Goal: Task Accomplishment & Management: Use online tool/utility

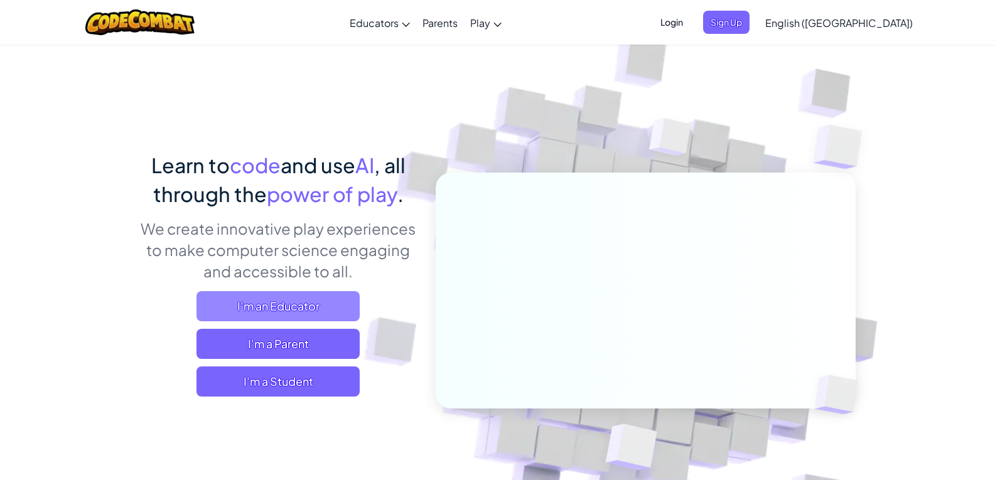
click at [324, 305] on span "I'm an Educator" at bounding box center [277, 306] width 163 height 30
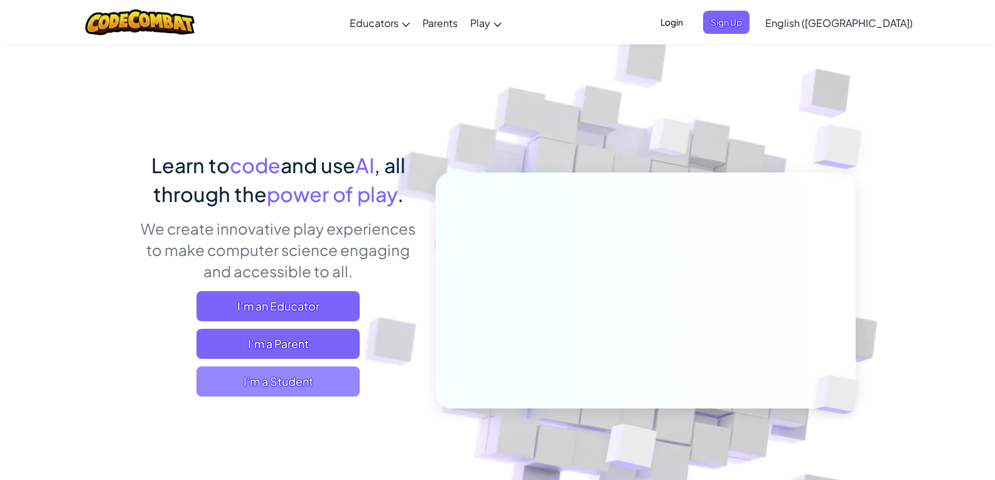
click at [325, 377] on span "I'm a Student" at bounding box center [277, 382] width 163 height 30
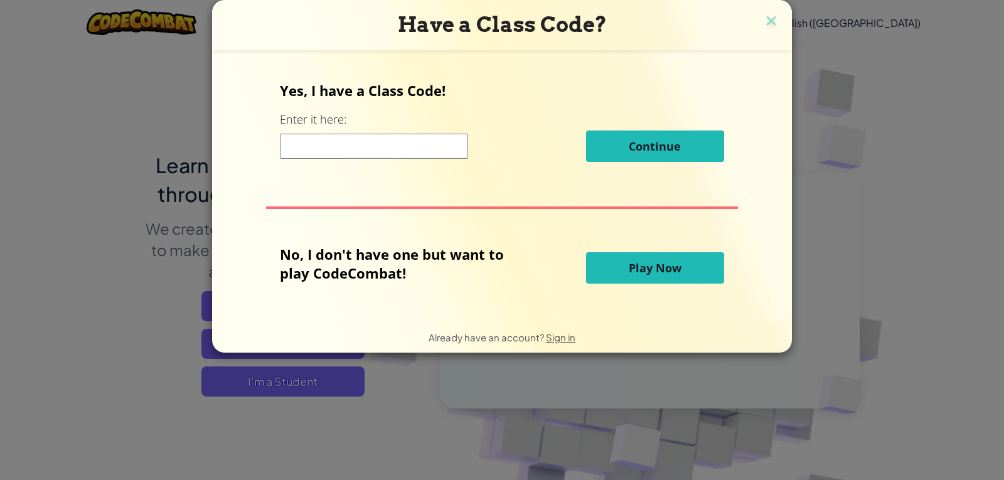
click at [661, 272] on span "Play Now" at bounding box center [655, 267] width 53 height 15
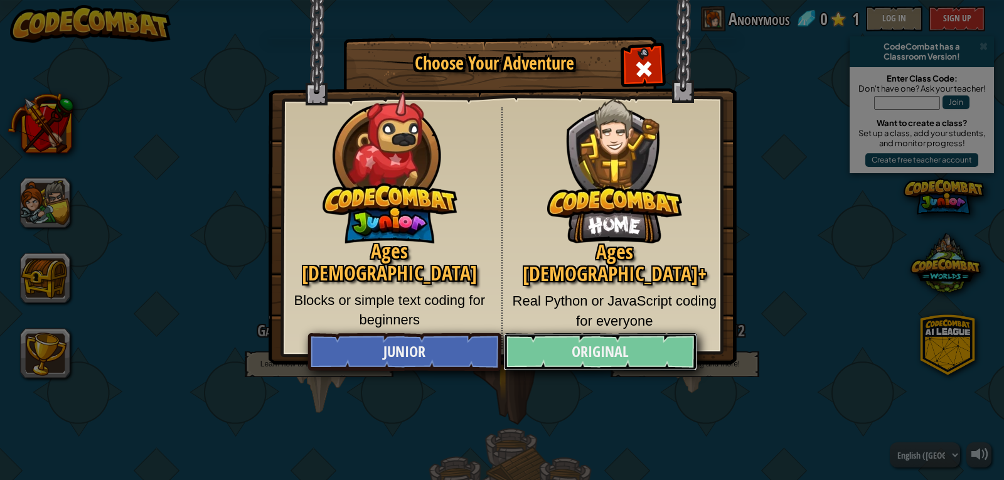
click at [636, 357] on link "Original" at bounding box center [599, 352] width 193 height 38
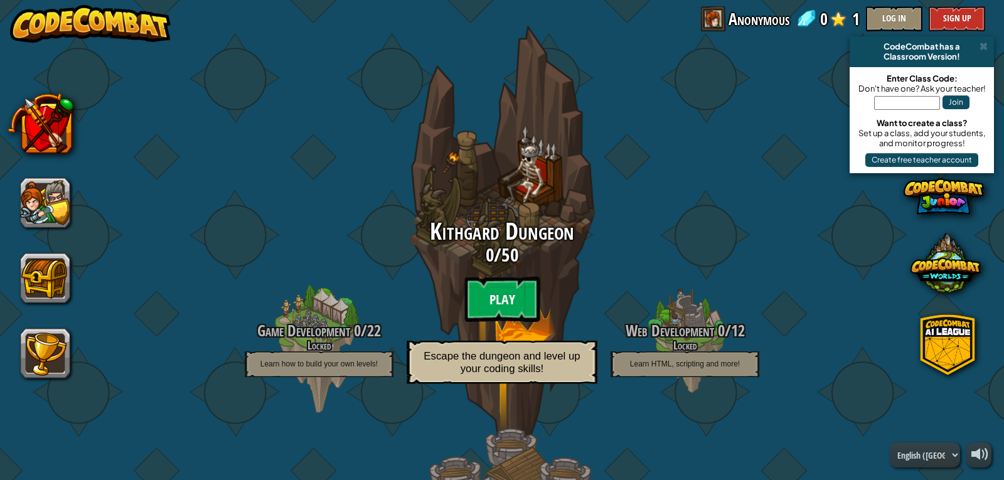
click at [495, 301] on btn "Play" at bounding box center [501, 299] width 75 height 45
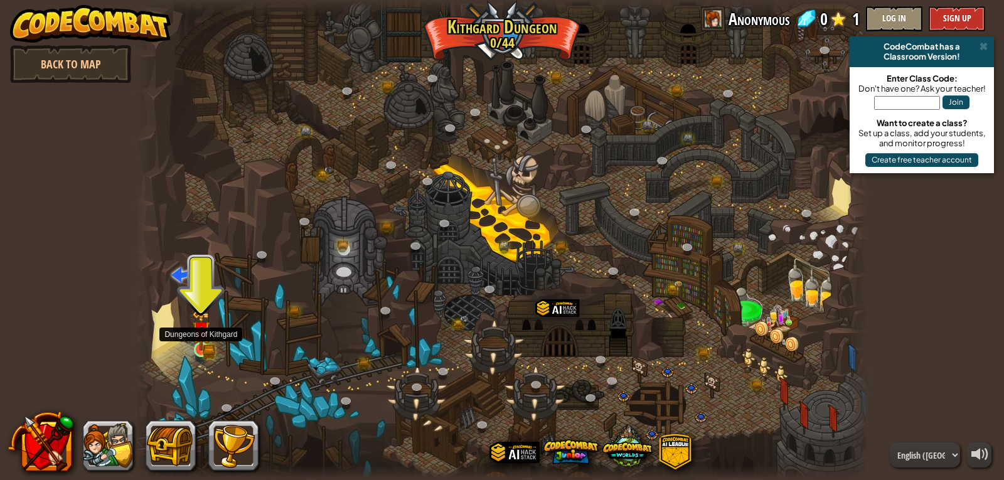
click at [205, 347] on img at bounding box center [201, 330] width 19 height 41
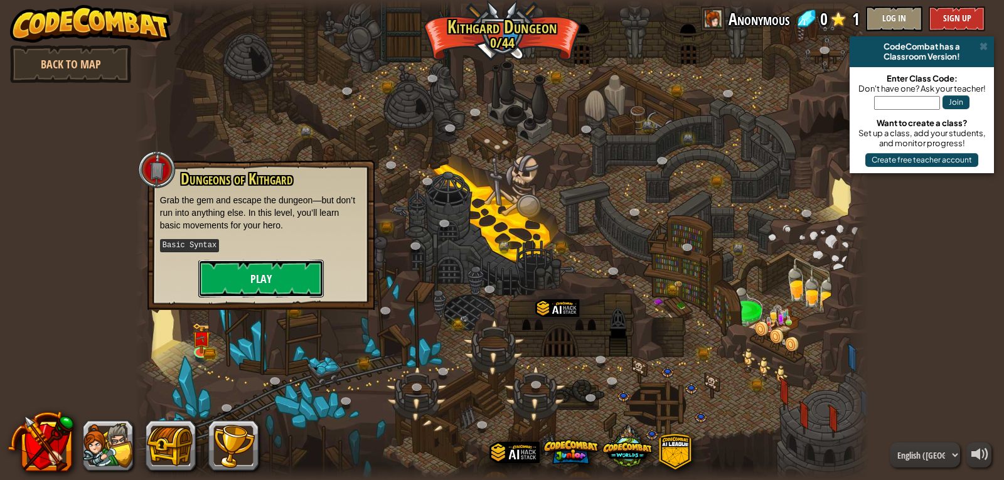
click at [251, 282] on button "Play" at bounding box center [261, 279] width 126 height 38
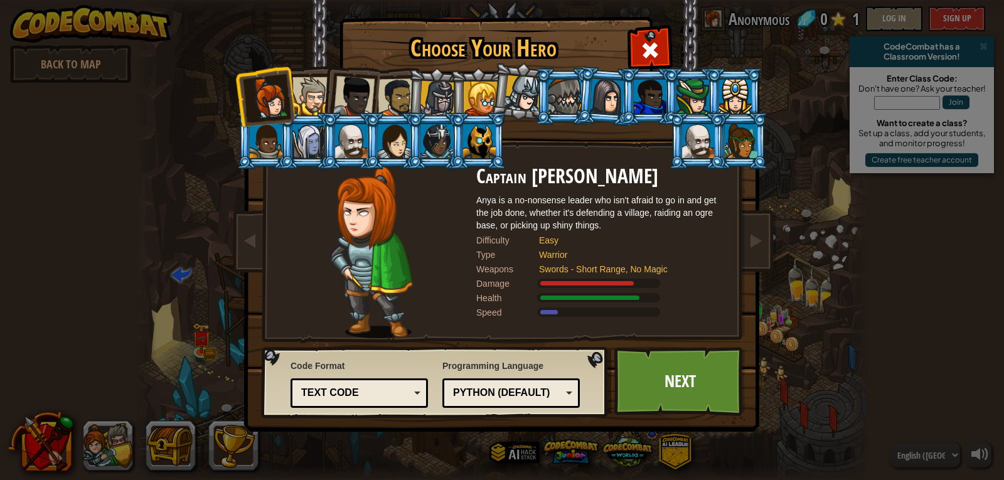
click at [526, 82] on div at bounding box center [523, 93] width 37 height 37
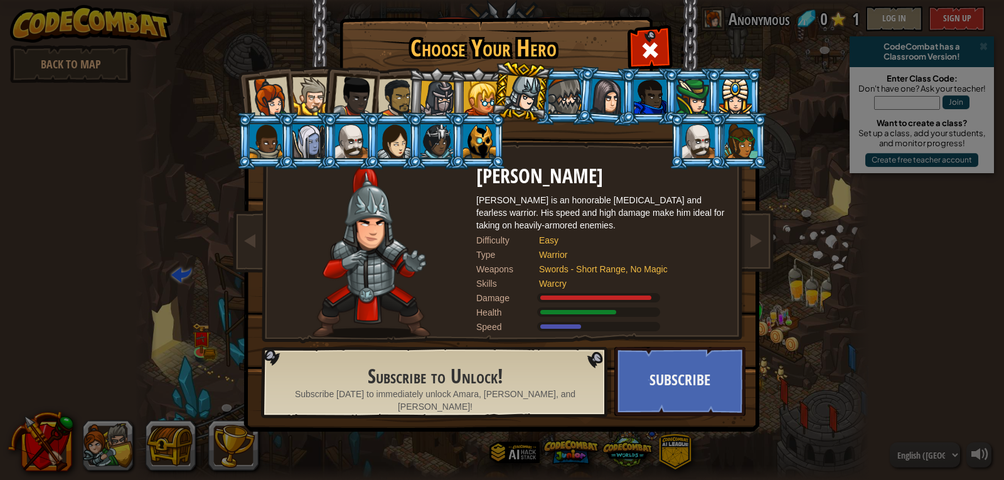
click at [469, 80] on li at bounding box center [478, 96] width 56 height 57
click at [468, 80] on li at bounding box center [478, 96] width 56 height 57
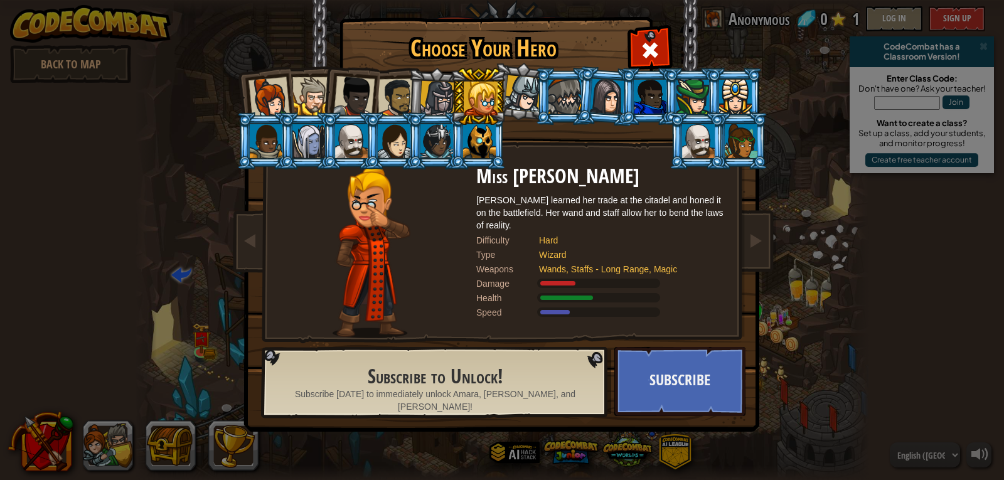
click at [358, 100] on div at bounding box center [353, 96] width 41 height 41
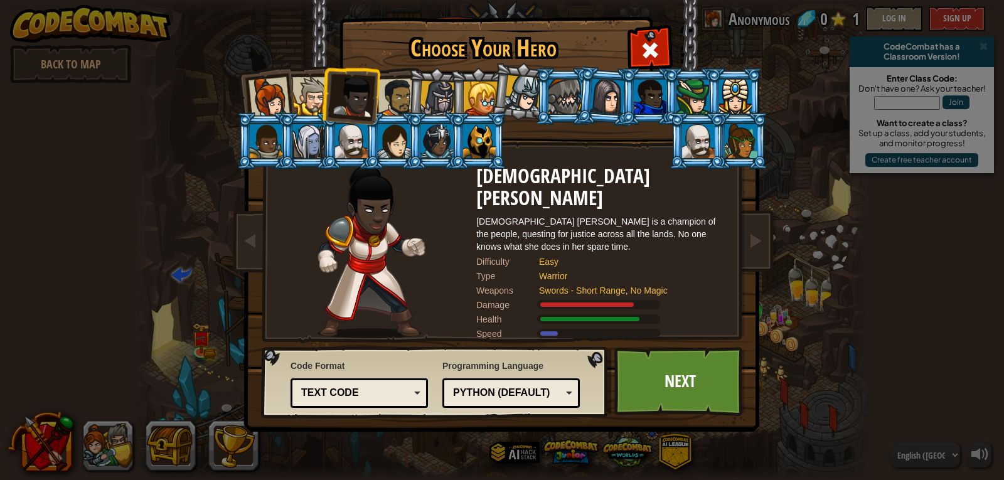
click at [698, 146] on div at bounding box center [698, 141] width 33 height 34
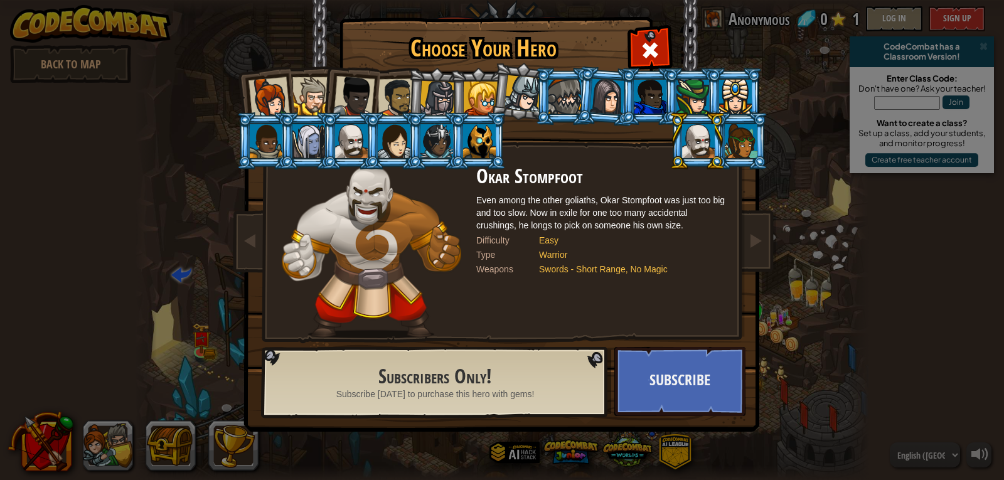
click at [351, 148] on div at bounding box center [351, 141] width 33 height 34
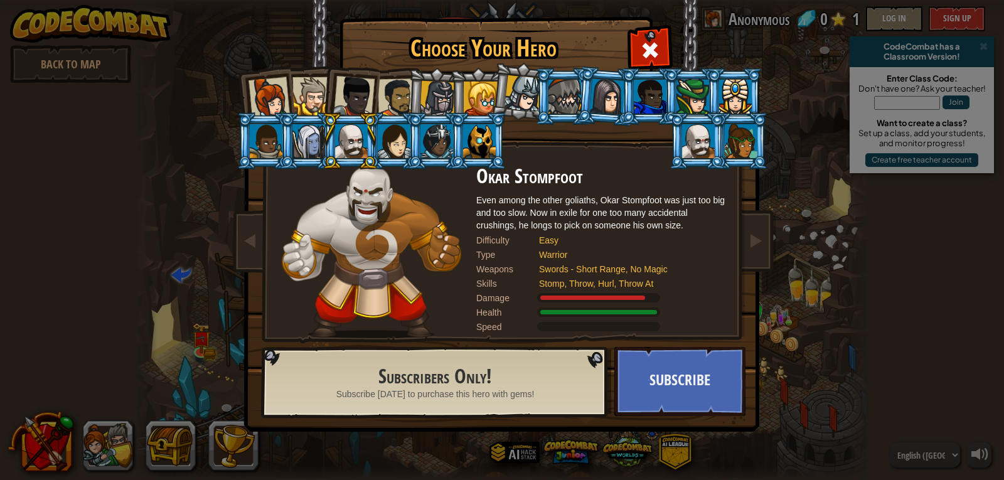
click at [691, 141] on div at bounding box center [698, 141] width 33 height 34
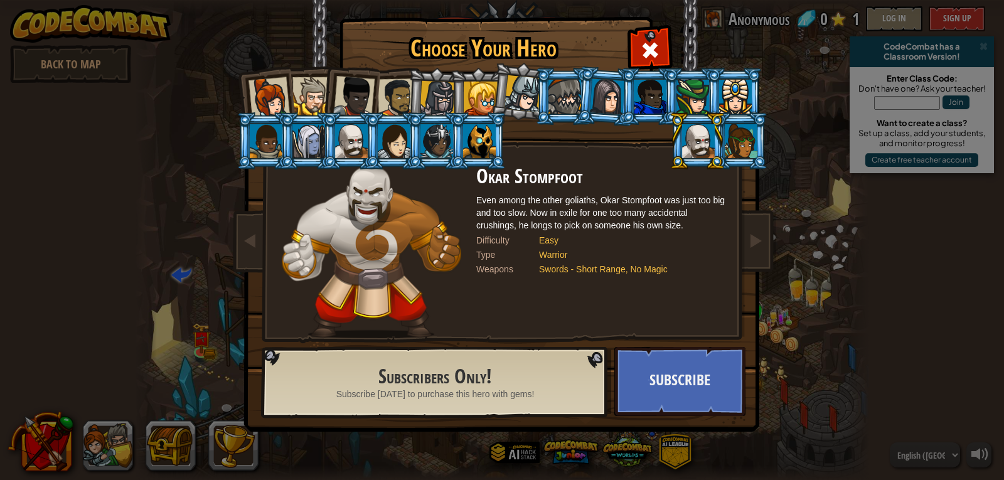
drag, startPoint x: 489, startPoint y: 154, endPoint x: 484, endPoint y: 149, distance: 6.7
click at [490, 154] on div at bounding box center [479, 141] width 33 height 34
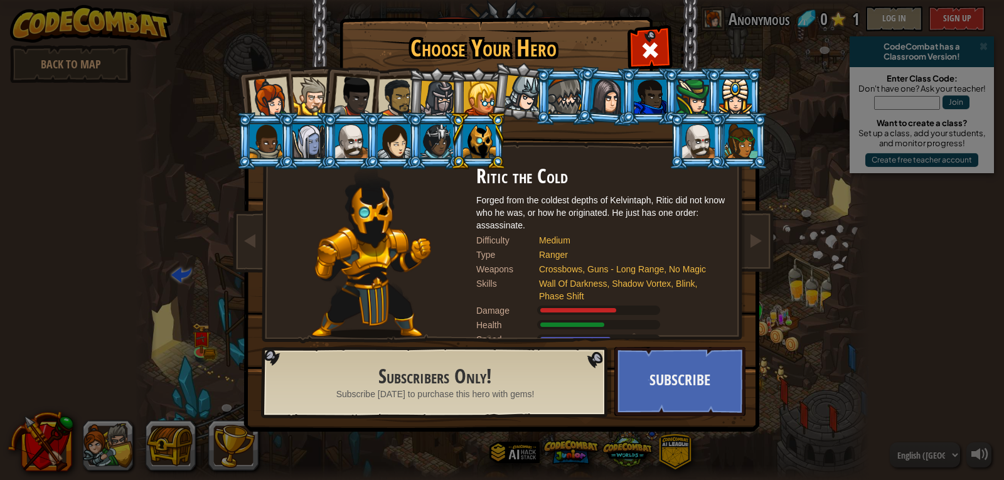
click at [525, 90] on div at bounding box center [523, 93] width 37 height 37
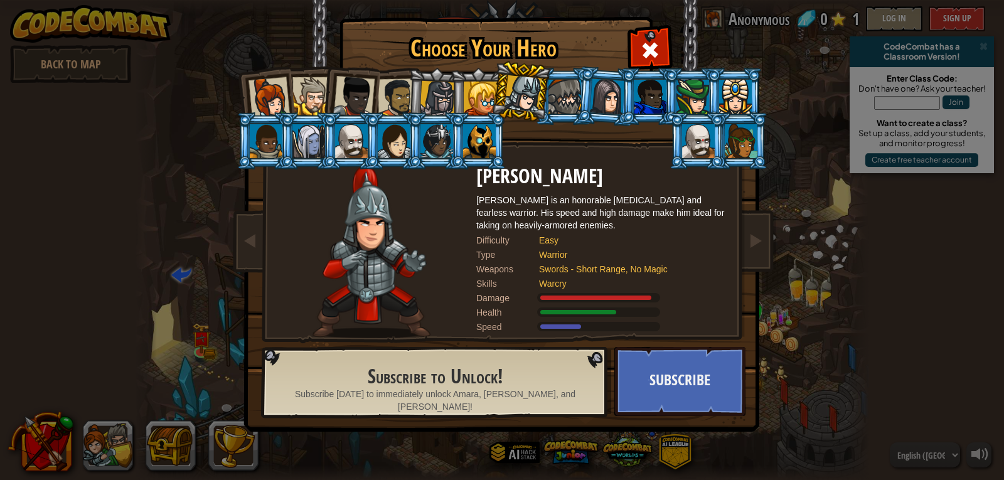
click at [473, 85] on div at bounding box center [481, 99] width 34 height 34
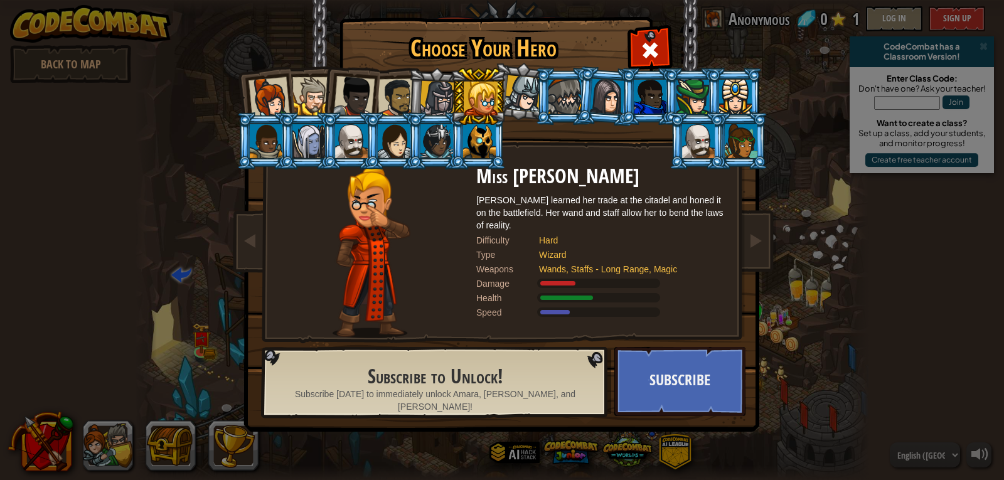
click at [432, 82] on div at bounding box center [438, 99] width 36 height 36
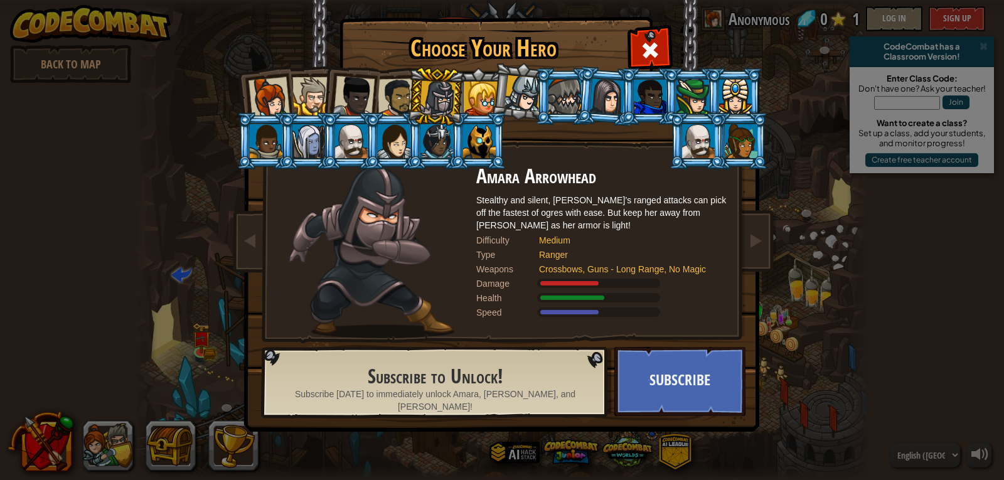
click at [305, 88] on div at bounding box center [311, 96] width 38 height 38
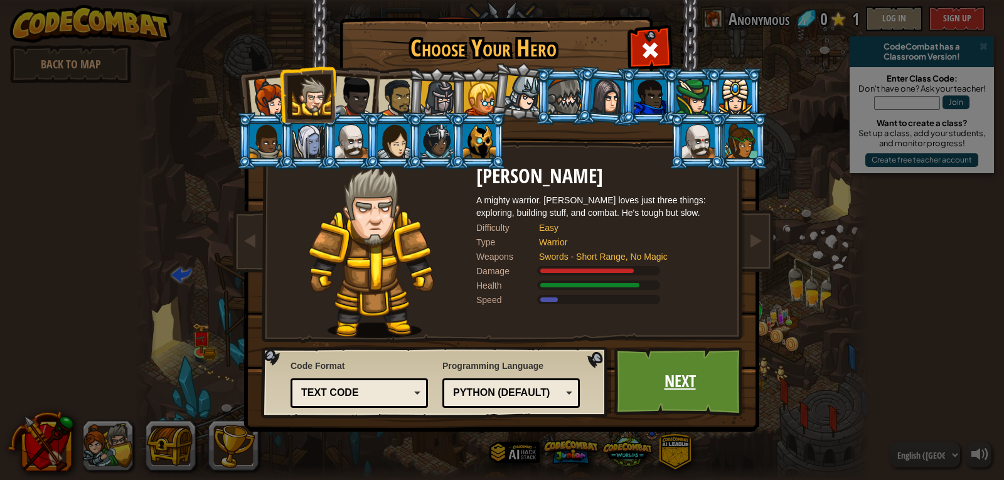
click at [724, 397] on link "Next" at bounding box center [679, 381] width 131 height 69
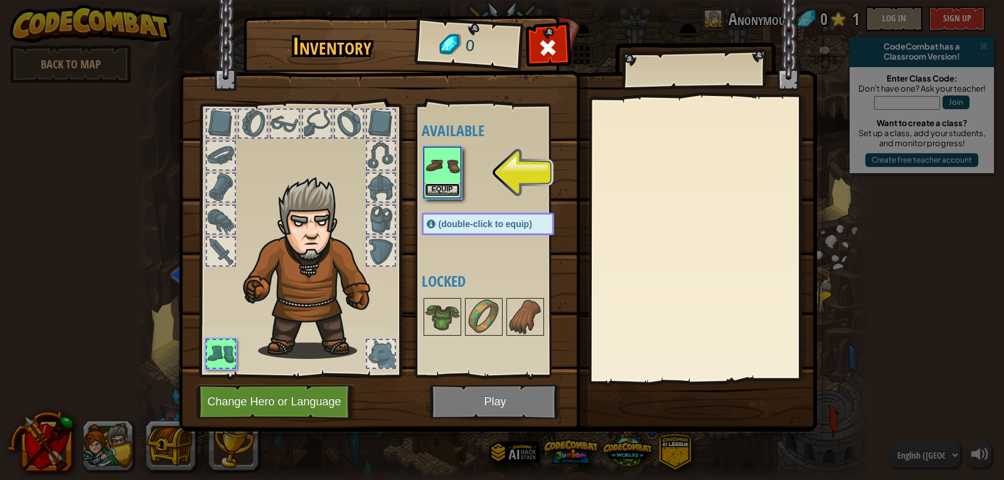
click at [435, 185] on button "Equip" at bounding box center [442, 189] width 35 height 13
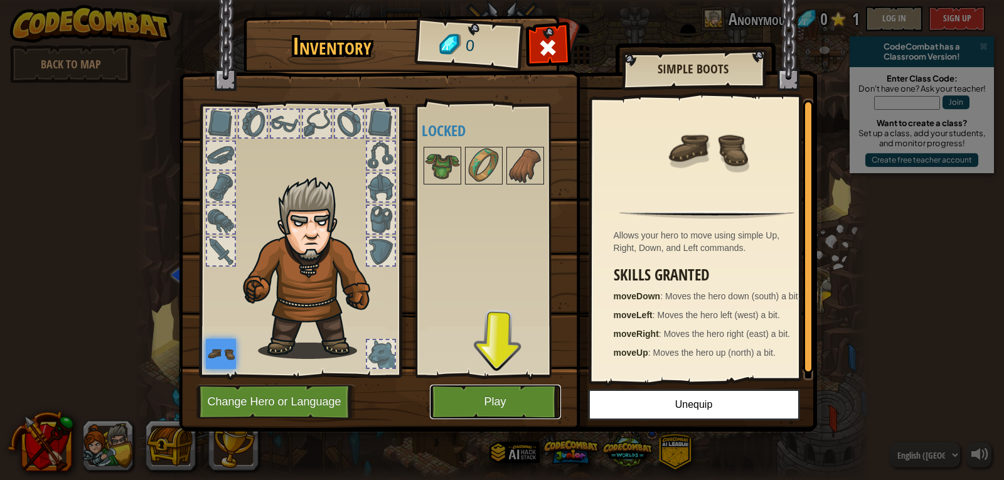
click at [492, 409] on button "Play" at bounding box center [495, 402] width 131 height 35
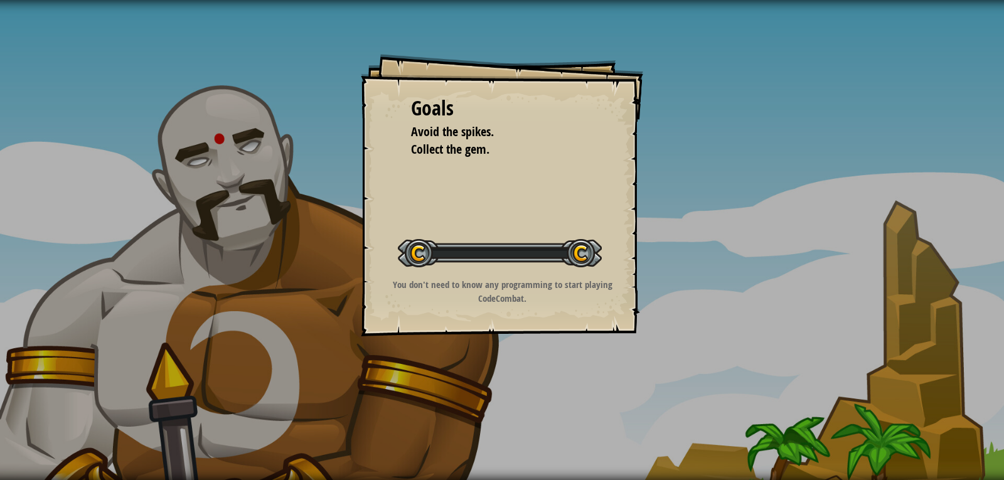
click at [492, 409] on div "Goals Avoid the spikes. Collect the gem. Start Level Error loading from server.…" at bounding box center [502, 240] width 1004 height 480
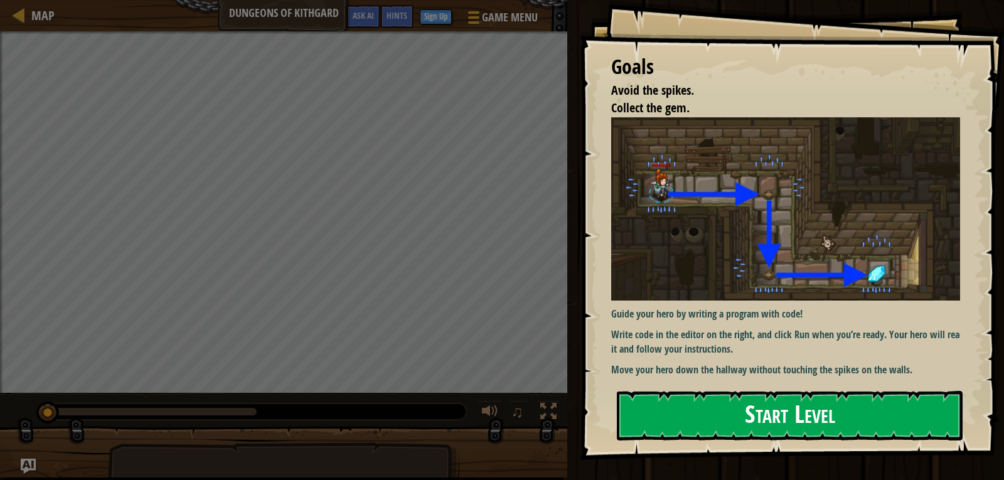
click at [763, 411] on button "Start Level" at bounding box center [790, 416] width 346 height 50
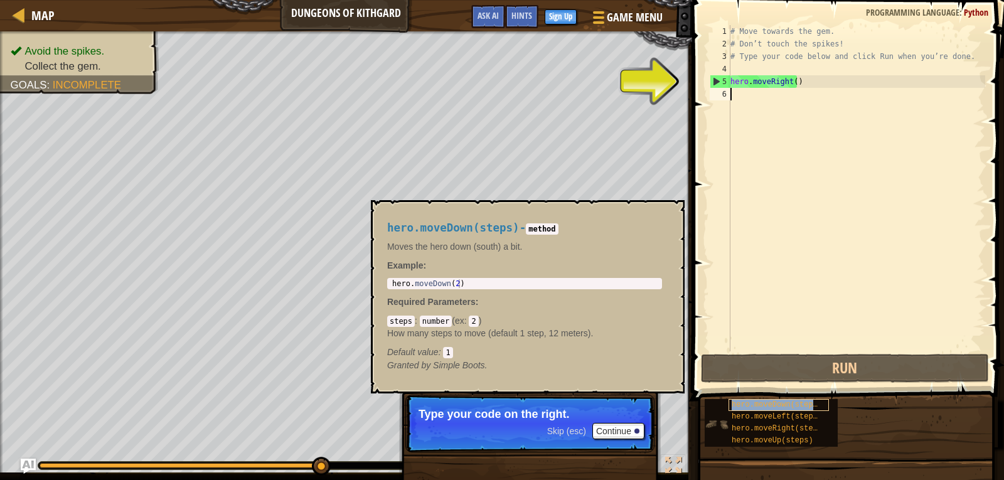
click at [792, 404] on span "hero.moveDown(steps)" at bounding box center [777, 404] width 90 height 9
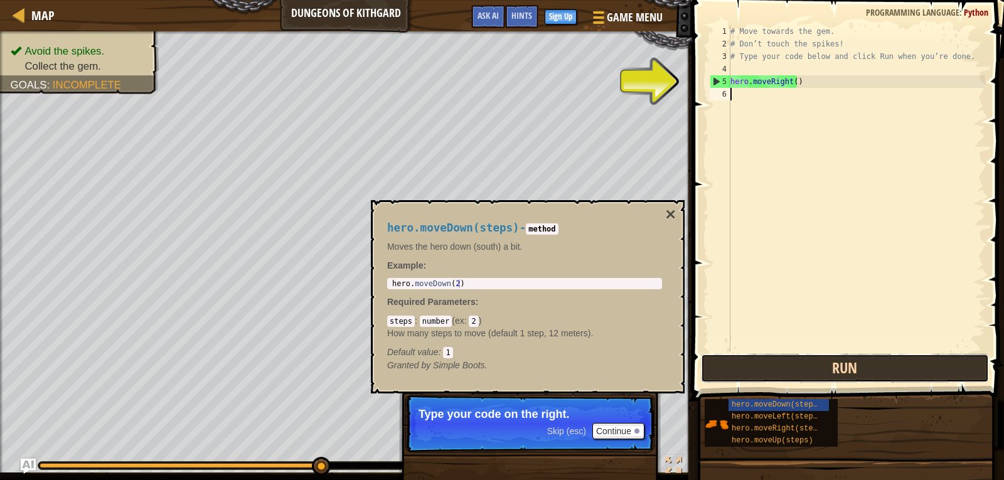
click at [810, 358] on button "Run" at bounding box center [845, 368] width 288 height 29
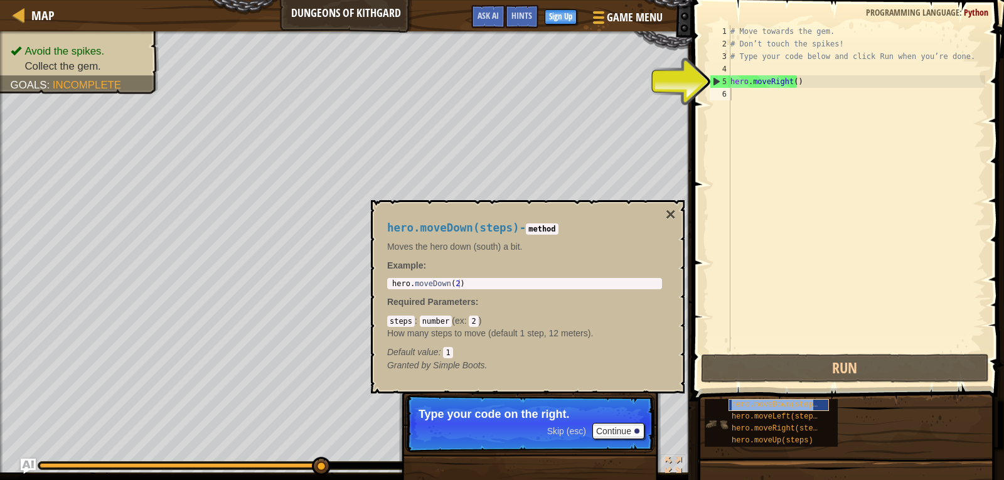
click at [791, 406] on span "hero.moveDown(steps)" at bounding box center [777, 404] width 90 height 9
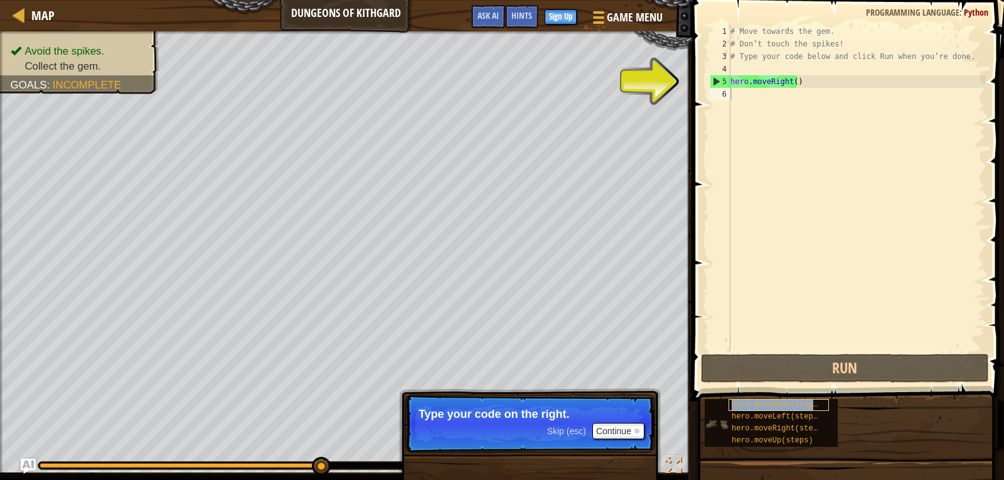
click at [791, 406] on span "hero.moveDown(steps)" at bounding box center [777, 404] width 90 height 9
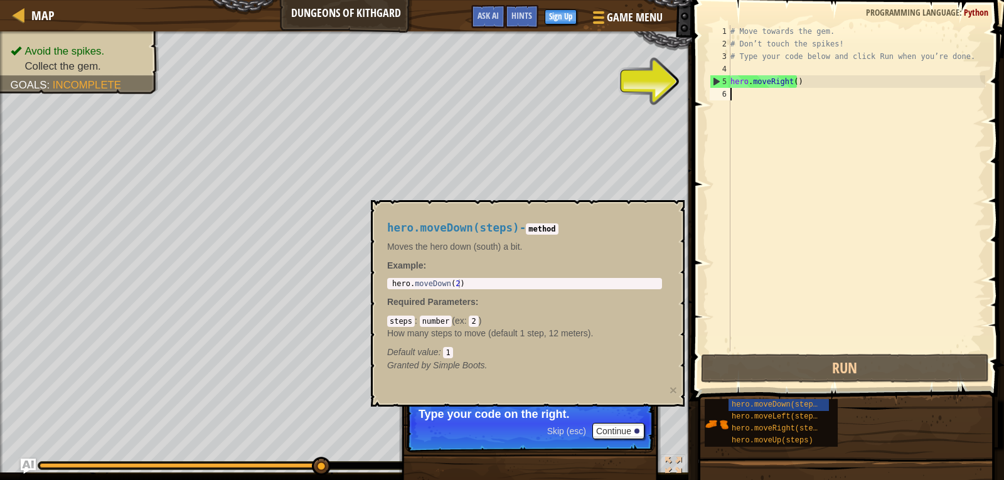
click at [656, 242] on p "Moves the hero down (south) a bit." at bounding box center [524, 246] width 275 height 13
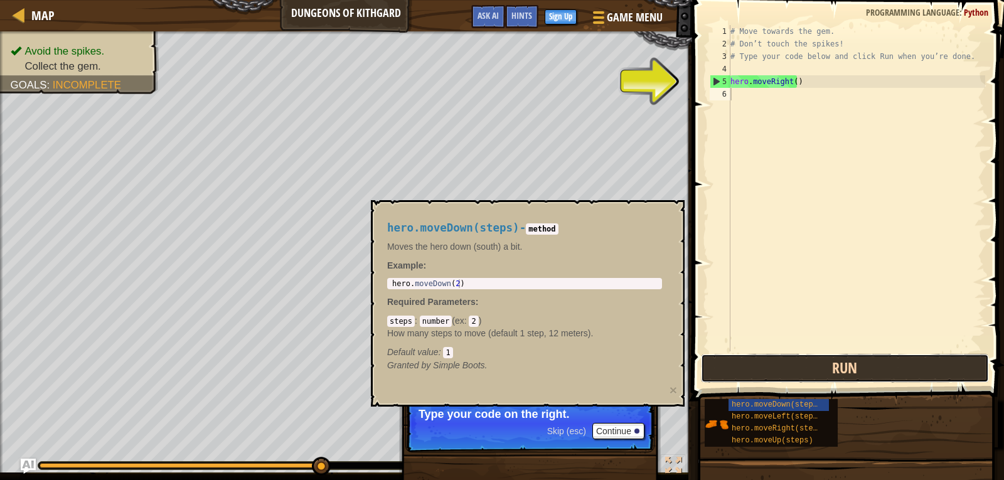
click at [871, 375] on button "Run" at bounding box center [845, 368] width 288 height 29
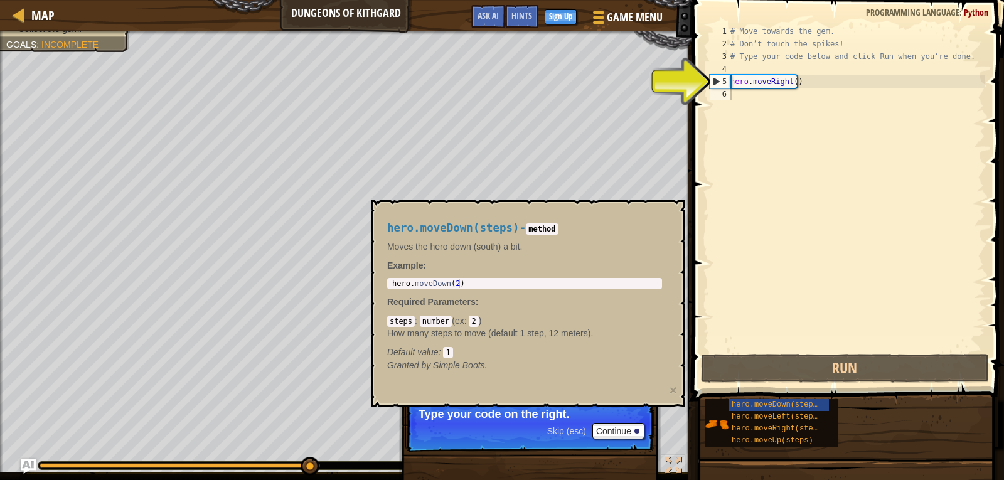
click at [709, 123] on div "1 2 3 4 5 6 # Move towards the gem. # Don’t touch the spikes! # Type your code …" at bounding box center [846, 188] width 278 height 326
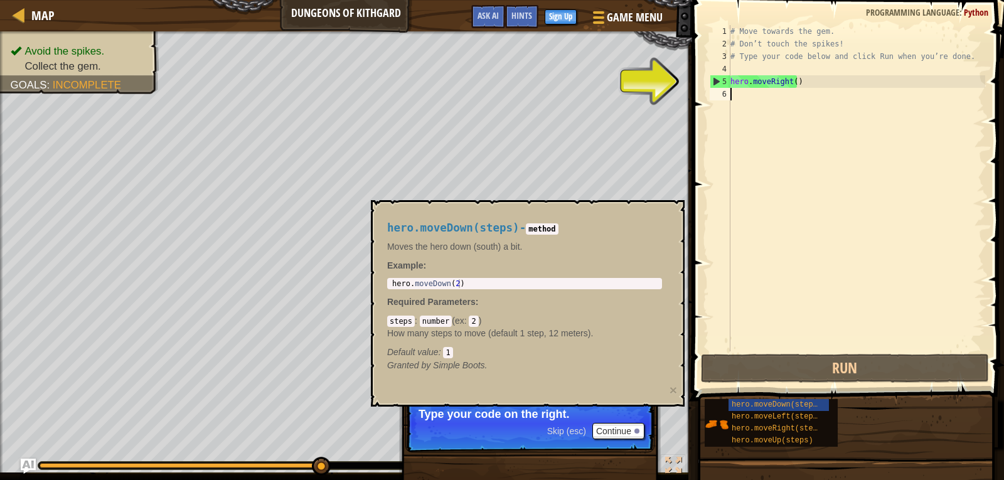
click at [791, 80] on div "# Move towards the gem. # Don’t touch the spikes! # Type your code below and cl…" at bounding box center [856, 200] width 257 height 351
type textarea "hero.moveRight()"
click at [734, 100] on div "# Move towards the gem. # Don’t touch the spikes! # Type your code below and cl…" at bounding box center [856, 200] width 257 height 351
click at [778, 400] on div "hero.moveDown(steps)" at bounding box center [779, 405] width 100 height 12
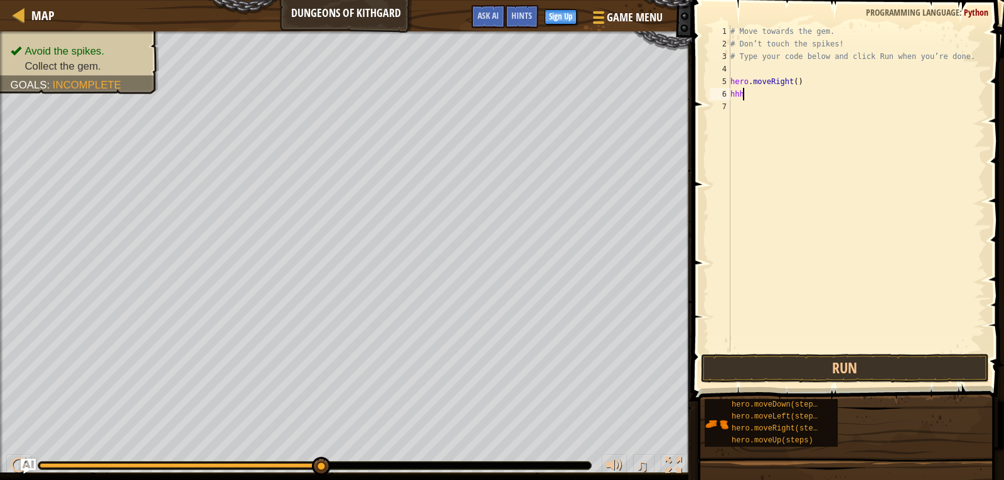
scroll to position [6, 1]
type textarea "h"
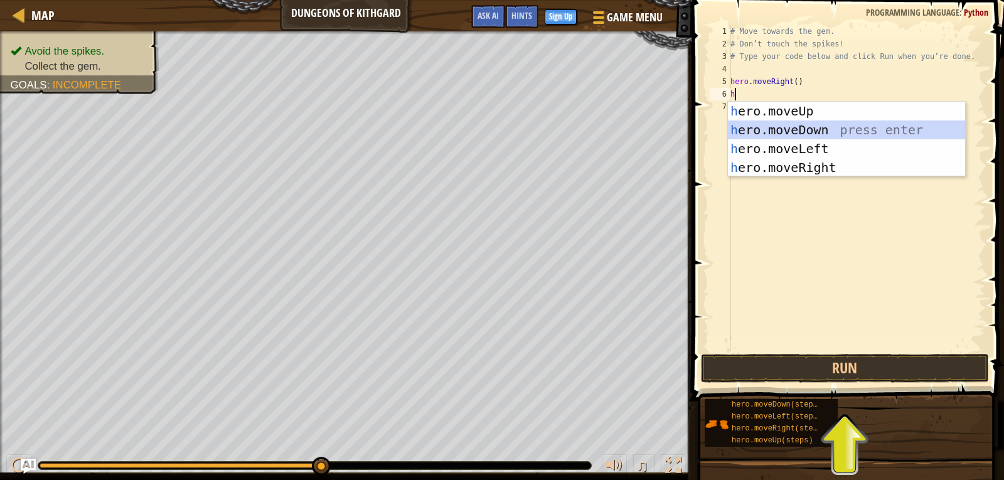
click at [833, 129] on div "h ero.moveUp press enter h ero.moveDown press enter h ero.moveLeft press enter …" at bounding box center [846, 158] width 237 height 113
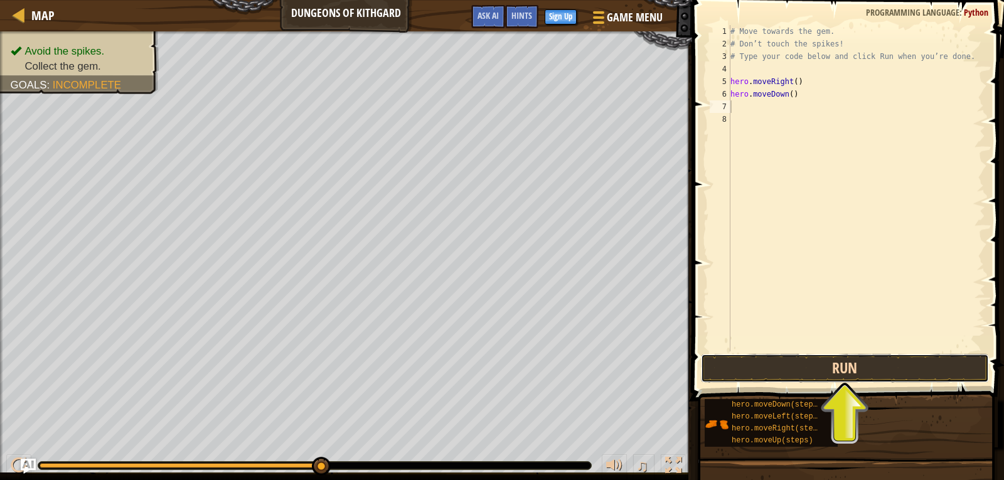
click at [805, 358] on button "Run" at bounding box center [845, 368] width 288 height 29
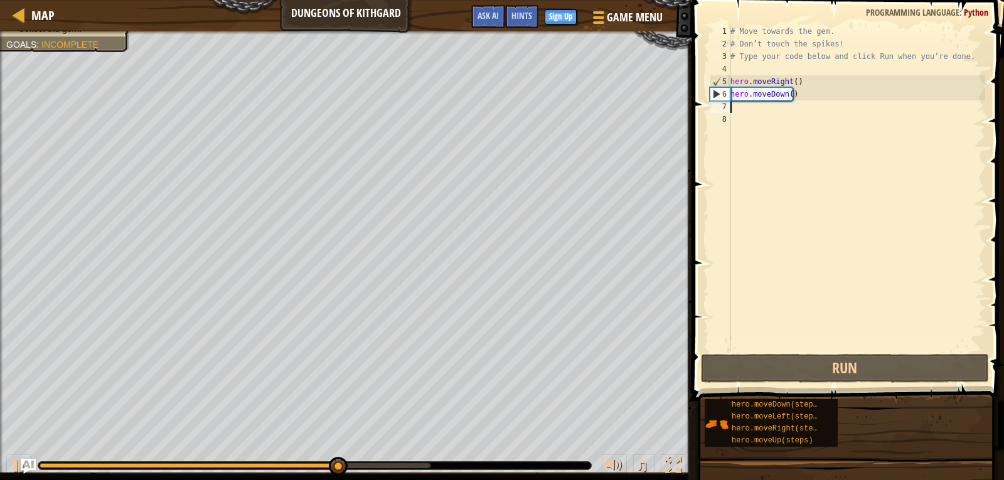
type textarea "h"
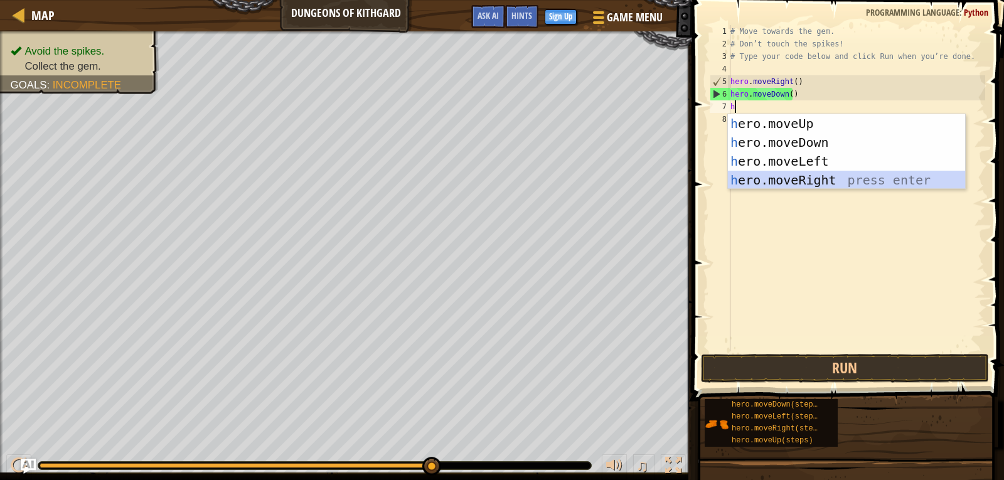
click at [813, 178] on div "h ero.moveUp press enter h ero.moveDown press enter h ero.moveLeft press enter …" at bounding box center [846, 170] width 237 height 113
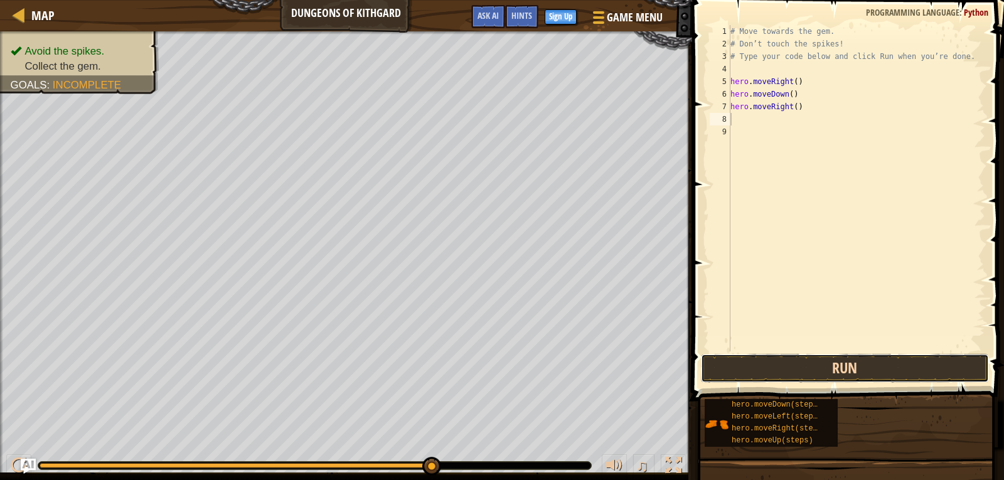
click at [747, 373] on button "Run" at bounding box center [845, 368] width 288 height 29
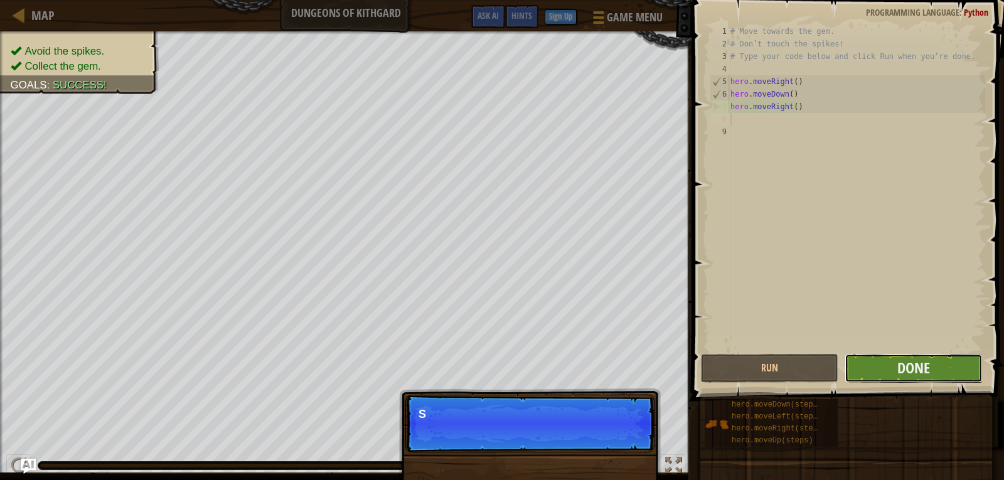
click at [941, 370] on button "Done" at bounding box center [913, 368] width 137 height 29
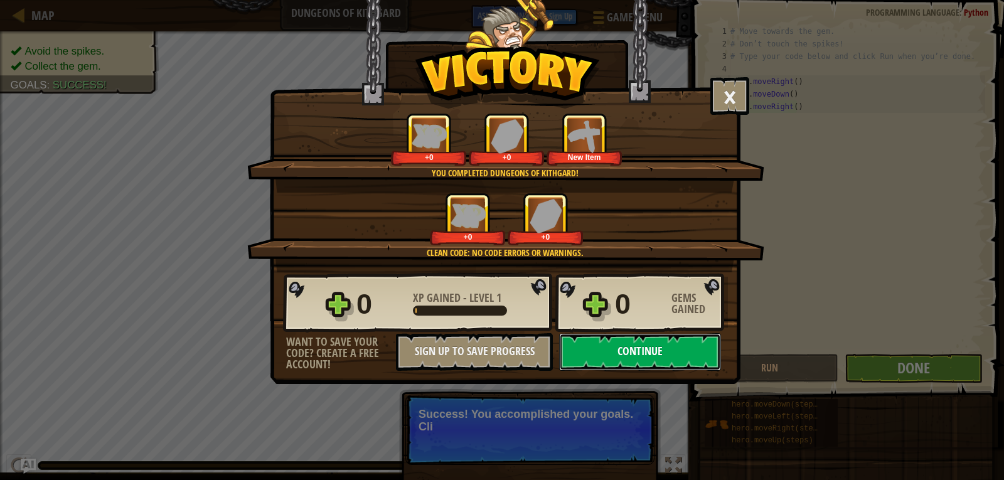
click at [665, 350] on button "Continue" at bounding box center [640, 352] width 162 height 38
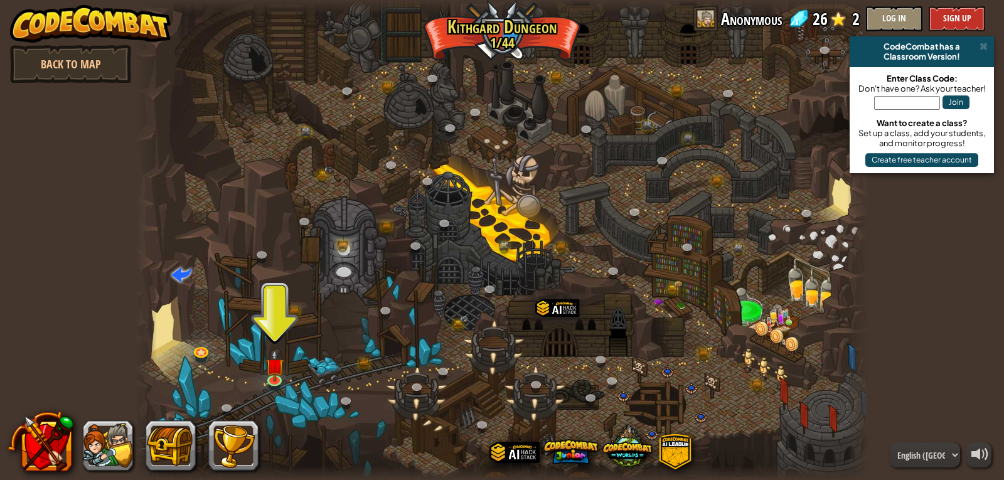
drag, startPoint x: 259, startPoint y: 367, endPoint x: 258, endPoint y: 353, distance: 13.2
click at [258, 355] on div at bounding box center [502, 240] width 734 height 480
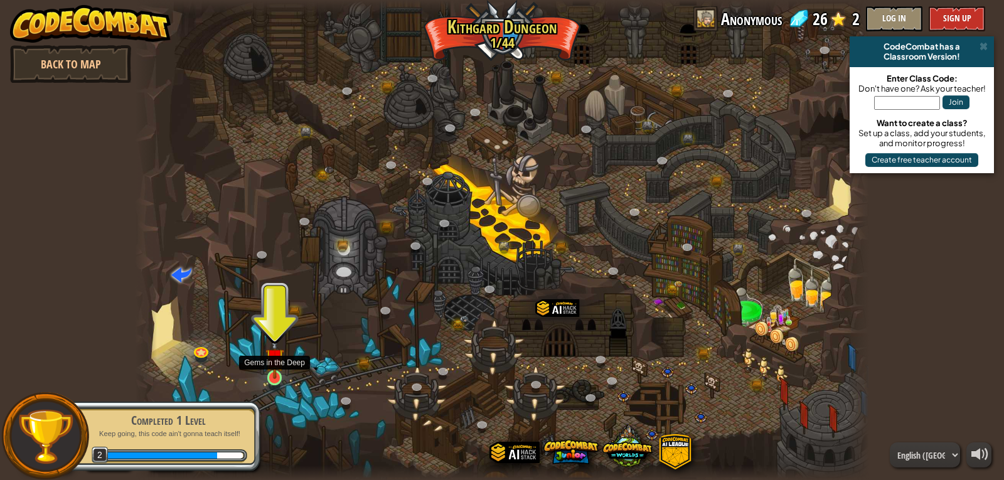
click at [274, 356] on img at bounding box center [274, 357] width 19 height 43
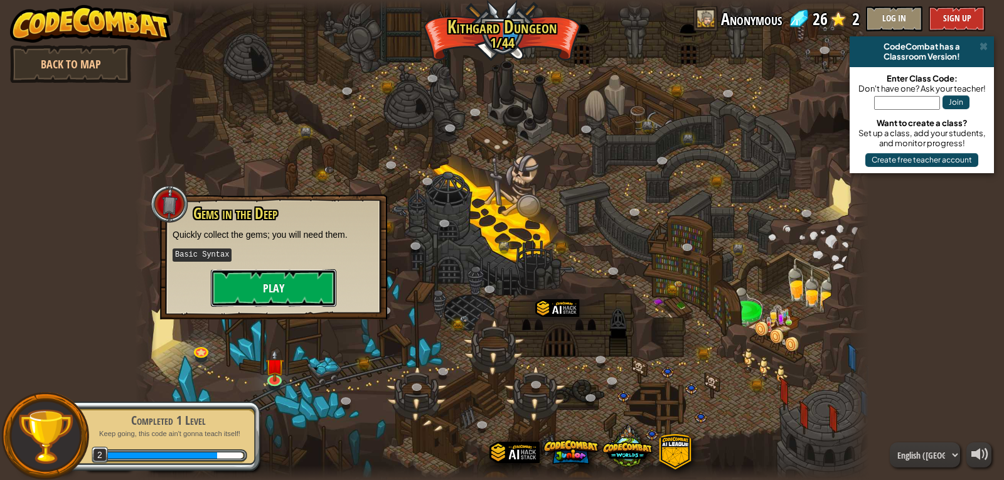
click at [287, 274] on button "Play" at bounding box center [274, 288] width 126 height 38
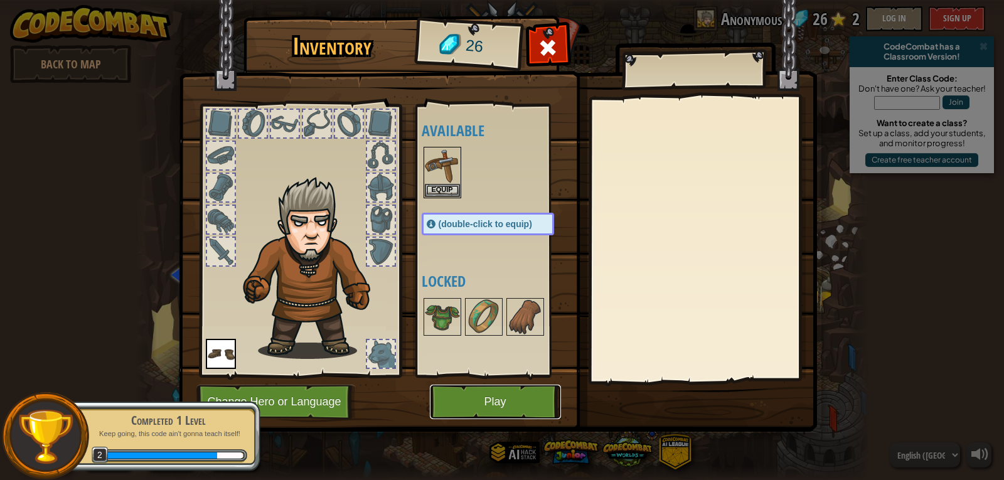
click at [484, 417] on button "Play" at bounding box center [495, 402] width 131 height 35
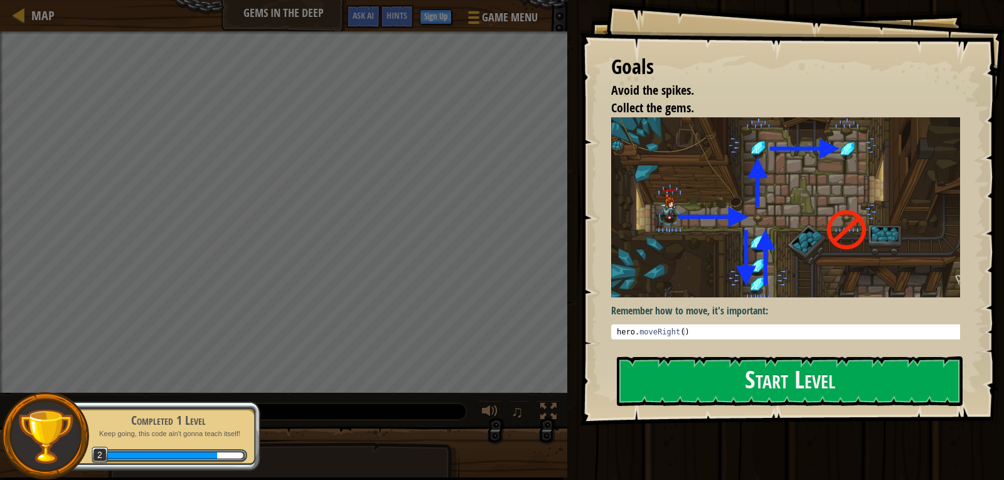
click at [807, 307] on p "Remember how to move, it's important:" at bounding box center [790, 311] width 358 height 14
click at [792, 410] on div "Goals Avoid the spikes. Collect the gems. Remember how to move, it's important:…" at bounding box center [792, 212] width 424 height 425
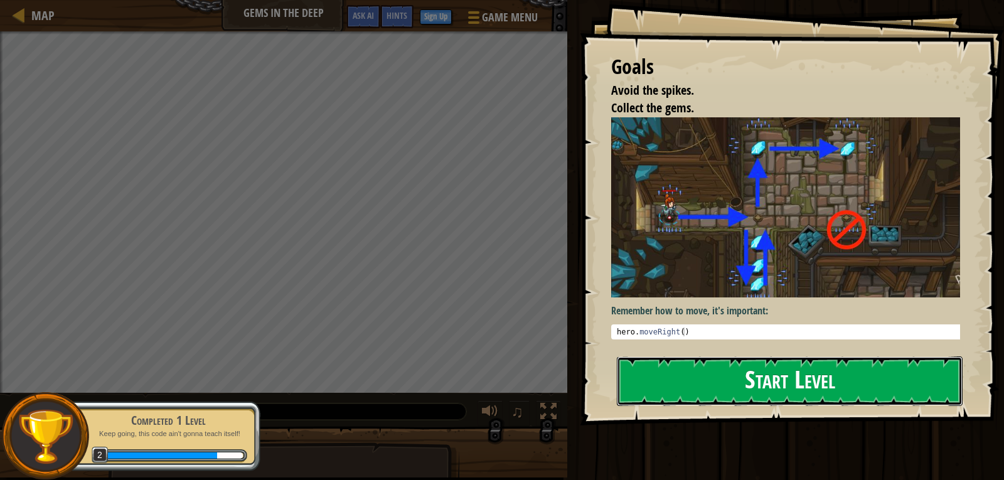
click at [791, 390] on button "Start Level" at bounding box center [790, 381] width 346 height 50
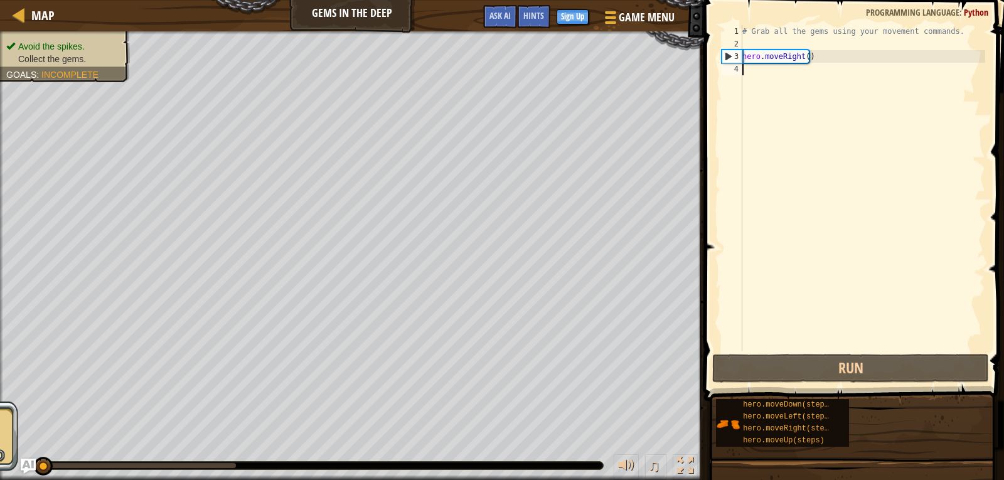
type textarea "h"
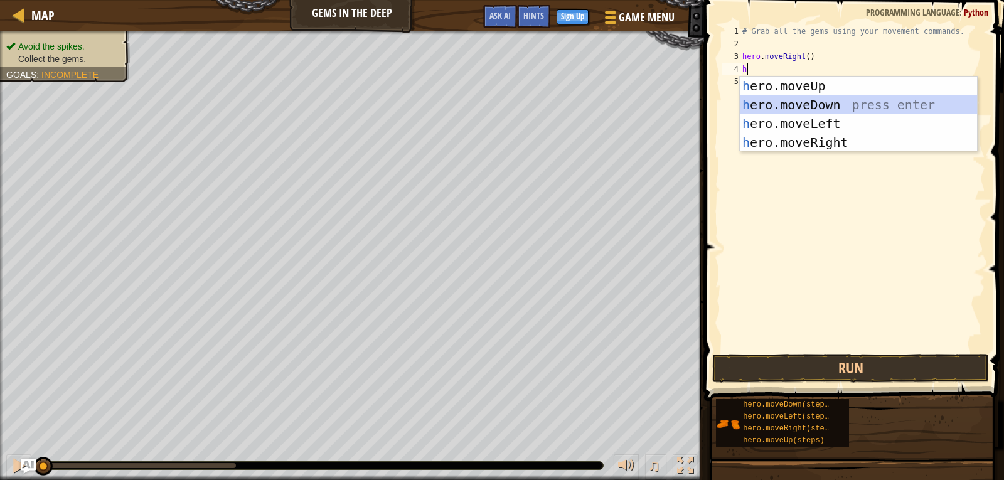
click at [854, 107] on div "h ero.moveUp press enter h ero.moveDown press enter h ero.moveLeft press enter …" at bounding box center [858, 133] width 237 height 113
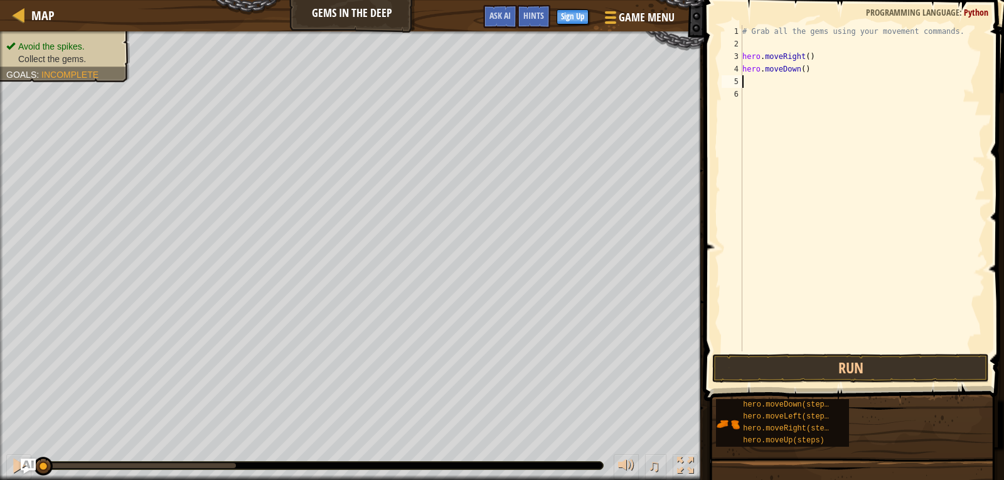
type textarea "h"
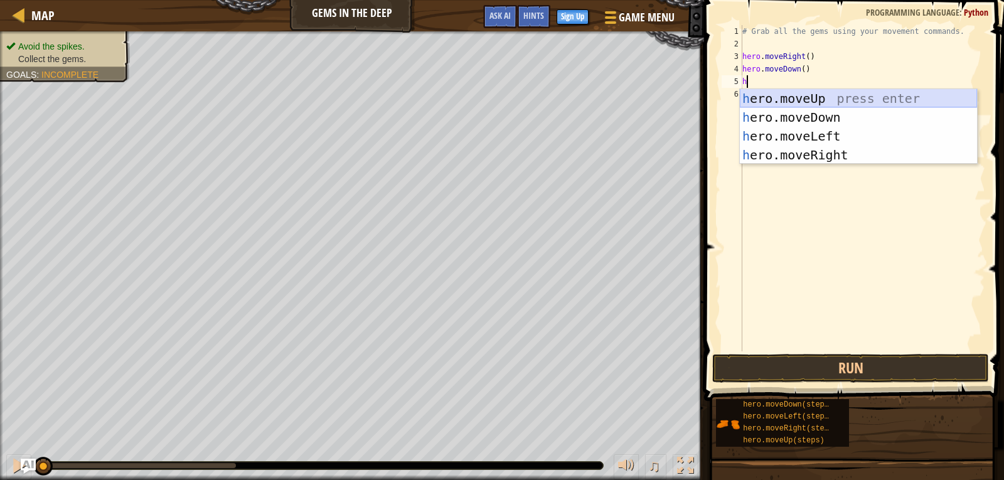
click at [858, 92] on div "h ero.moveUp press enter h ero.moveDown press enter h ero.moveLeft press enter …" at bounding box center [858, 145] width 237 height 113
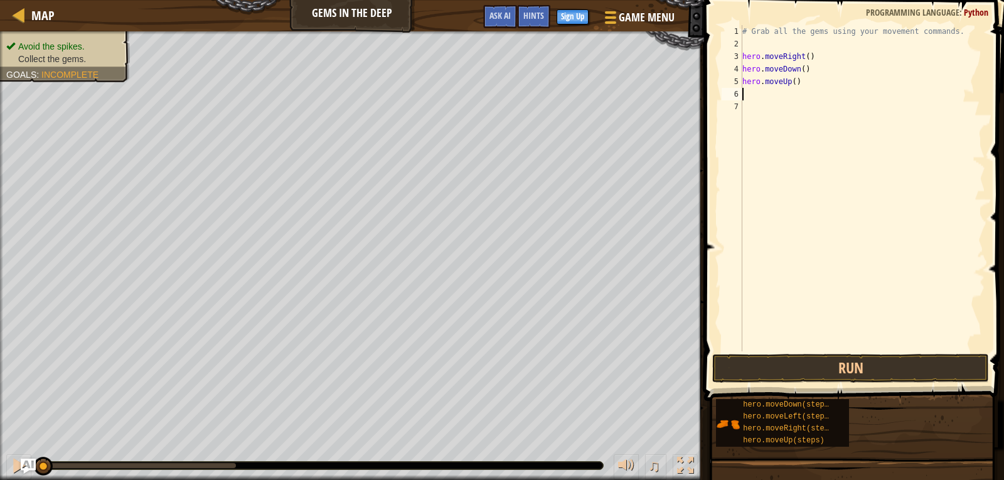
type textarea "h"
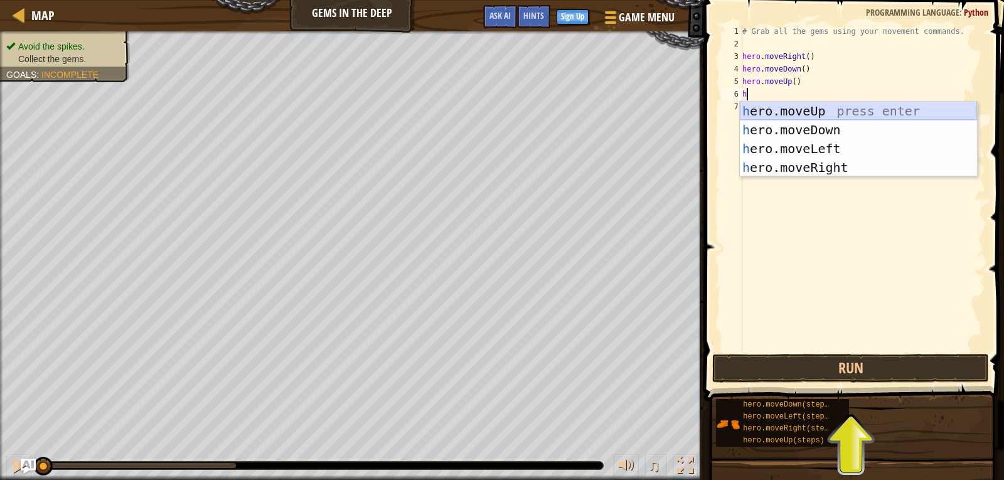
click at [852, 110] on div "h ero.moveUp press enter h ero.moveDown press enter h ero.moveLeft press enter …" at bounding box center [858, 158] width 237 height 113
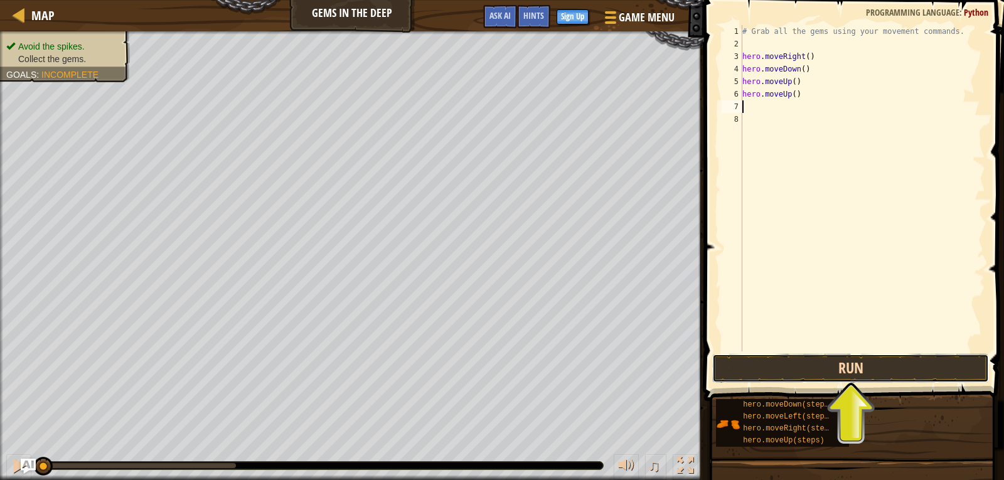
click at [863, 367] on button "Run" at bounding box center [850, 368] width 277 height 29
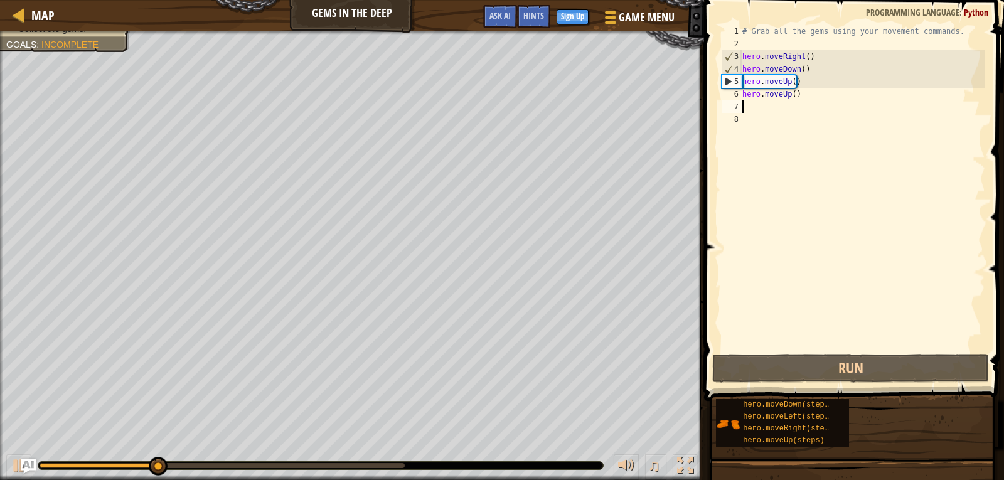
type textarea "h"
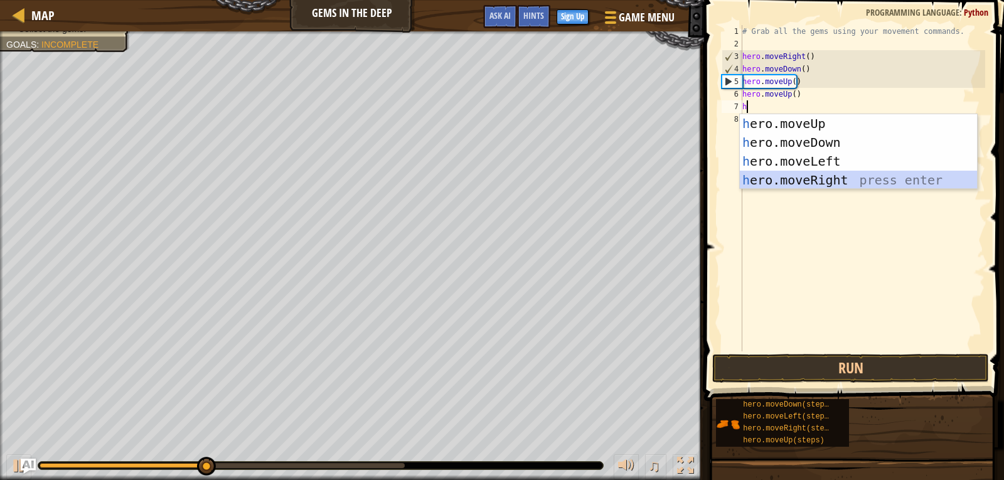
click at [822, 174] on div "h ero.moveUp press enter h ero.moveDown press enter h ero.moveLeft press enter …" at bounding box center [858, 170] width 237 height 113
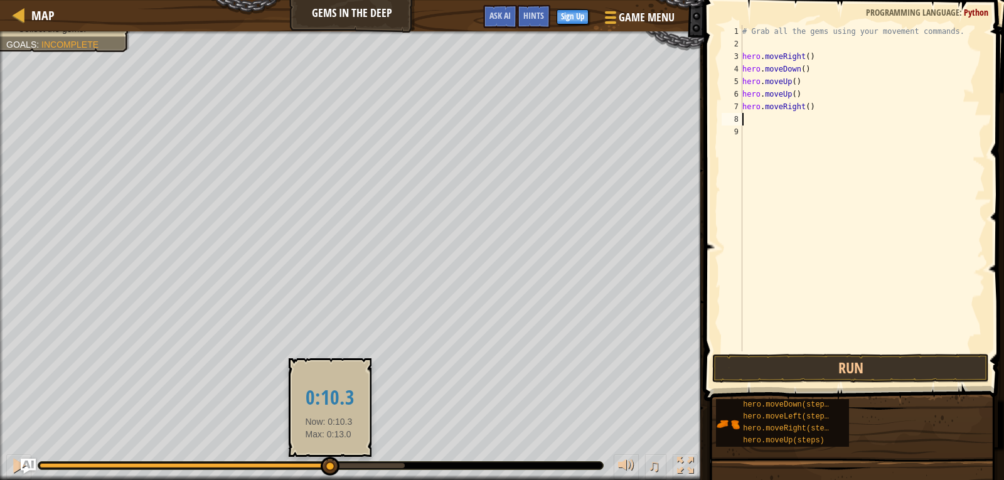
drag, startPoint x: 222, startPoint y: 464, endPoint x: 329, endPoint y: 462, distance: 107.3
click at [329, 462] on div at bounding box center [330, 466] width 19 height 19
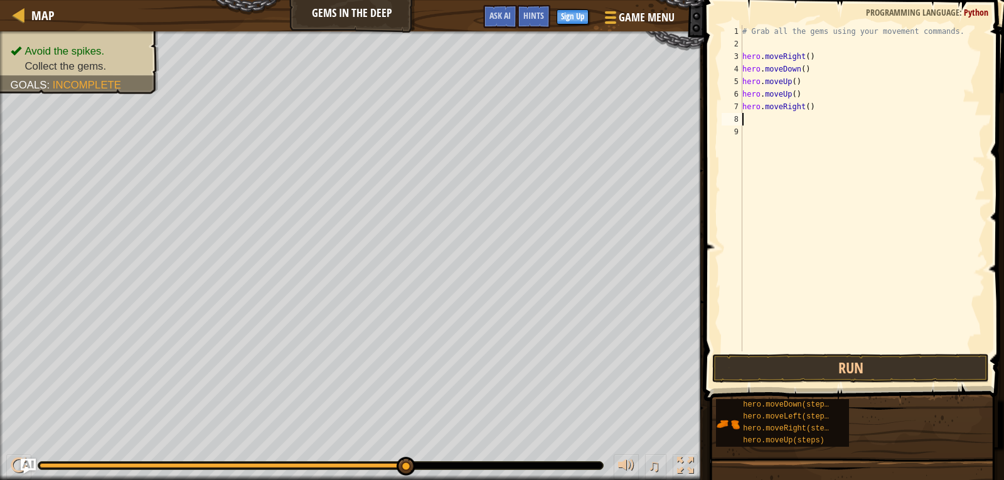
drag, startPoint x: 333, startPoint y: 459, endPoint x: 427, endPoint y: 469, distance: 94.7
click at [427, 469] on div at bounding box center [321, 465] width 566 height 9
click at [896, 377] on button "Run" at bounding box center [850, 368] width 277 height 29
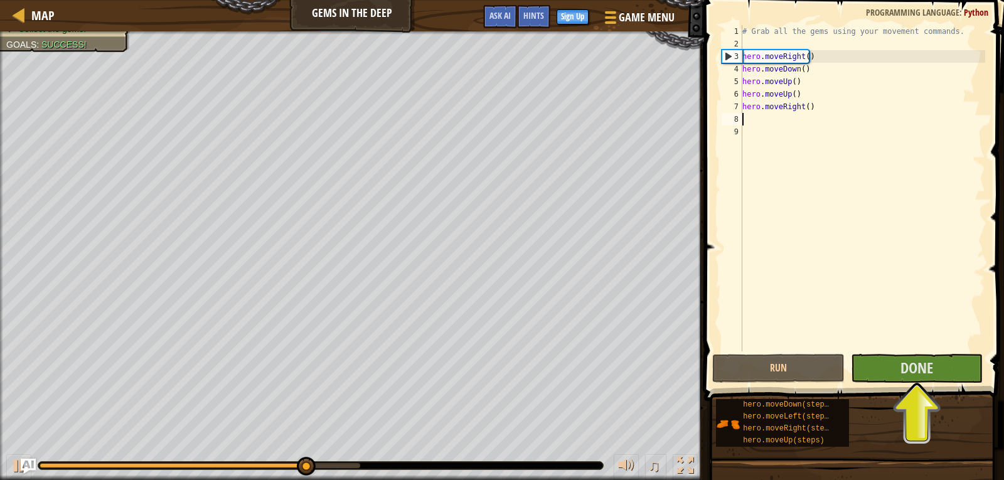
type textarea "h"
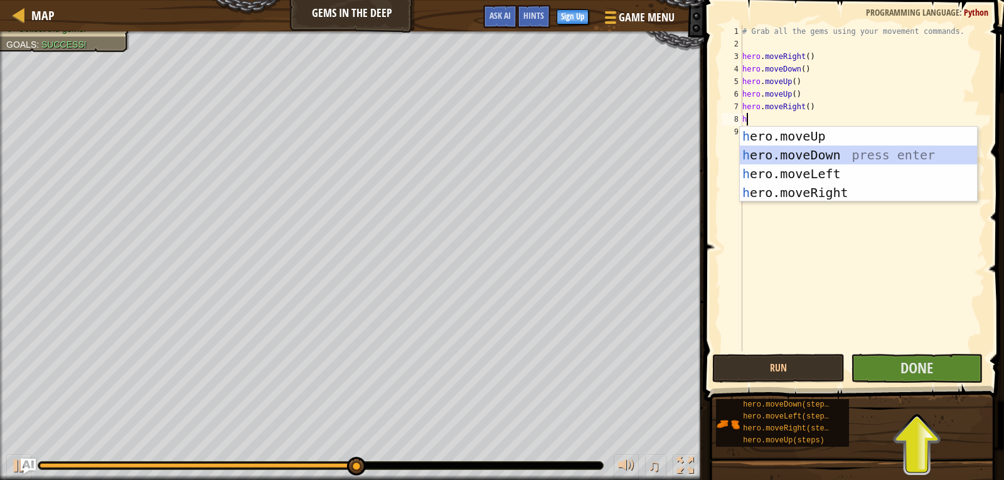
click at [832, 153] on div "h ero.moveUp press enter h ero.moveDown press enter h ero.moveLeft press enter …" at bounding box center [858, 183] width 237 height 113
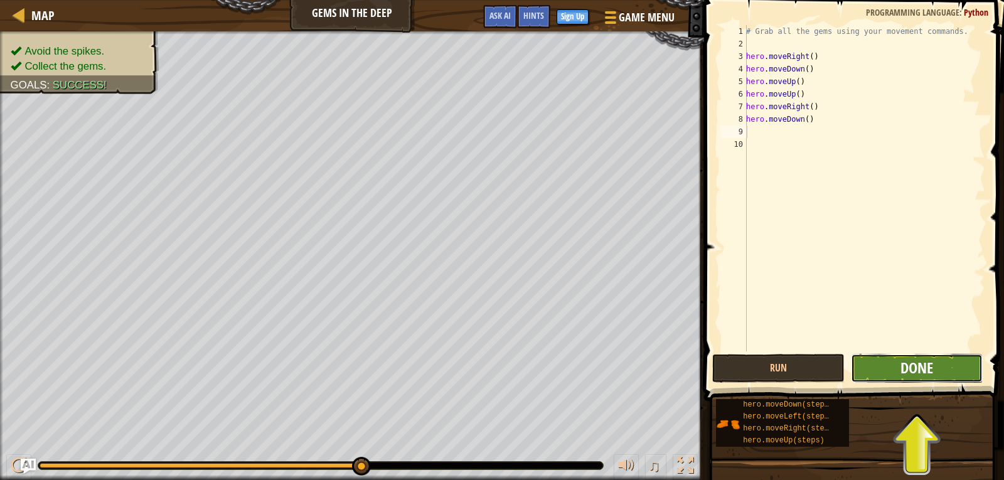
click at [912, 373] on span "Done" at bounding box center [917, 368] width 33 height 20
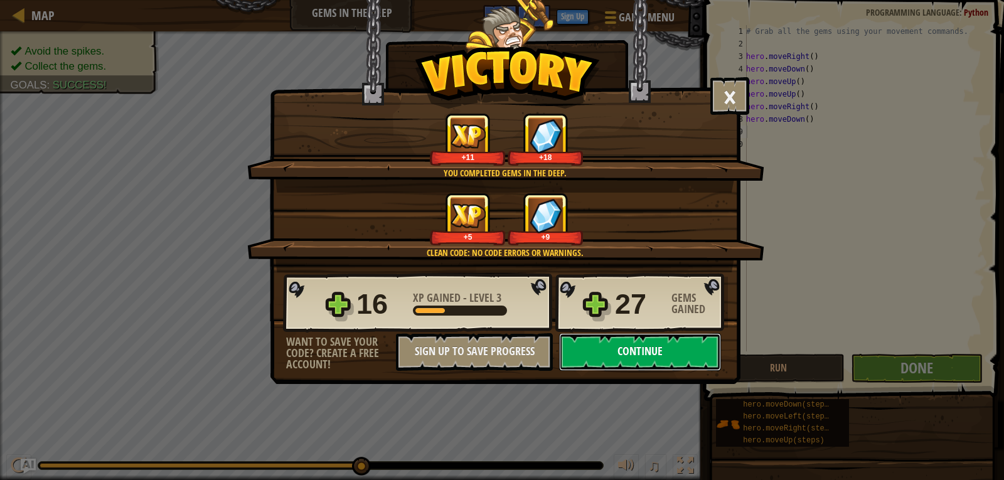
click at [672, 339] on button "Continue" at bounding box center [640, 352] width 162 height 38
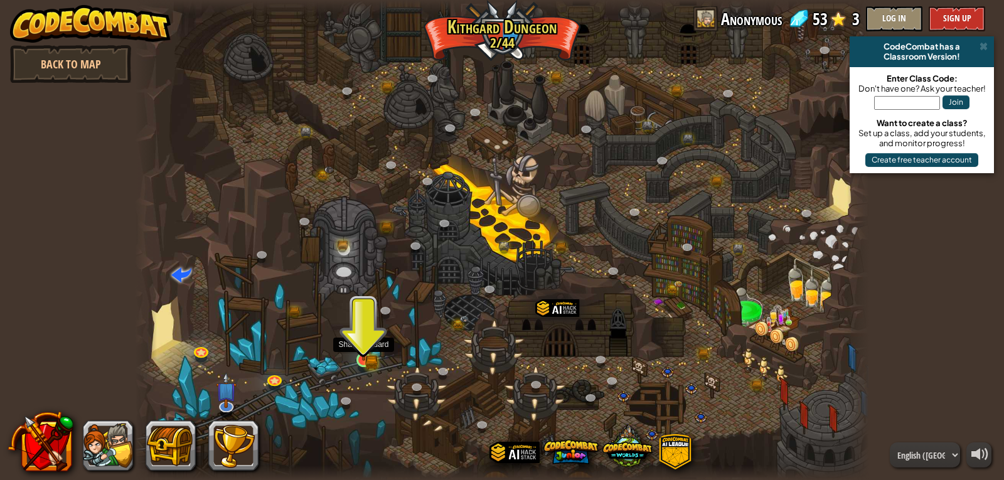
click at [367, 352] on img at bounding box center [364, 340] width 19 height 41
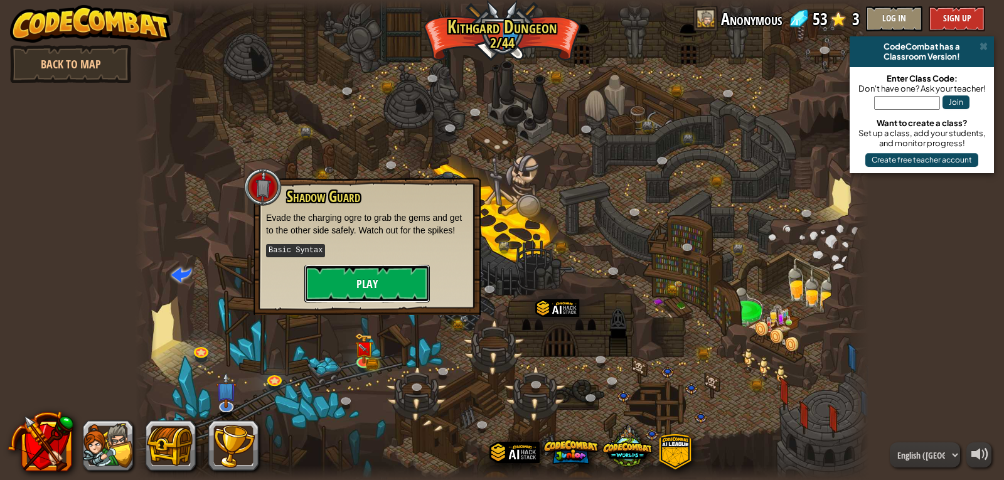
click at [398, 271] on button "Play" at bounding box center [367, 284] width 126 height 38
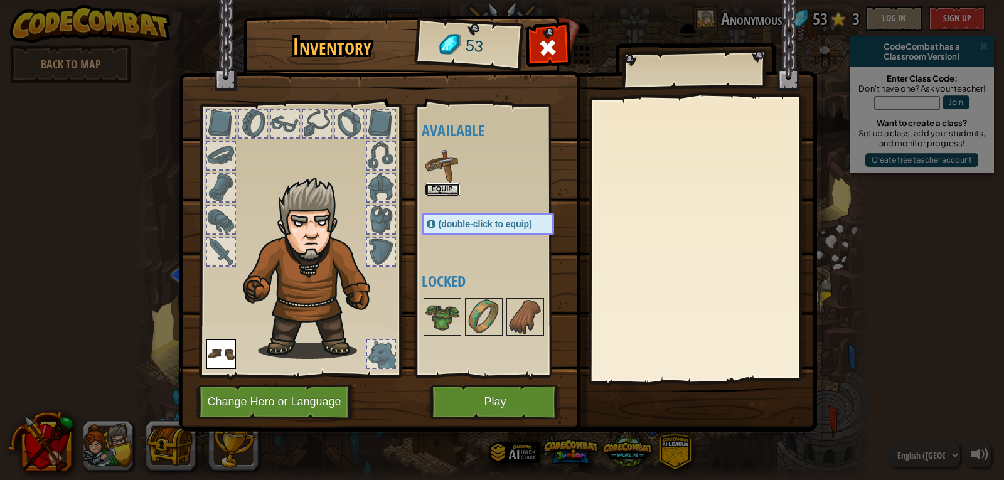
click at [453, 187] on button "Equip" at bounding box center [442, 189] width 35 height 13
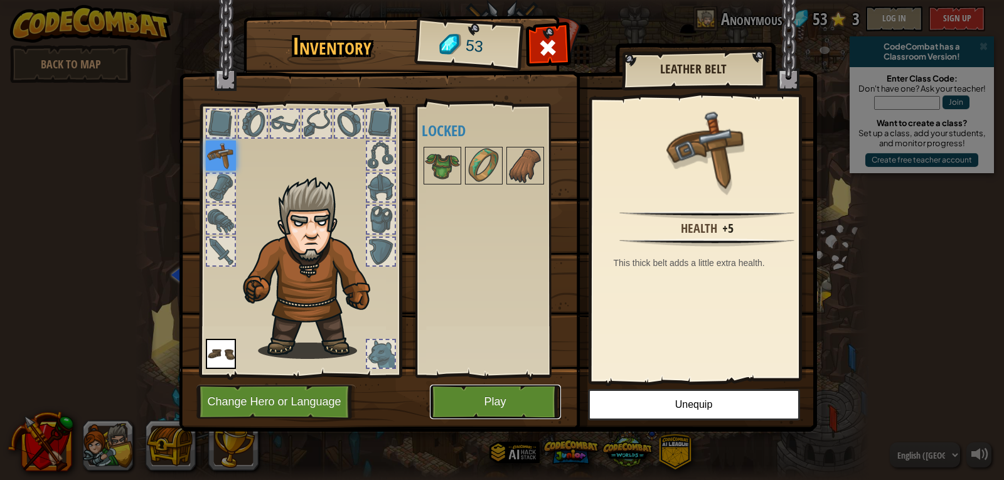
click at [478, 390] on button "Play" at bounding box center [495, 402] width 131 height 35
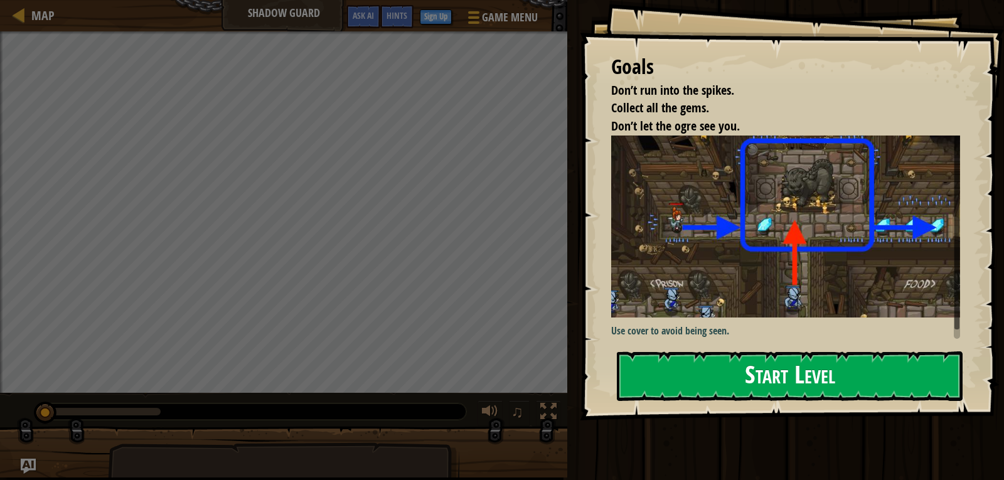
click at [911, 387] on button "Start Level" at bounding box center [790, 376] width 346 height 50
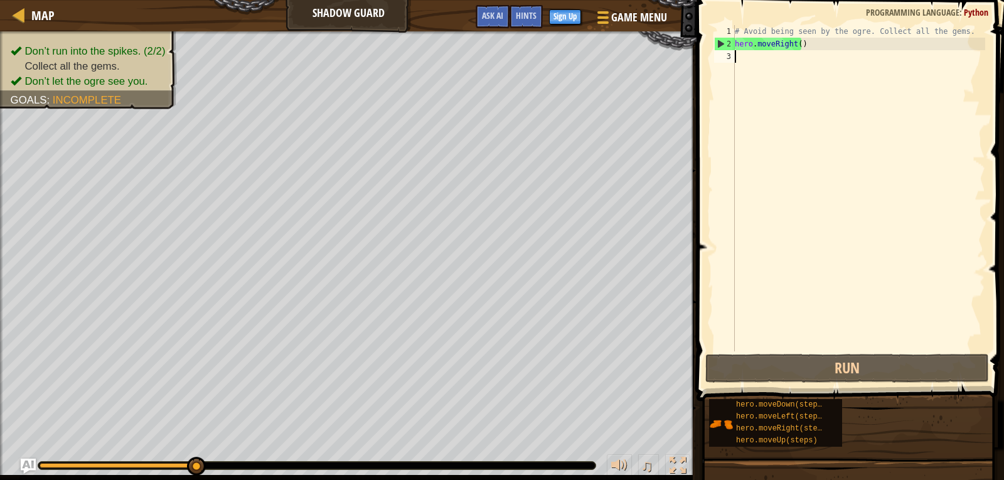
type textarea "h"
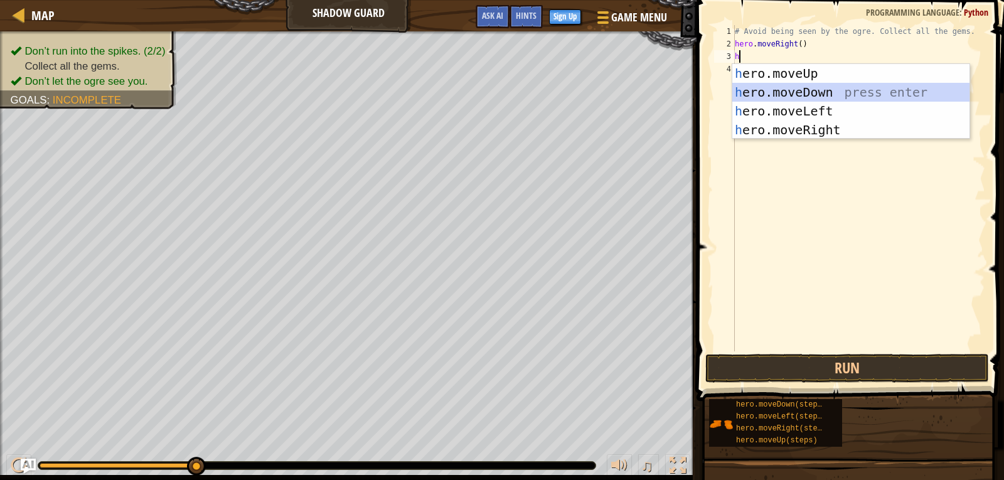
click at [830, 84] on div "h ero.moveUp press enter h ero.moveDown press enter h ero.moveLeft press enter …" at bounding box center [850, 120] width 237 height 113
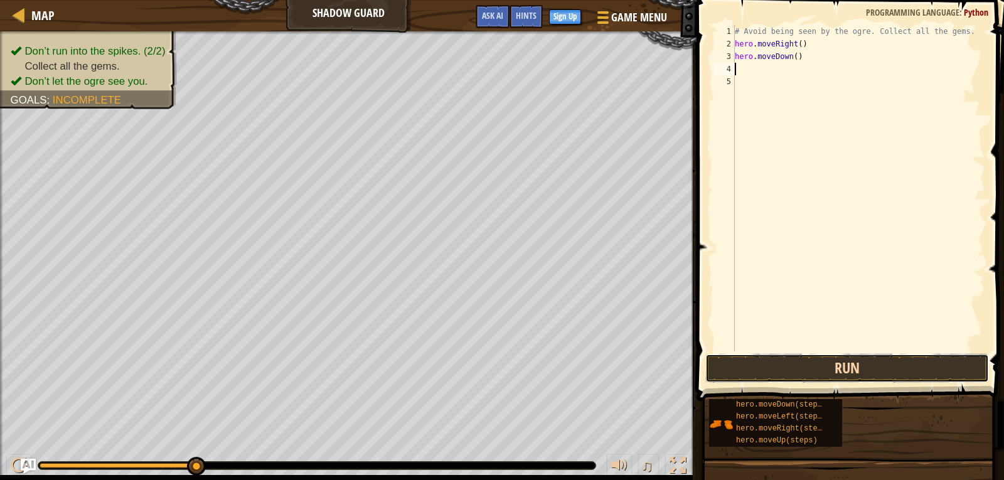
click at [866, 368] on button "Run" at bounding box center [847, 368] width 284 height 29
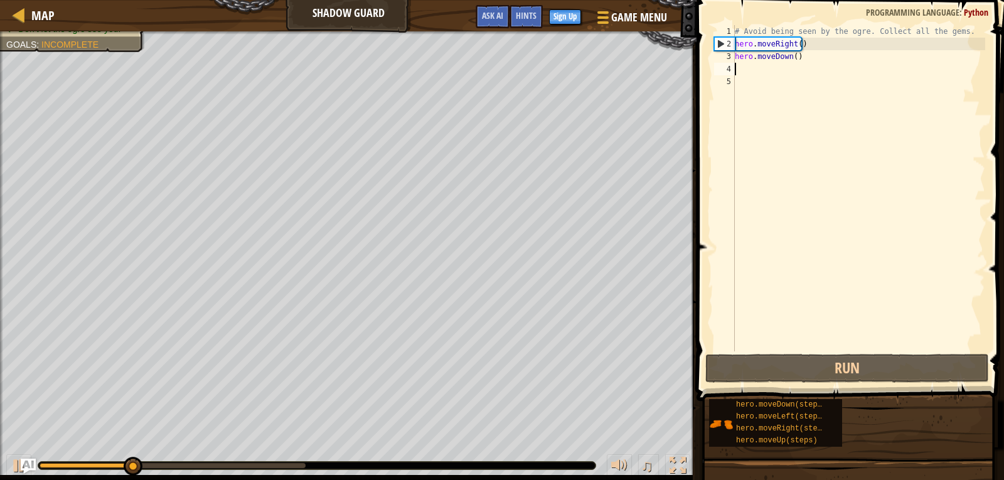
click at [806, 345] on div "# Avoid being seen by the ogre. Collect all the gems. hero . moveRight ( ) hero…" at bounding box center [858, 200] width 253 height 351
click at [809, 58] on div "# Avoid being seen by the ogre. Collect all the gems. hero . moveRight ( ) hero…" at bounding box center [858, 200] width 253 height 351
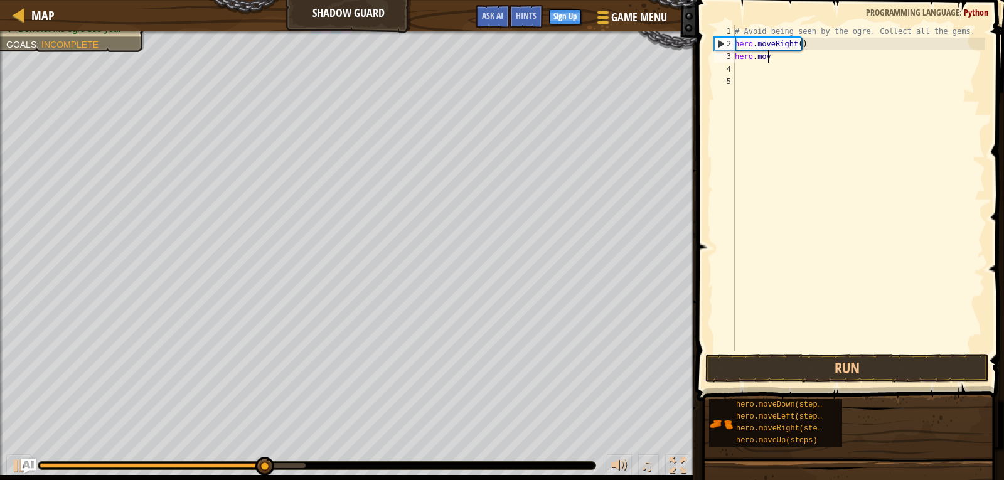
type textarea "h"
type textarea "hero.moveRight(h"
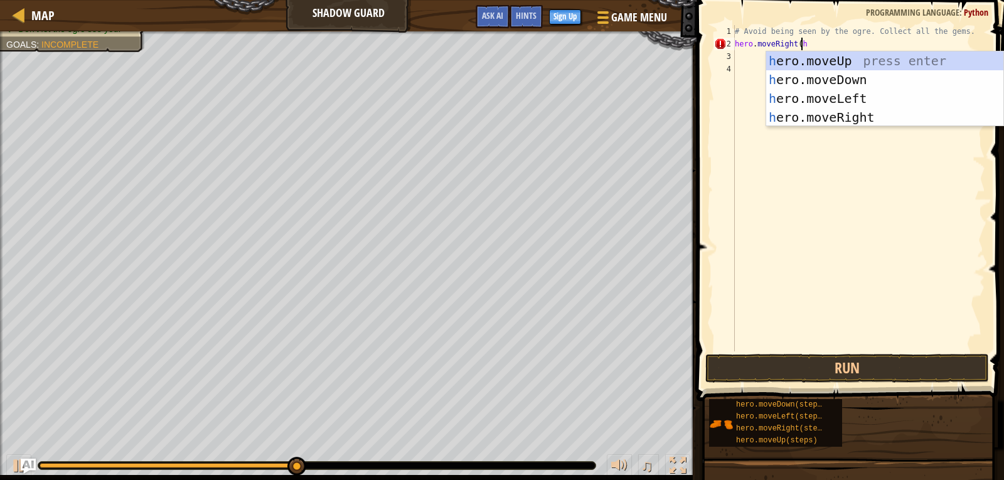
scroll to position [6, 5]
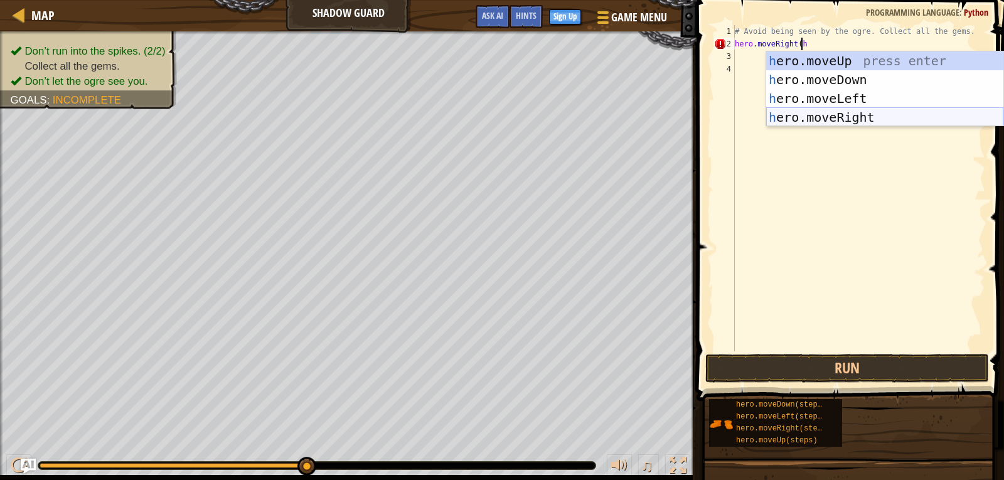
click at [861, 114] on div "h ero.moveUp press enter h ero.moveDown press enter h ero.moveLeft press enter …" at bounding box center [884, 107] width 237 height 113
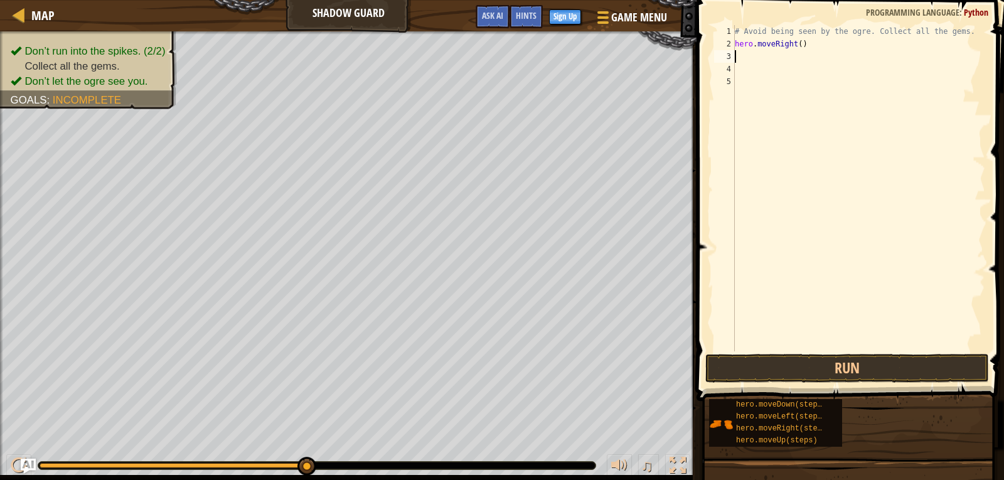
scroll to position [6, 0]
click at [886, 364] on button "Run" at bounding box center [847, 368] width 284 height 29
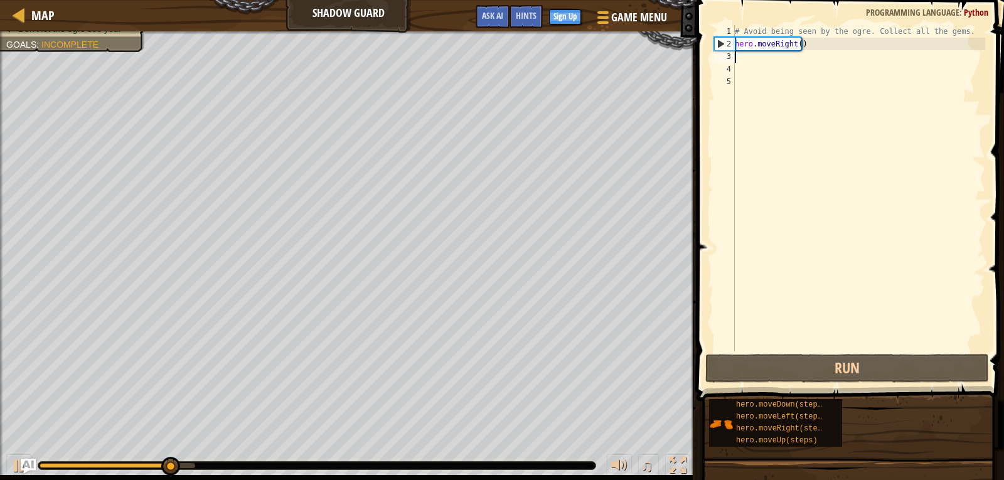
type textarea "h"
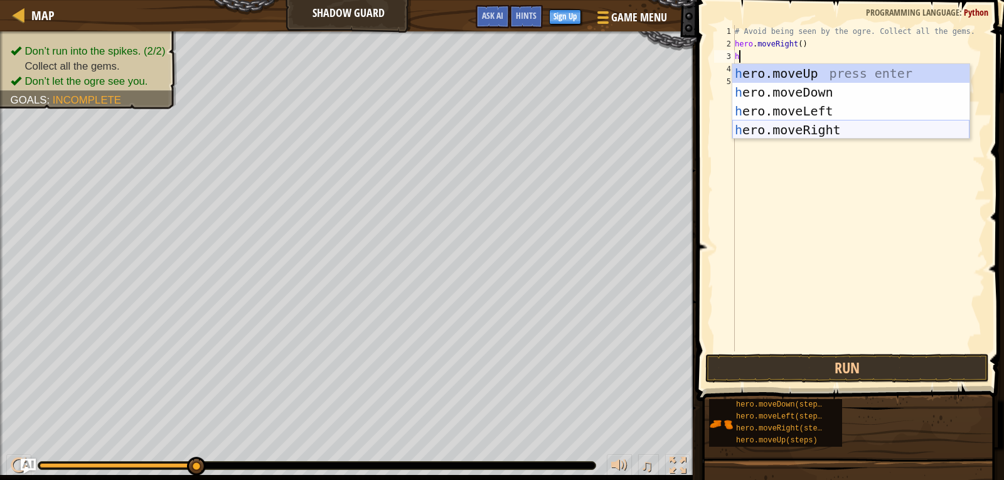
click at [836, 132] on div "h ero.moveUp press enter h ero.moveDown press enter h ero.moveLeft press enter …" at bounding box center [850, 120] width 237 height 113
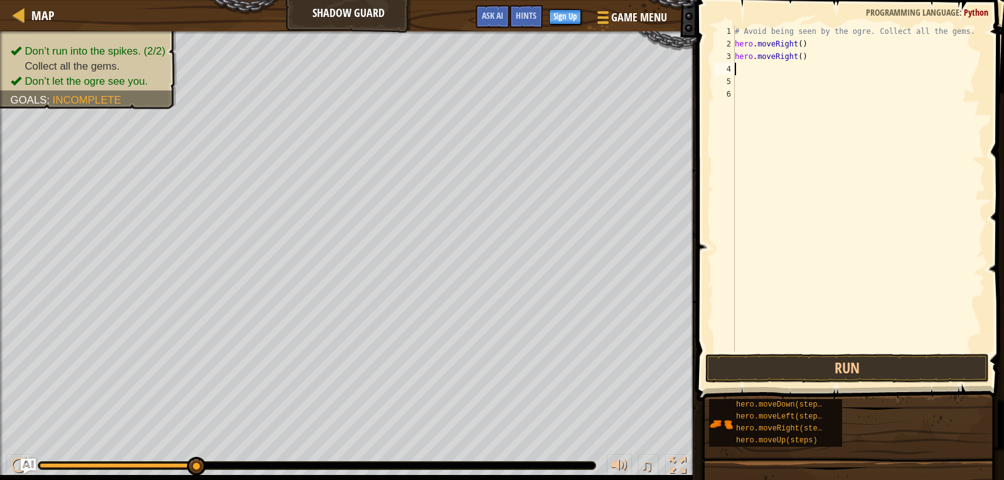
type textarea "h"
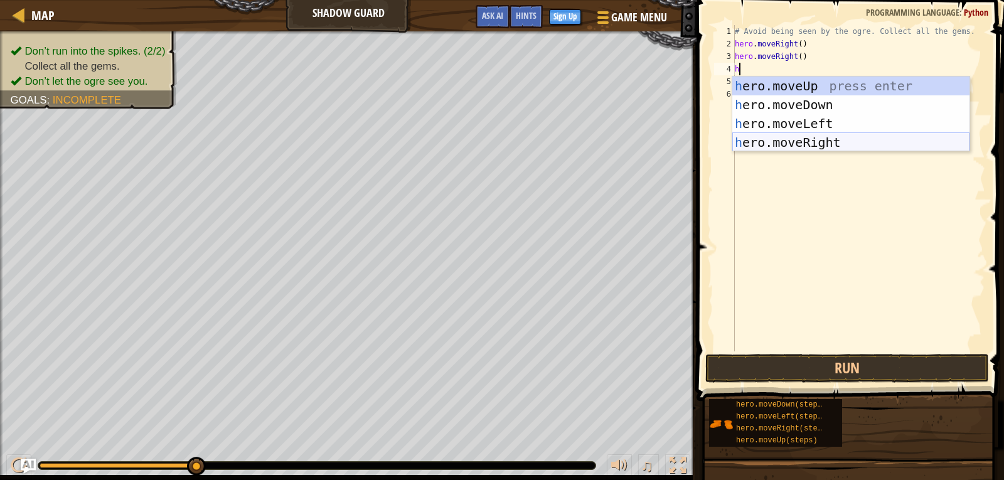
click at [840, 144] on div "h ero.moveUp press enter h ero.moveDown press enter h ero.moveLeft press enter …" at bounding box center [850, 133] width 237 height 113
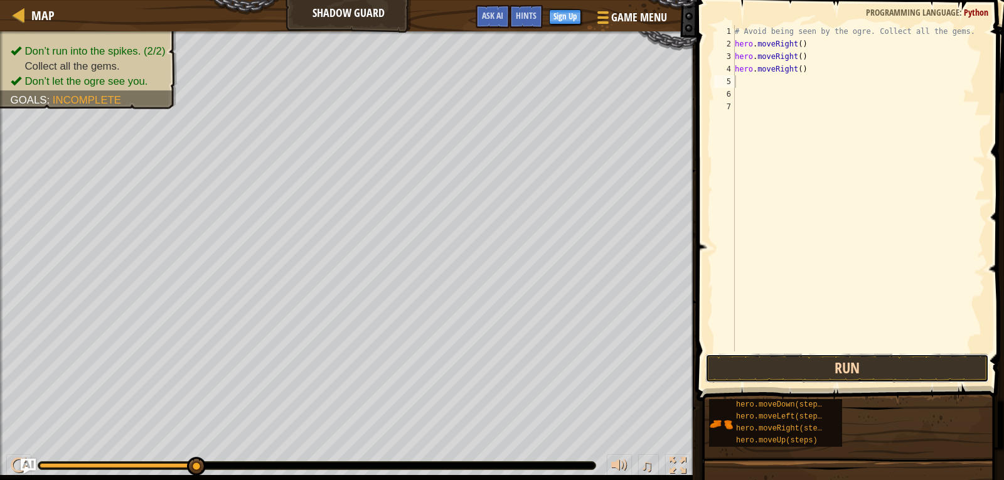
click at [774, 369] on button "Run" at bounding box center [847, 368] width 284 height 29
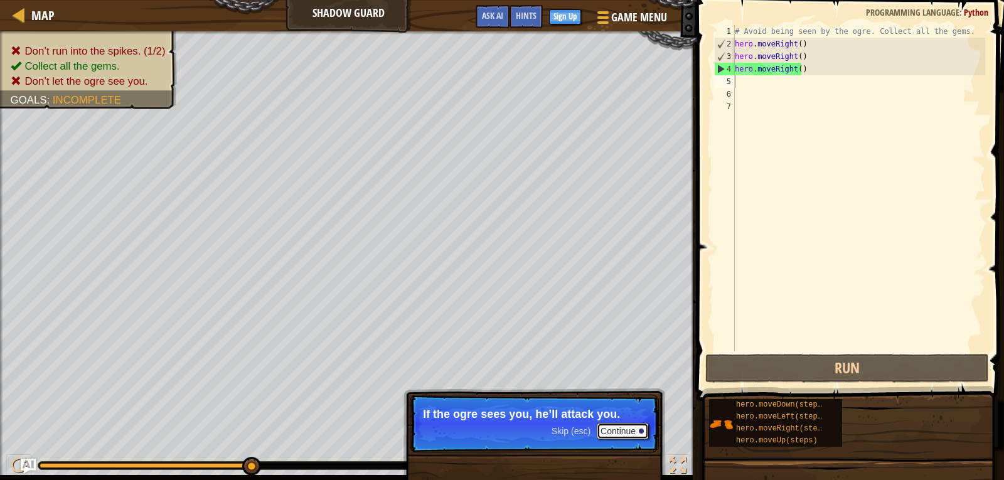
click at [607, 431] on button "Continue" at bounding box center [623, 431] width 52 height 16
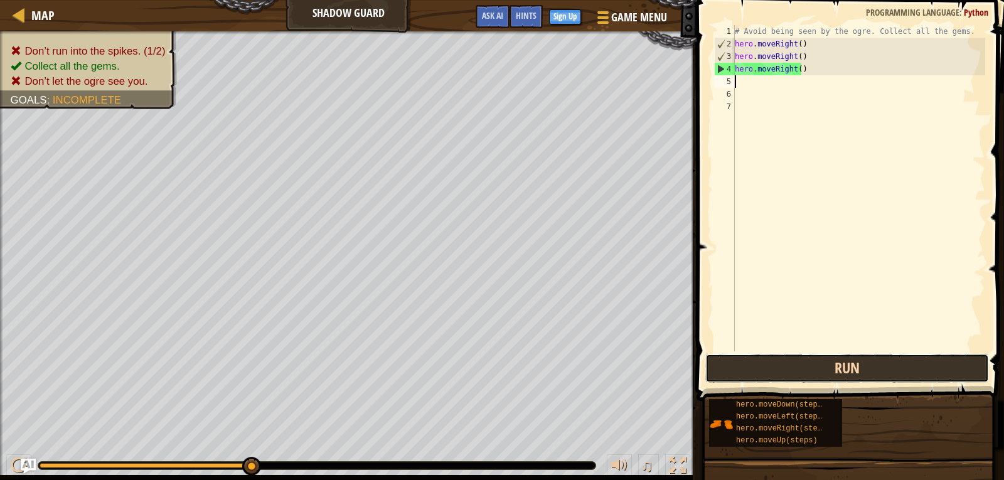
click at [862, 356] on button "Run" at bounding box center [847, 368] width 284 height 29
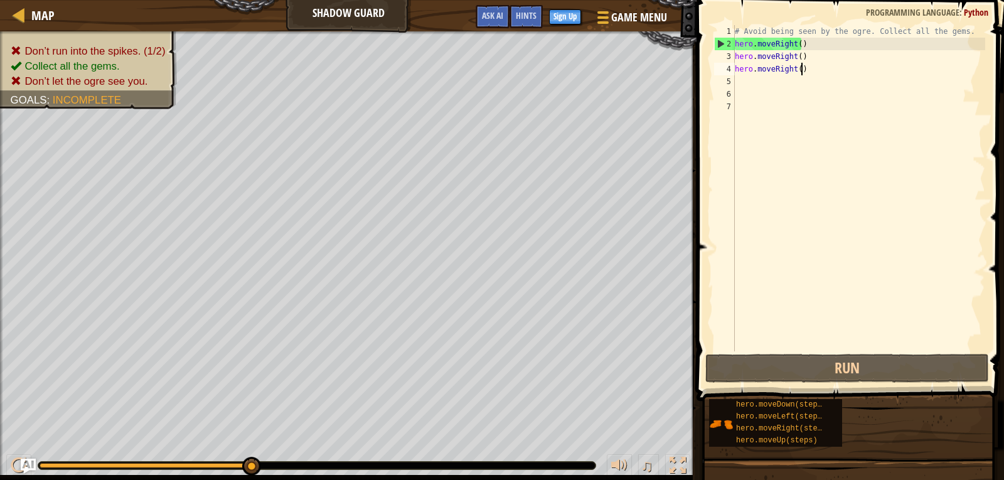
click at [801, 66] on div "# Avoid being seen by the ogre. Collect all the gems. hero . moveRight ( ) hero…" at bounding box center [858, 200] width 253 height 351
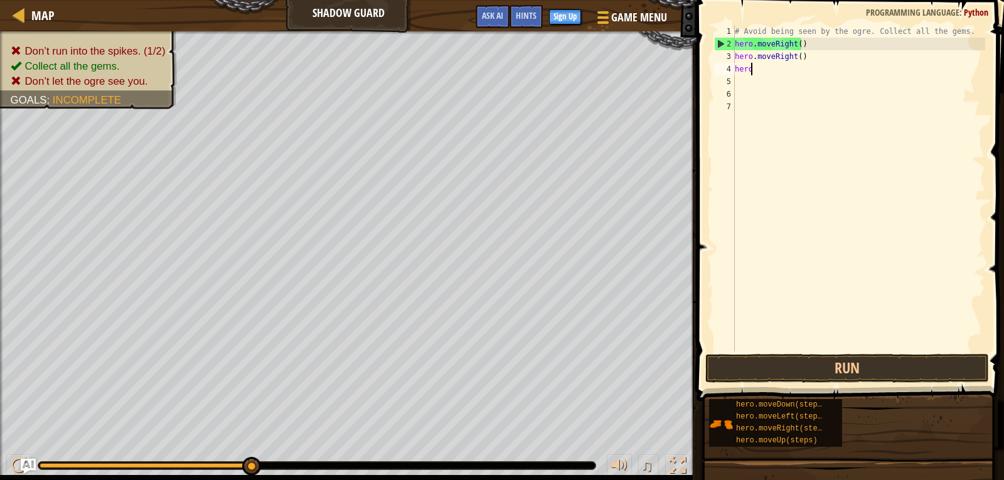
type textarea "h"
click at [809, 50] on div "# Avoid being seen by the ogre. Collect all the gems. hero . move hero ." at bounding box center [858, 200] width 253 height 351
type textarea "h"
click at [769, 61] on div "# Avoid being seen by the ogre. Collect all the gems. hero ." at bounding box center [858, 200] width 253 height 351
type textarea "h"
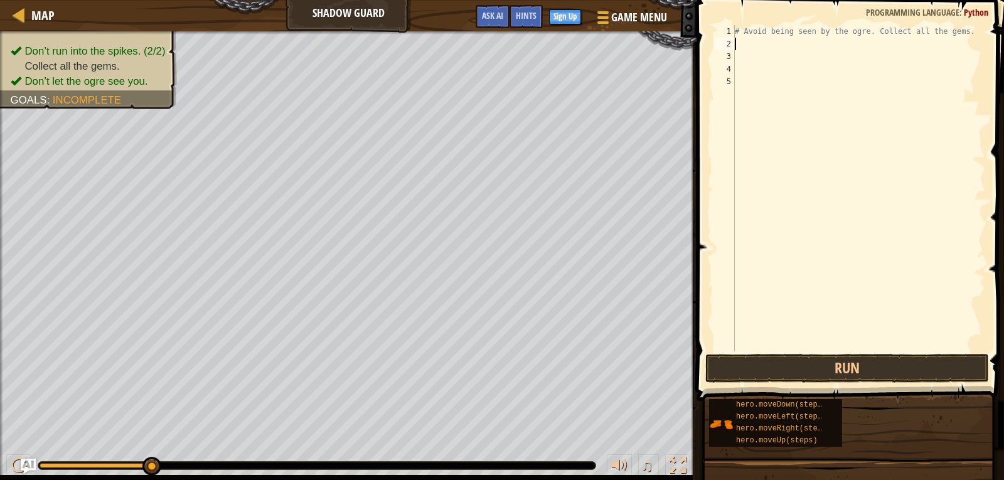
click at [738, 40] on div "# Avoid being seen by the ogre. Collect all the gems." at bounding box center [858, 200] width 253 height 351
type textarea "h"
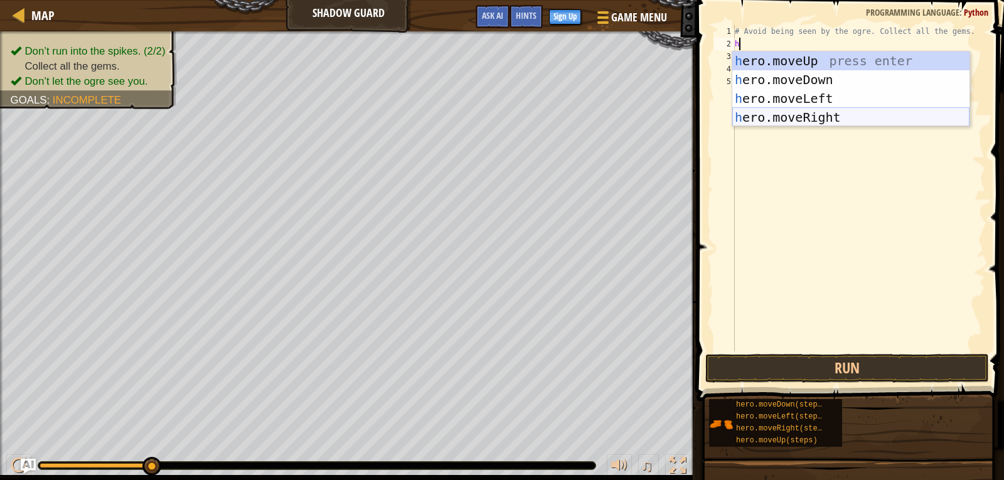
click at [808, 116] on div "h ero.moveUp press enter h ero.moveDown press enter h ero.moveLeft press enter …" at bounding box center [850, 107] width 237 height 113
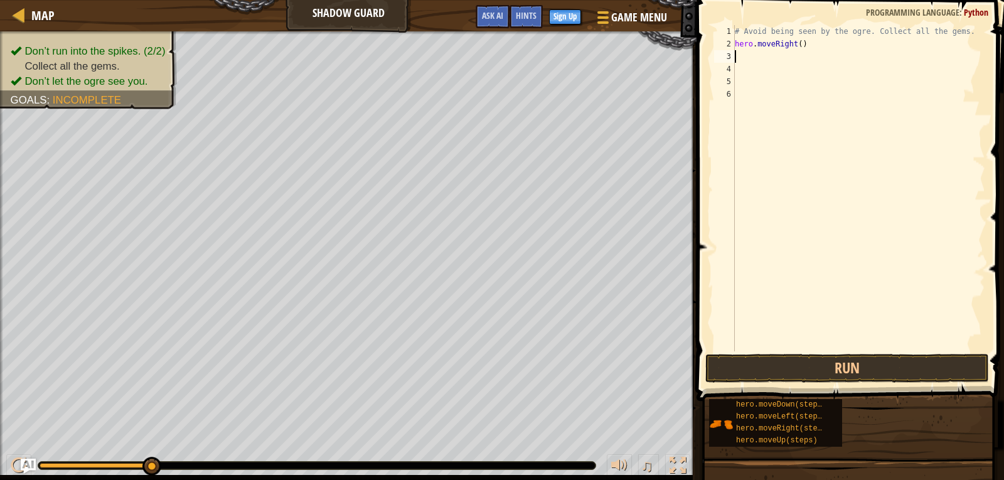
type textarea "h"
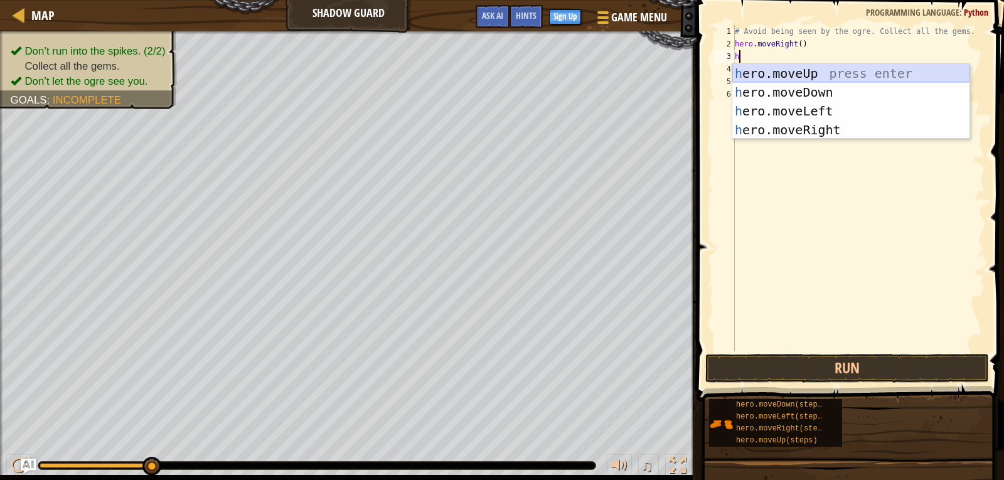
click at [769, 72] on div "h ero.moveUp press enter h ero.moveDown press enter h ero.moveLeft press enter …" at bounding box center [850, 120] width 237 height 113
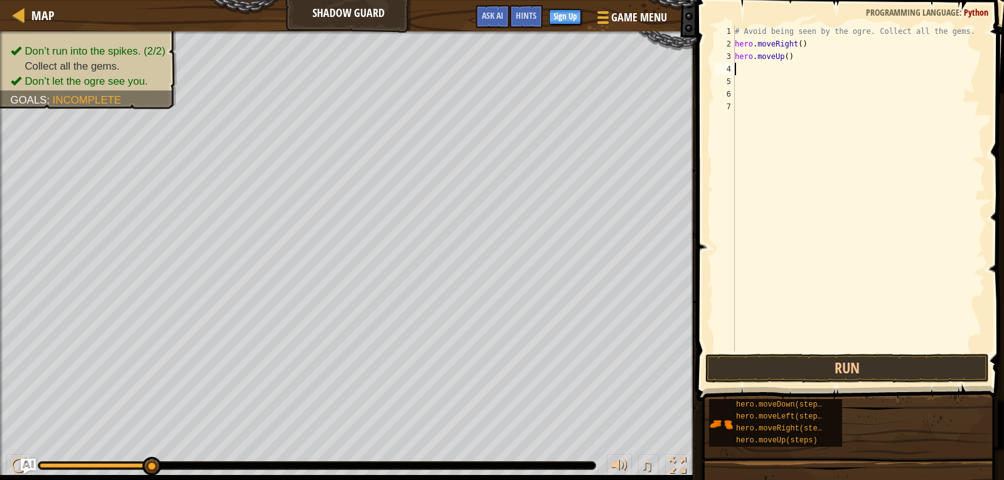
type textarea "h"
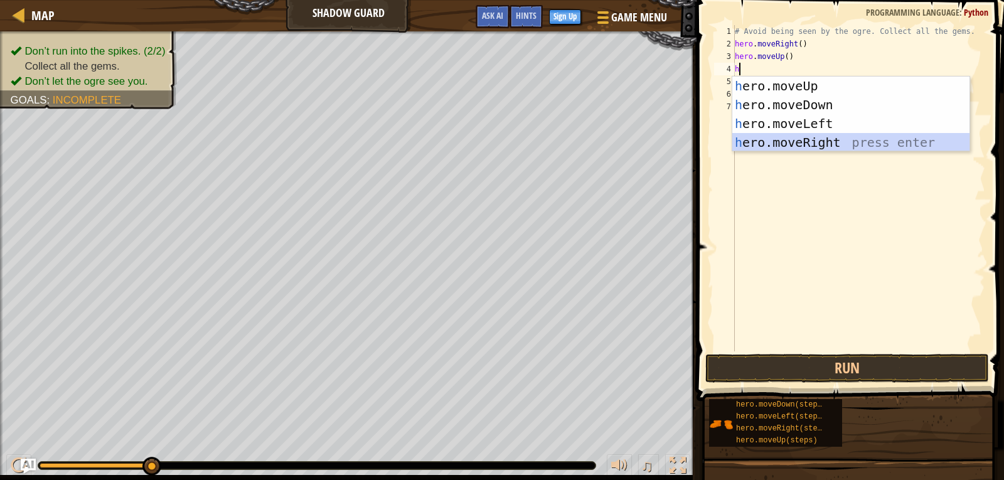
click at [794, 137] on div "h ero.moveUp press enter h ero.moveDown press enter h ero.moveLeft press enter …" at bounding box center [850, 133] width 237 height 113
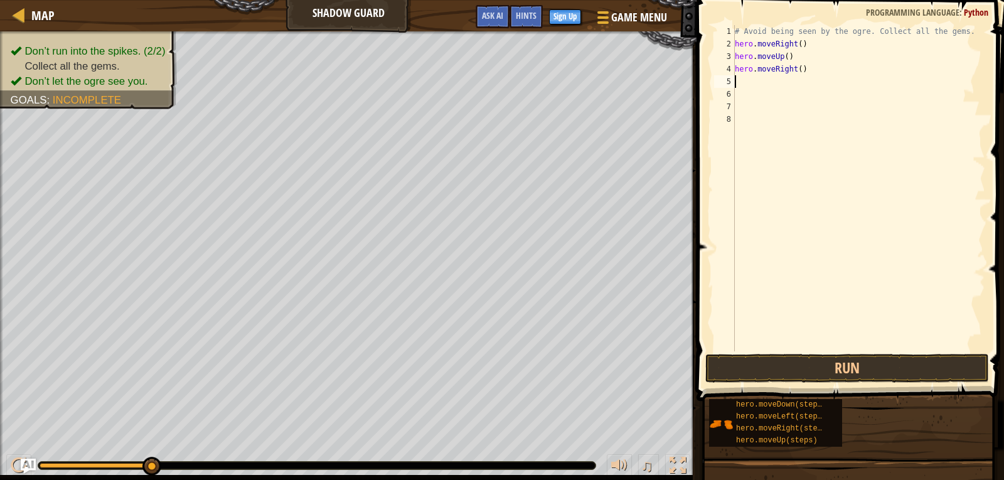
type textarea "h"
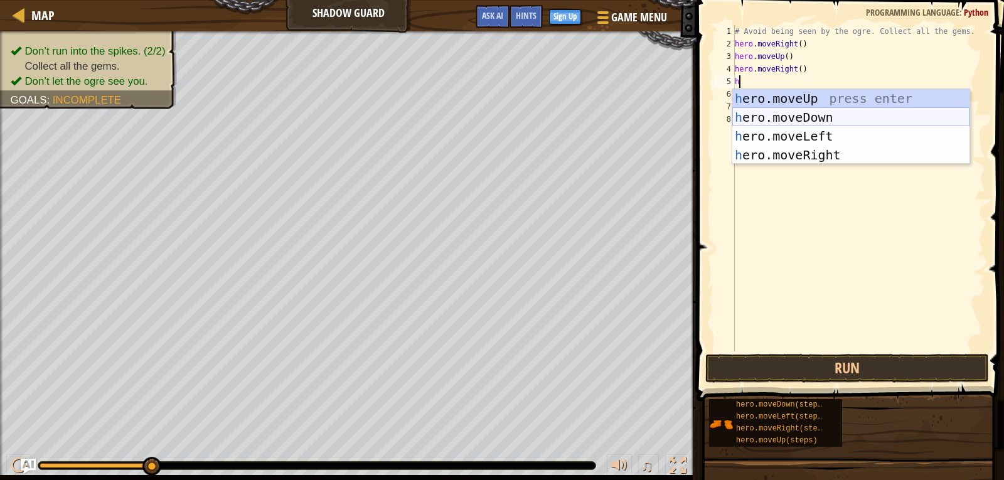
click at [820, 119] on div "h ero.moveUp press enter h ero.moveDown press enter h ero.moveLeft press enter …" at bounding box center [850, 145] width 237 height 113
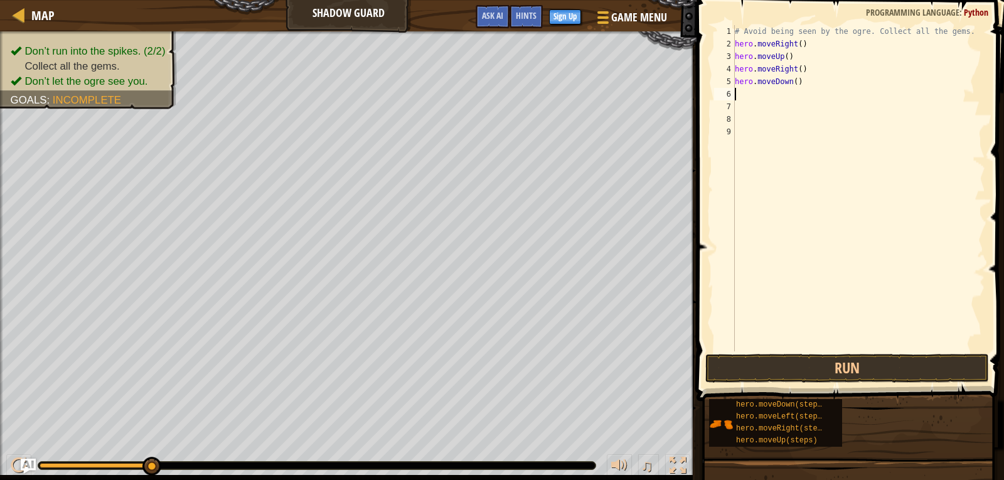
type textarea "h"
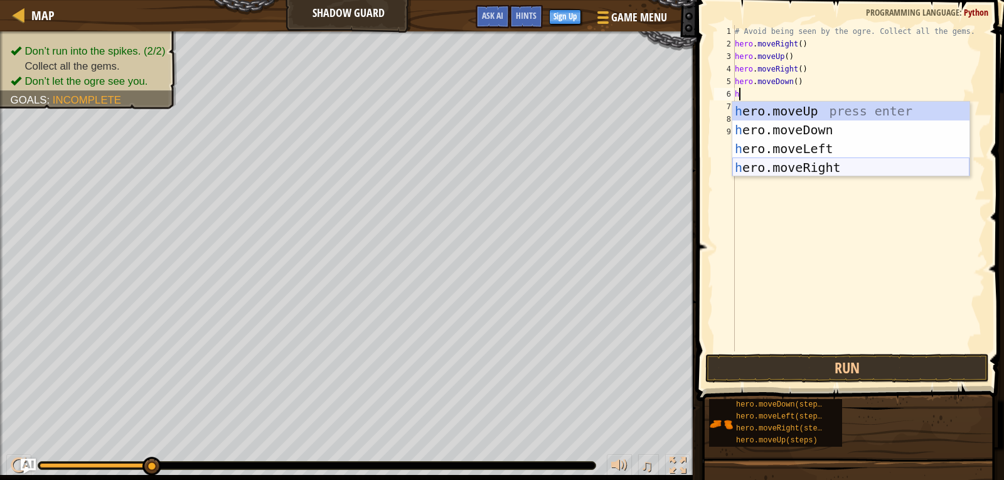
click at [789, 162] on div "h ero.moveUp press enter h ero.moveDown press enter h ero.moveLeft press enter …" at bounding box center [850, 158] width 237 height 113
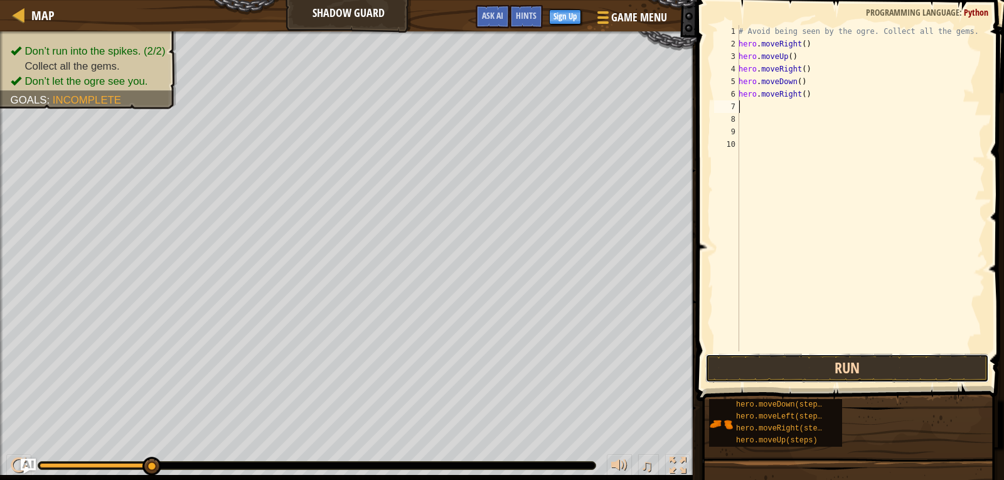
click at [854, 363] on button "Run" at bounding box center [847, 368] width 284 height 29
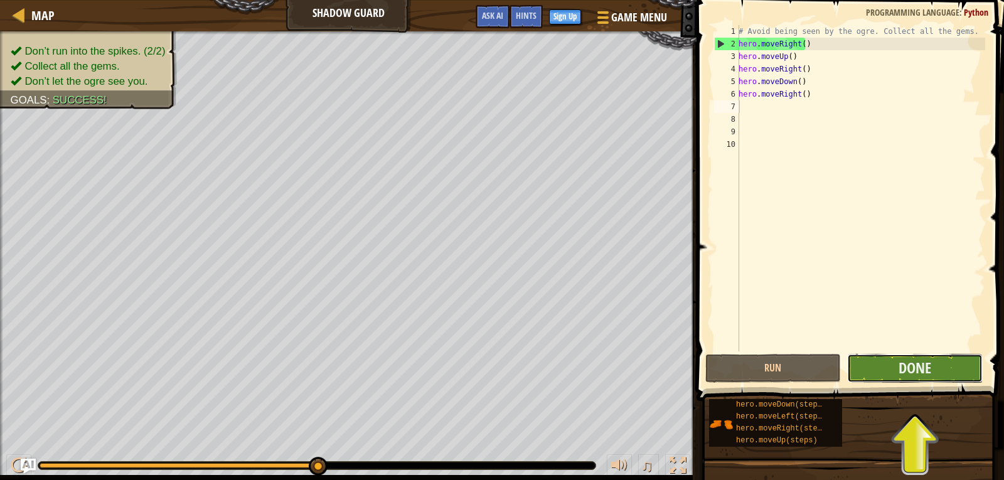
click at [941, 356] on button "Done" at bounding box center [915, 368] width 136 height 29
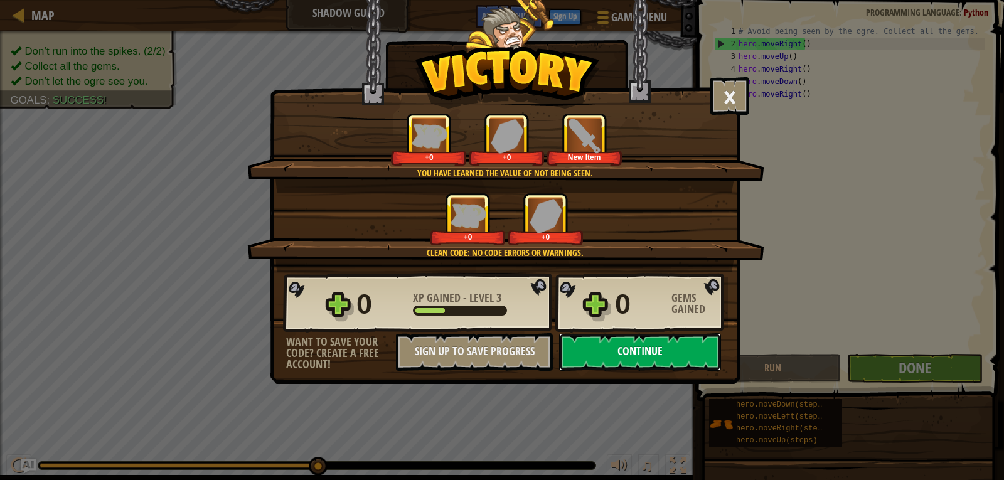
click at [577, 341] on button "Continue" at bounding box center [640, 352] width 162 height 38
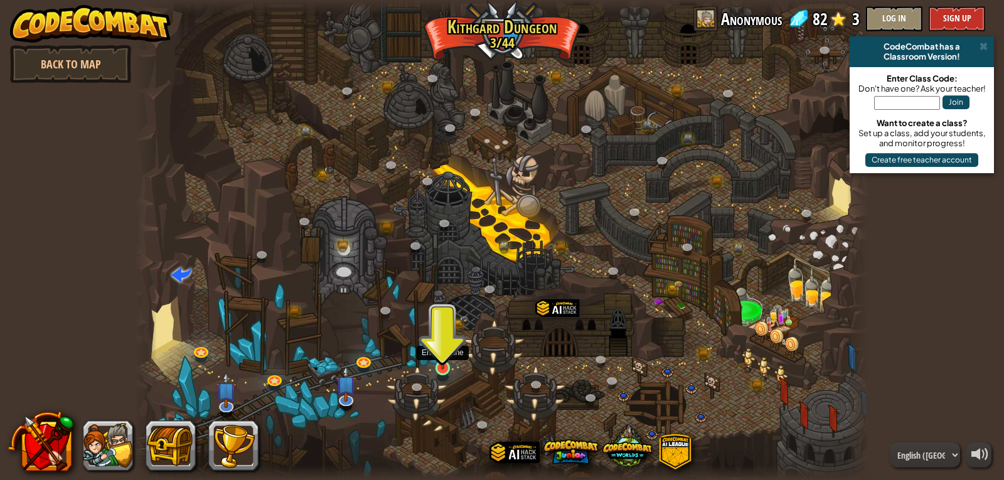
click at [442, 361] on img at bounding box center [443, 348] width 19 height 43
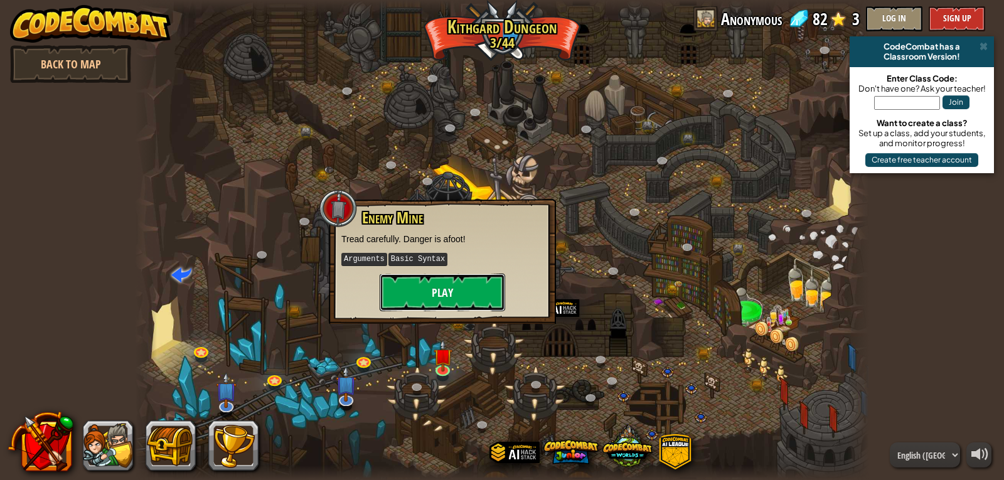
click at [464, 300] on button "Play" at bounding box center [443, 293] width 126 height 38
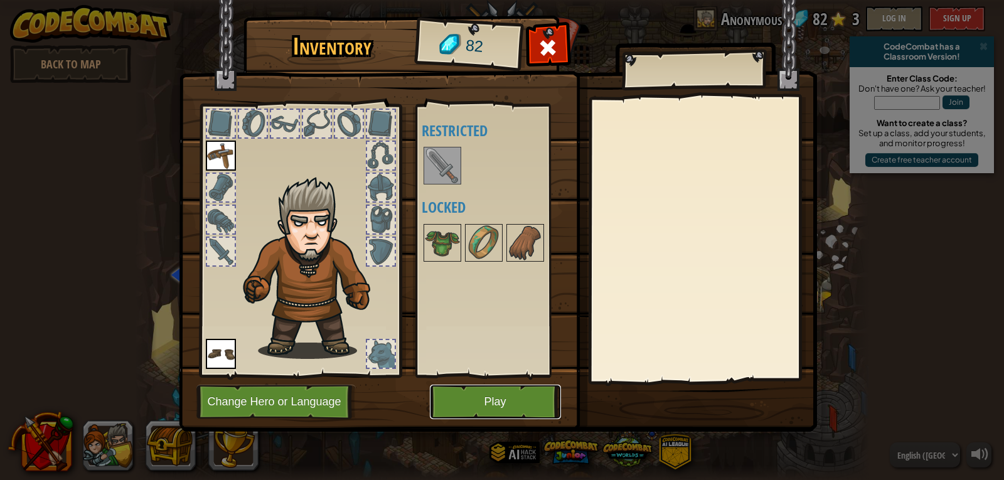
click at [506, 400] on button "Play" at bounding box center [495, 402] width 131 height 35
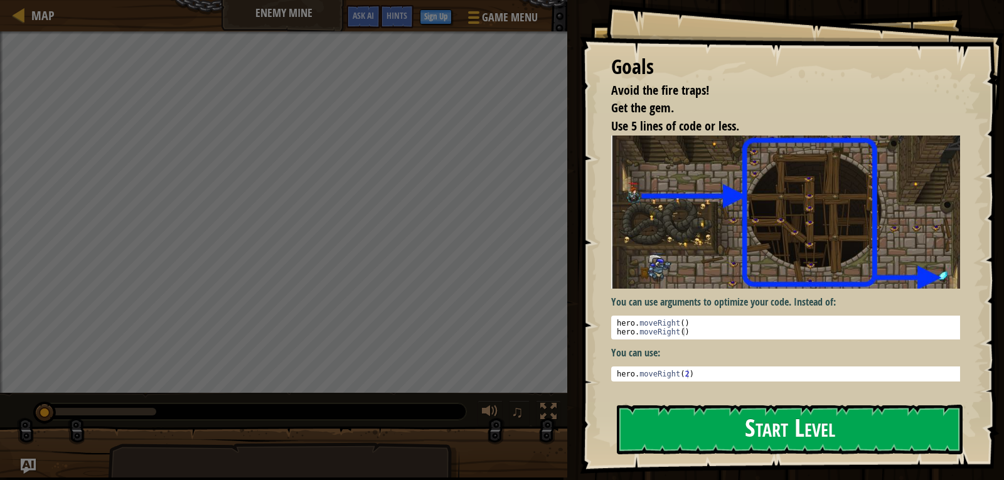
click at [759, 417] on button "Start Level" at bounding box center [790, 430] width 346 height 50
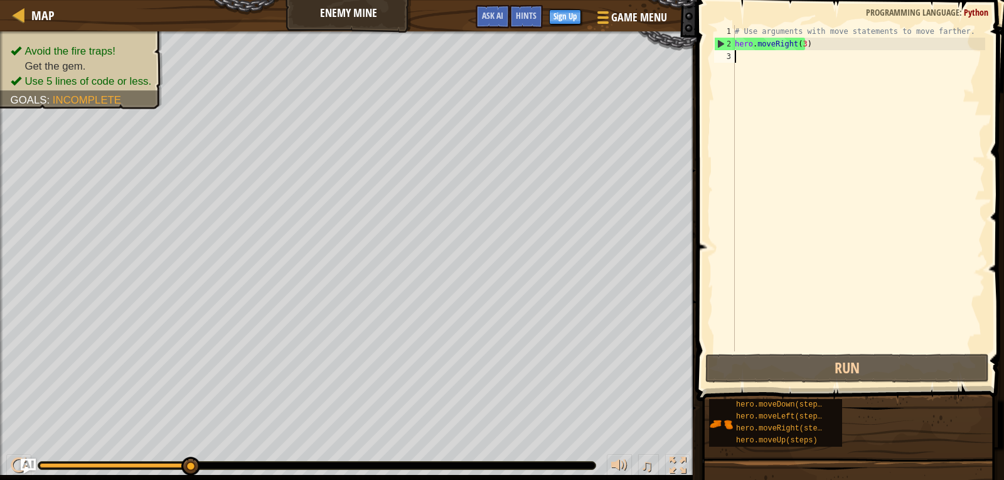
type textarea "h"
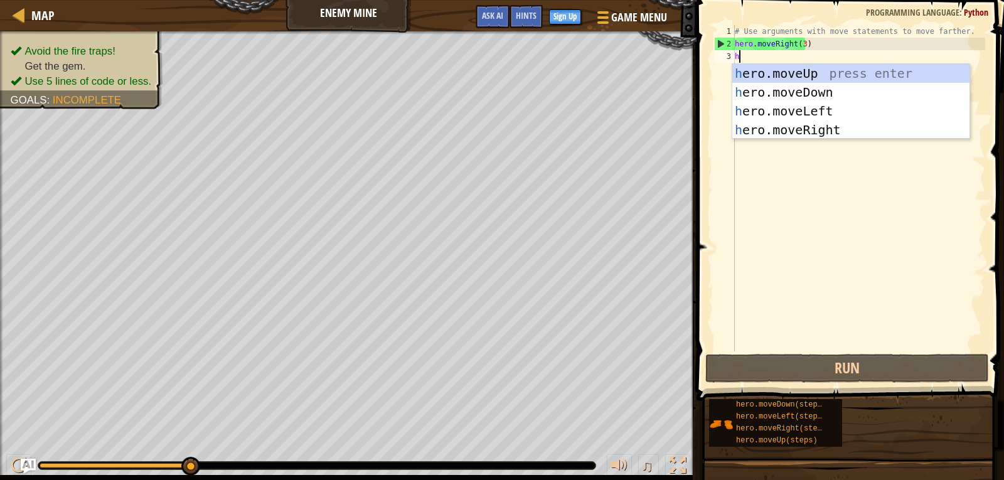
scroll to position [6, 0]
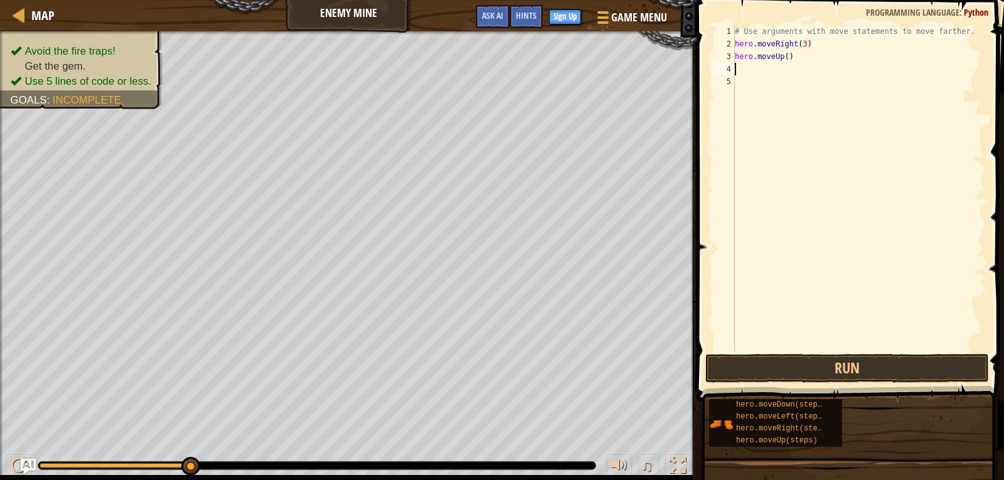
type textarea "h"
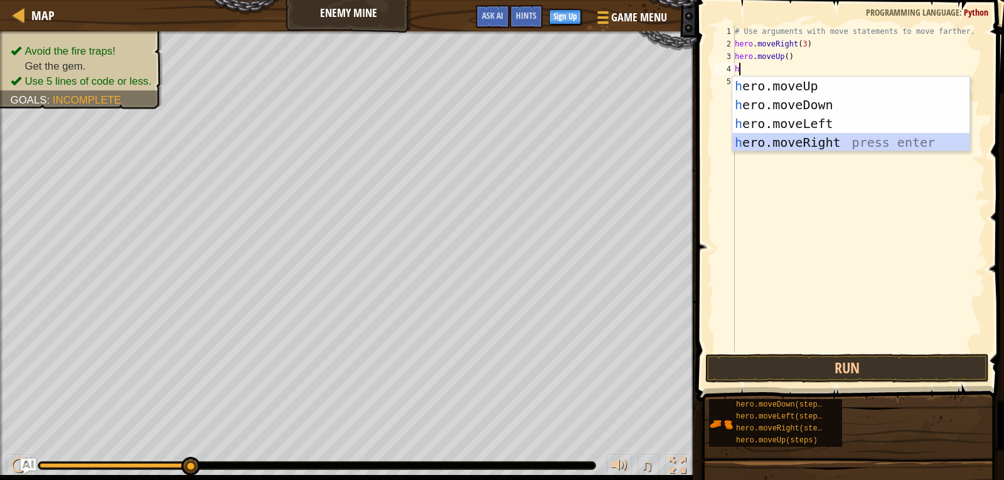
click at [814, 140] on div "h ero.moveUp press enter h ero.moveDown press enter h ero.moveLeft press enter …" at bounding box center [850, 133] width 237 height 113
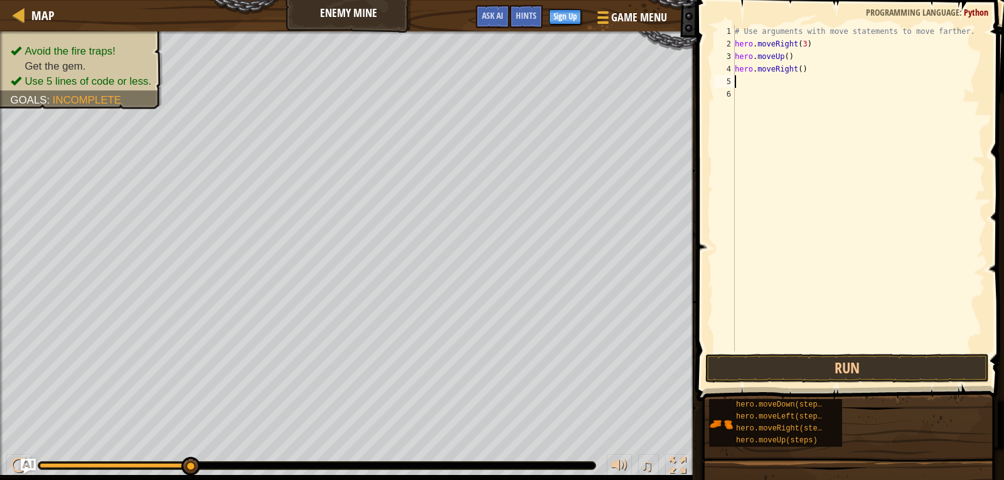
type textarea "h"
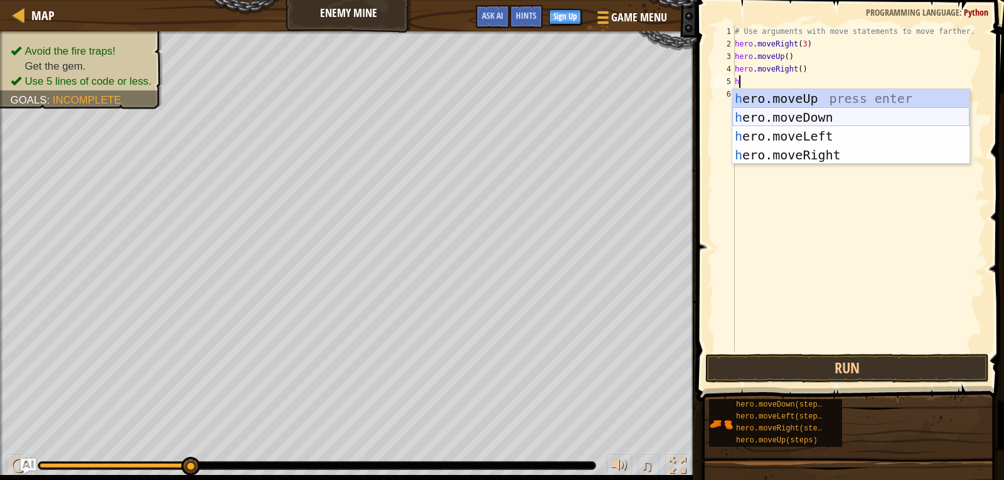
click at [817, 122] on div "h ero.moveUp press enter h ero.moveDown press enter h ero.moveLeft press enter …" at bounding box center [850, 145] width 237 height 113
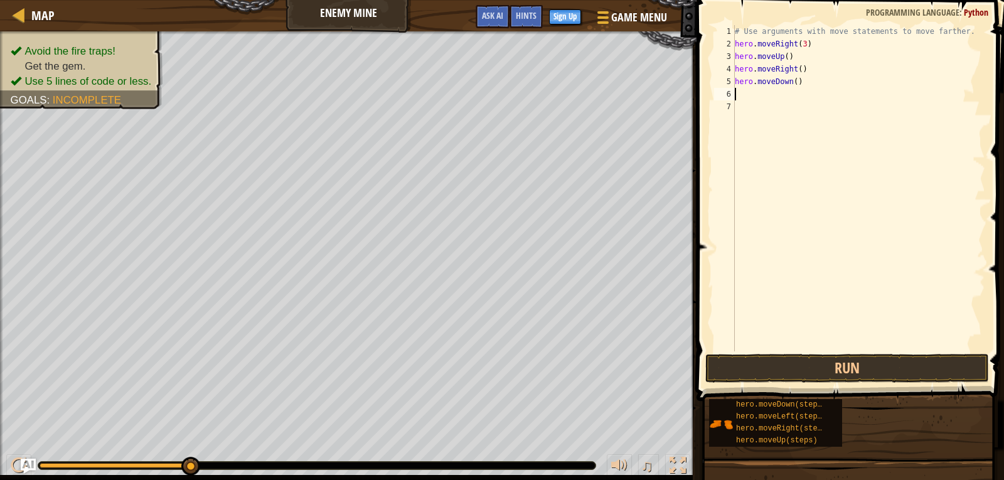
type textarea "h"
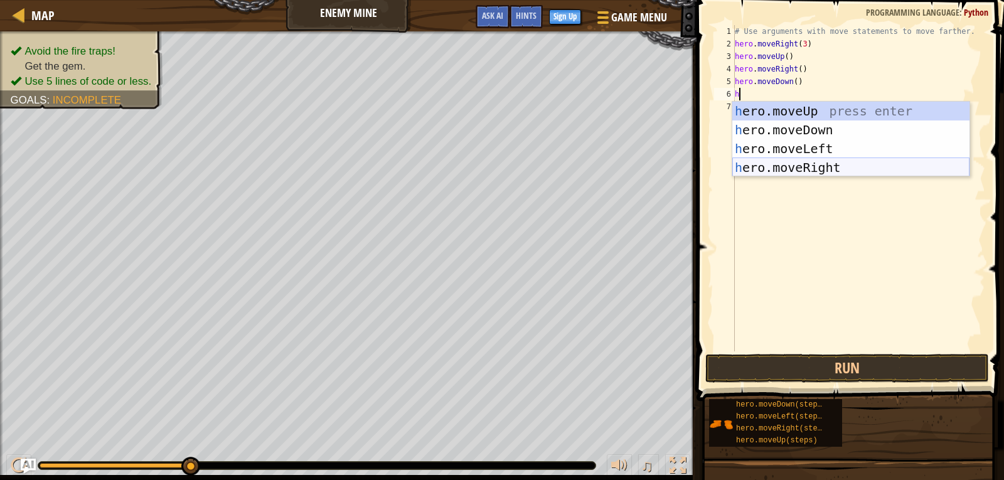
click at [826, 161] on div "h ero.moveUp press enter h ero.moveDown press enter h ero.moveLeft press enter …" at bounding box center [850, 158] width 237 height 113
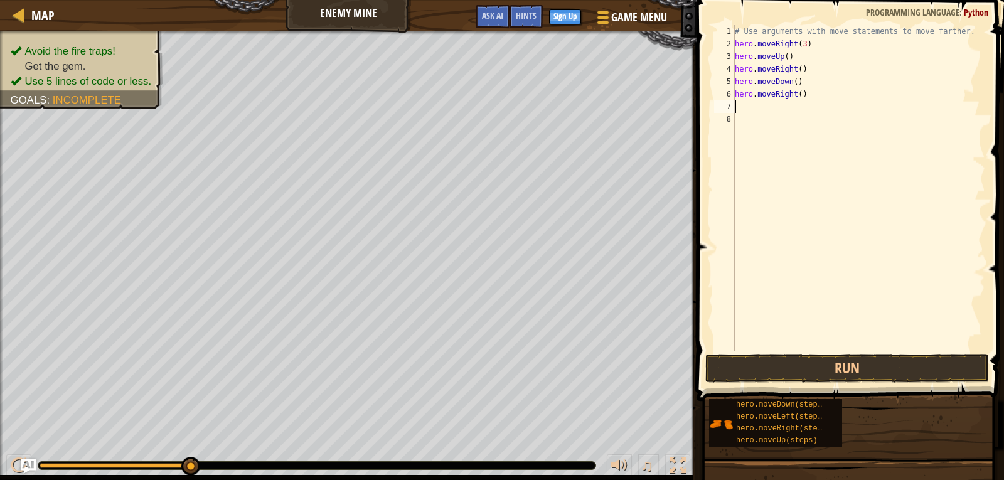
click at [783, 57] on div "# Use arguments with move statements to move farther. hero . moveRight ( 3 ) he…" at bounding box center [858, 200] width 253 height 351
click at [793, 81] on div "# Use arguments with move statements to move farther. hero . moveRight ( 3 ) he…" at bounding box center [858, 200] width 253 height 351
click at [800, 94] on div "# Use arguments with move statements to move farther. hero . moveRight ( 3 ) he…" at bounding box center [858, 200] width 253 height 351
type textarea "hero.moveRight()"
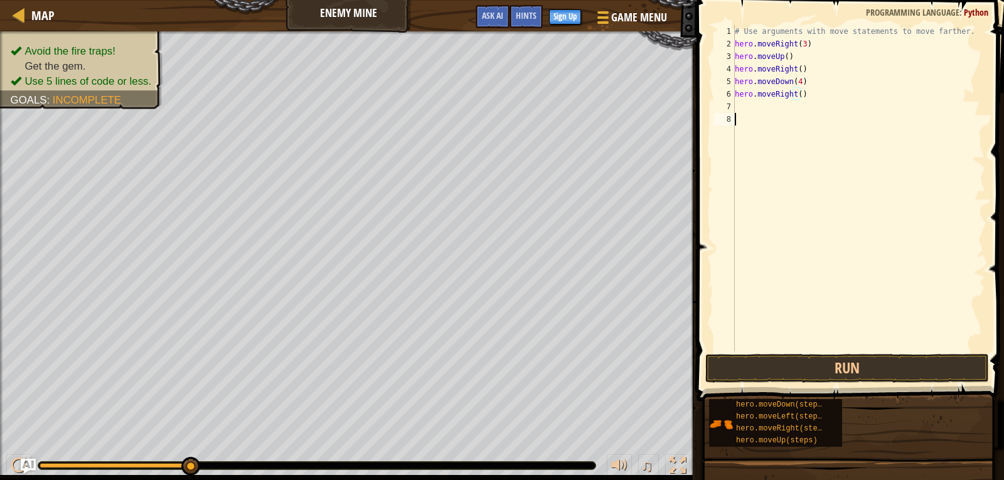
click at [787, 122] on div "# Use arguments with move statements to move farther. hero . moveRight ( 3 ) he…" at bounding box center [858, 200] width 253 height 351
click at [799, 93] on div "# Use arguments with move statements to move farther. hero . moveRight ( 3 ) he…" at bounding box center [858, 200] width 253 height 351
click at [832, 356] on button "Run" at bounding box center [847, 368] width 284 height 29
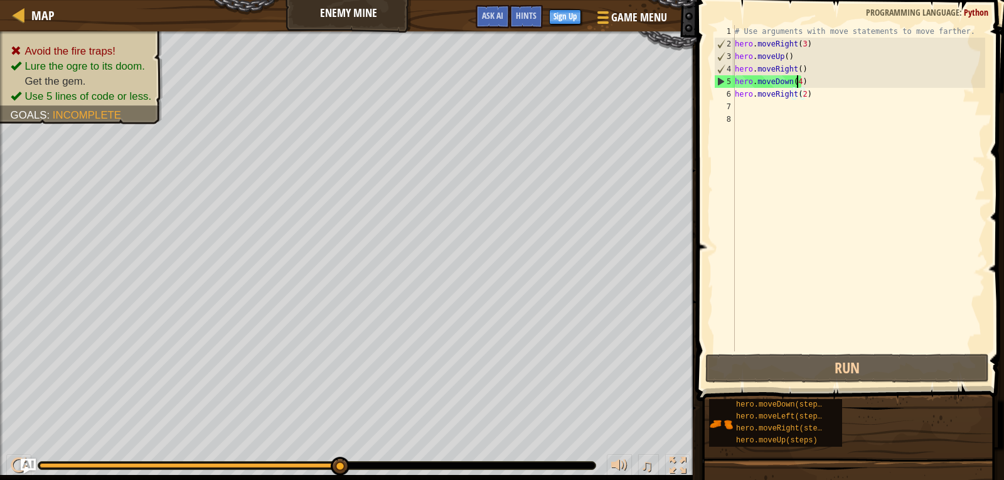
click at [798, 80] on div "# Use arguments with move statements to move farther. hero . moveRight ( 3 ) he…" at bounding box center [858, 200] width 253 height 351
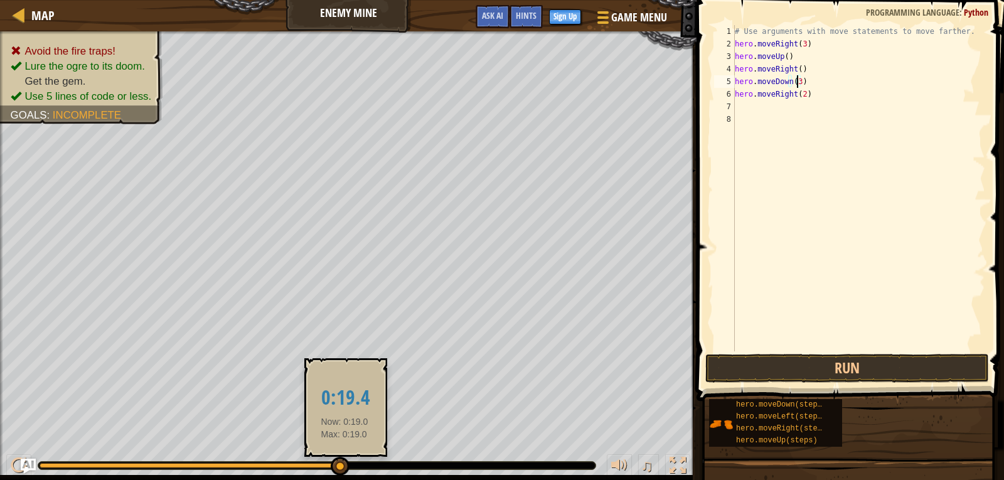
drag, startPoint x: 345, startPoint y: 461, endPoint x: 251, endPoint y: 446, distance: 94.7
click at [331, 0] on body "Map Enemy Mine Game Menu Done Sign Up Hints Ask AI 1 הההההההההההההההההההההההההה…" at bounding box center [502, 0] width 1004 height 0
type textarea "hero.moveDown(3)"
click at [251, 0] on body "Map Enemy Mine Game Menu Done Sign Up Hints Ask AI 1 הההההההההההההההההההההההההה…" at bounding box center [502, 0] width 1004 height 0
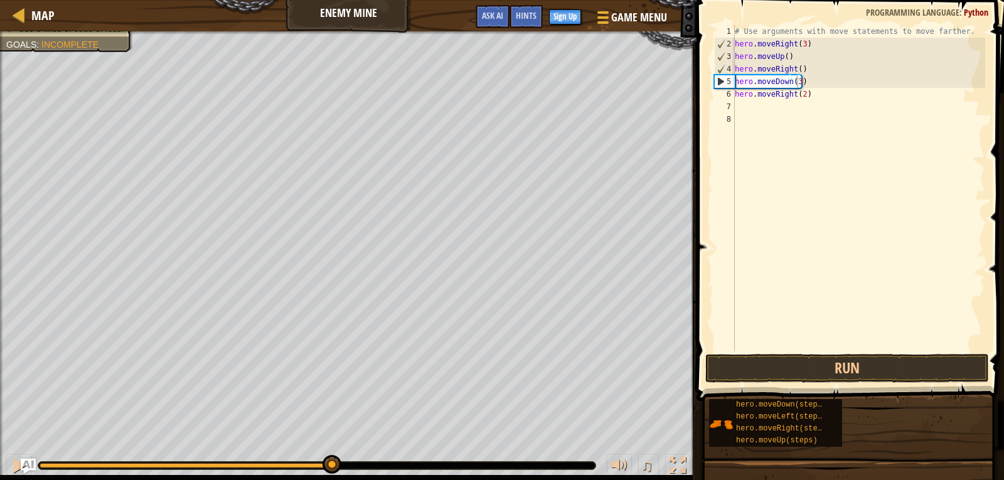
drag, startPoint x: 185, startPoint y: 444, endPoint x: 0, endPoint y: 393, distance: 192.0
click at [0, 393] on div "Avoid the fire traps! Lure the ogre to its doom. Get the gem. Use 5 lines of co…" at bounding box center [502, 255] width 1004 height 449
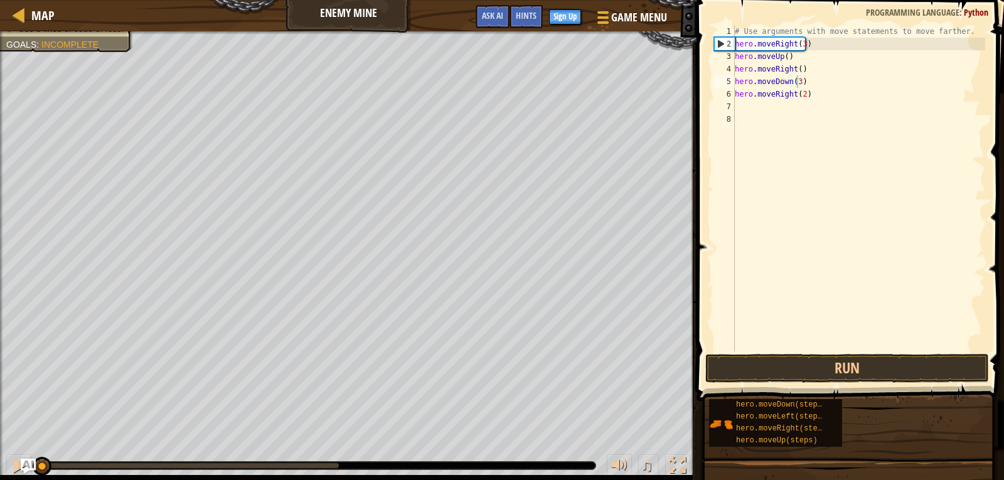
drag, startPoint x: 334, startPoint y: 461, endPoint x: 0, endPoint y: 402, distance: 339.7
click at [0, 405] on div "Avoid the fire traps! Lure the ogre to its doom. Get the gem. Use 5 lines of co…" at bounding box center [502, 255] width 1004 height 449
click at [0, 402] on div at bounding box center [1, 262] width 3 height 463
click at [865, 373] on button "Run" at bounding box center [847, 368] width 284 height 29
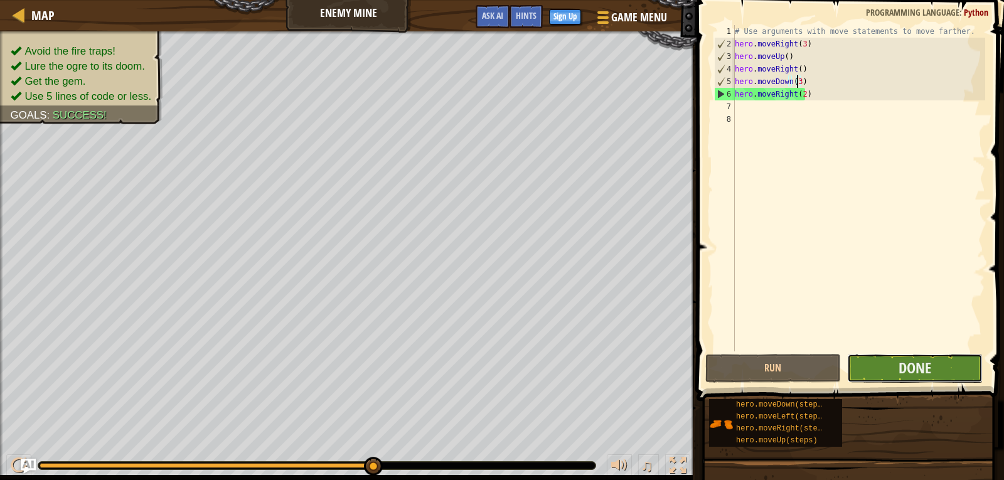
click at [941, 366] on button "Done" at bounding box center [915, 368] width 136 height 29
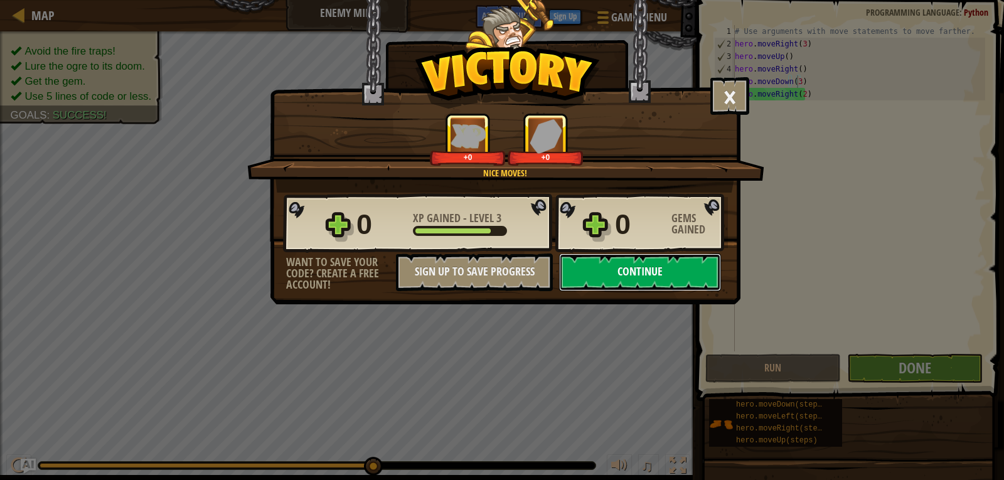
click at [673, 265] on button "Continue" at bounding box center [640, 273] width 162 height 38
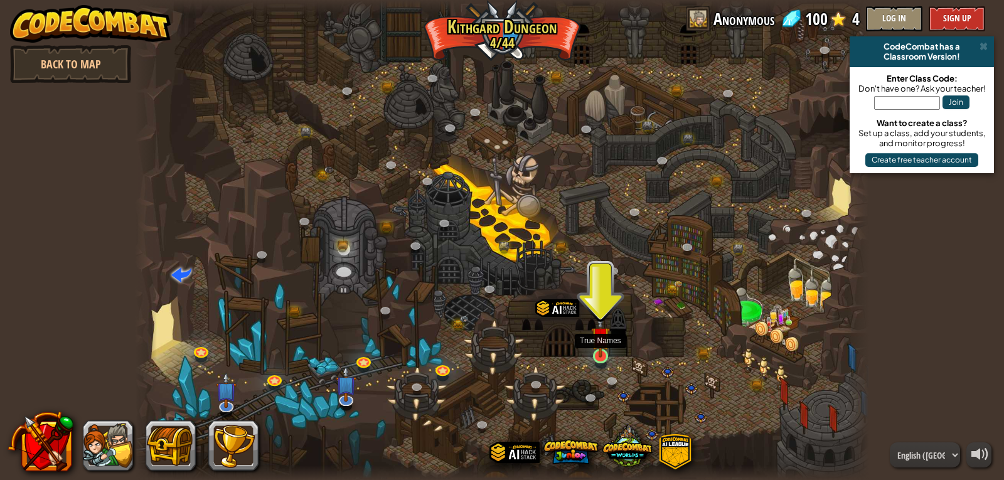
click at [606, 354] on img at bounding box center [600, 336] width 19 height 43
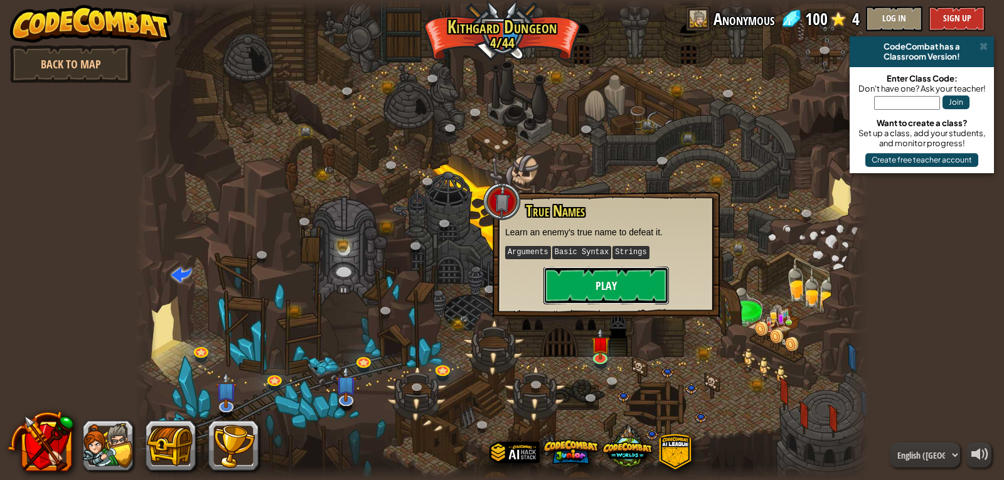
click at [607, 289] on button "Play" at bounding box center [606, 286] width 126 height 38
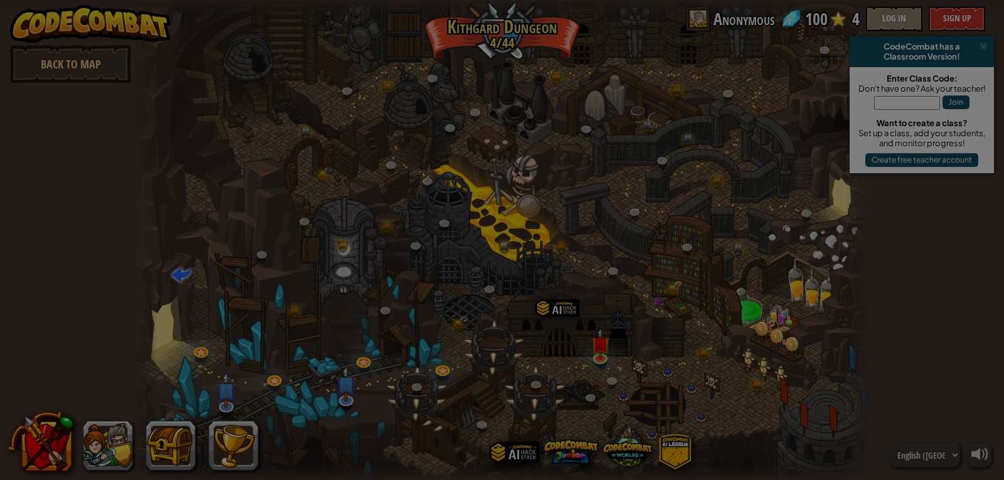
click at [607, 289] on div at bounding box center [502, 240] width 1004 height 480
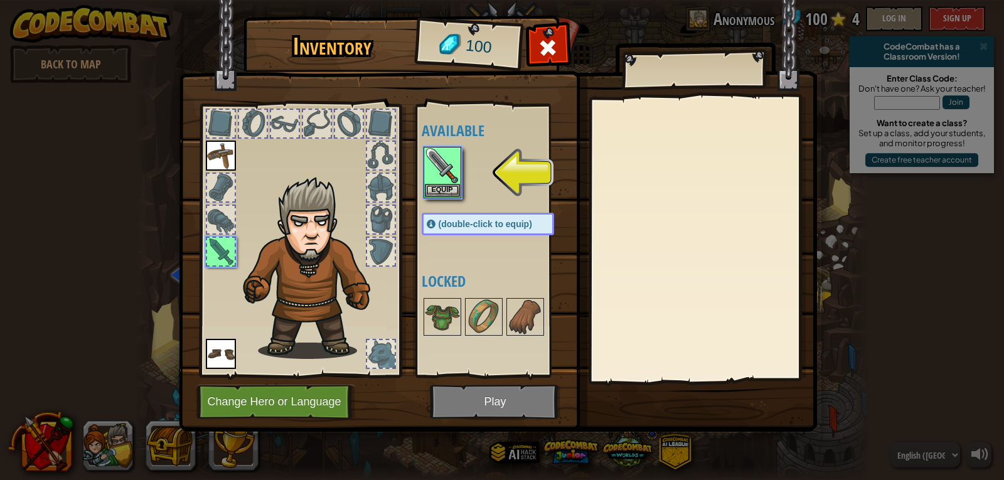
click at [439, 295] on div "Available Equip Equip Equip (double-click to equip) Locked" at bounding box center [501, 241] width 158 height 262
click at [450, 313] on img at bounding box center [442, 316] width 35 height 35
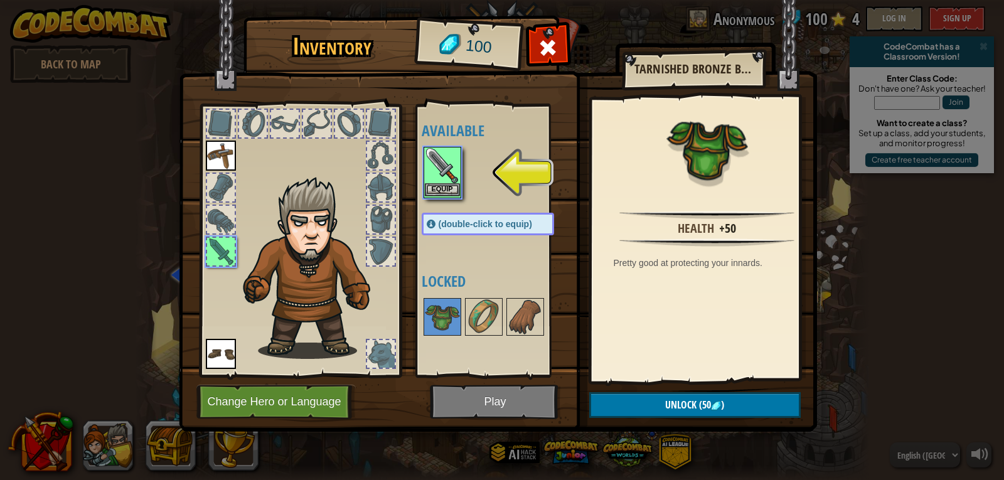
click at [448, 173] on img at bounding box center [442, 165] width 35 height 35
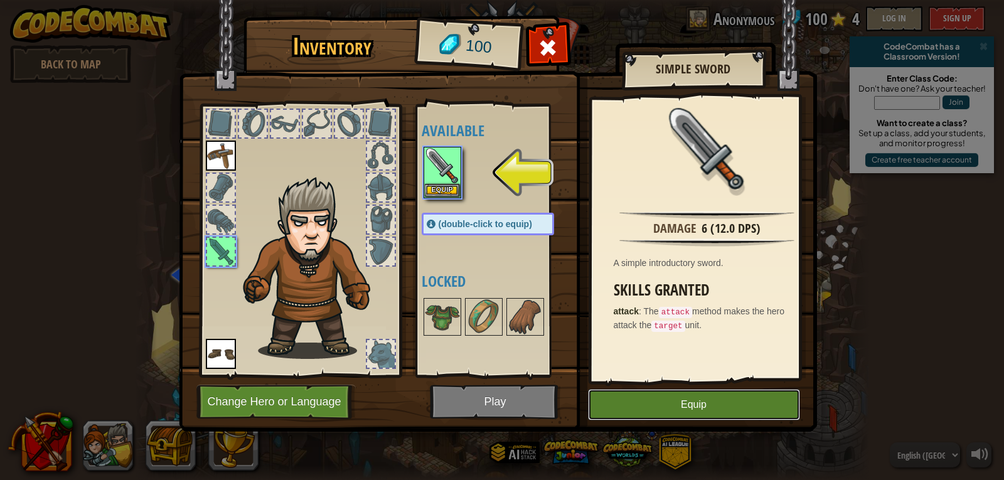
drag, startPoint x: 655, startPoint y: 410, endPoint x: 644, endPoint y: 404, distance: 13.2
click at [655, 410] on button "Equip" at bounding box center [694, 404] width 212 height 31
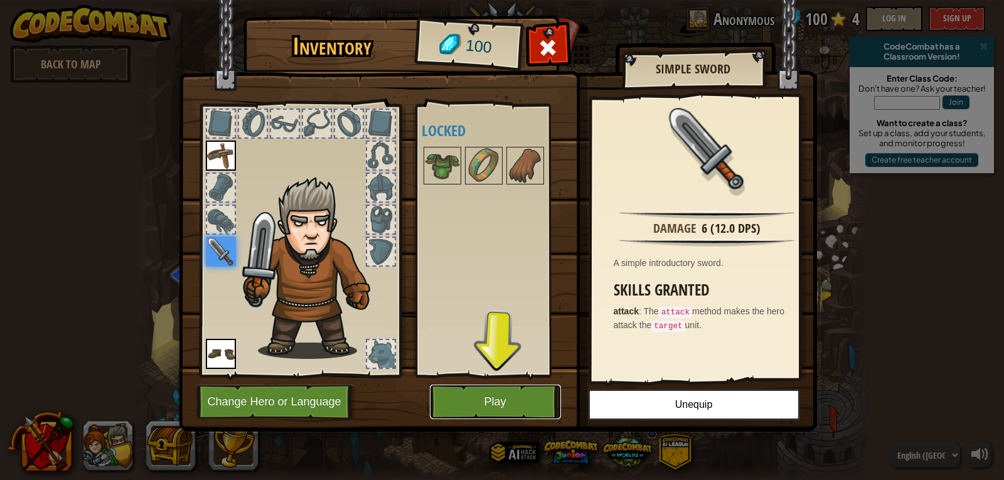
click at [508, 393] on button "Play" at bounding box center [495, 402] width 131 height 35
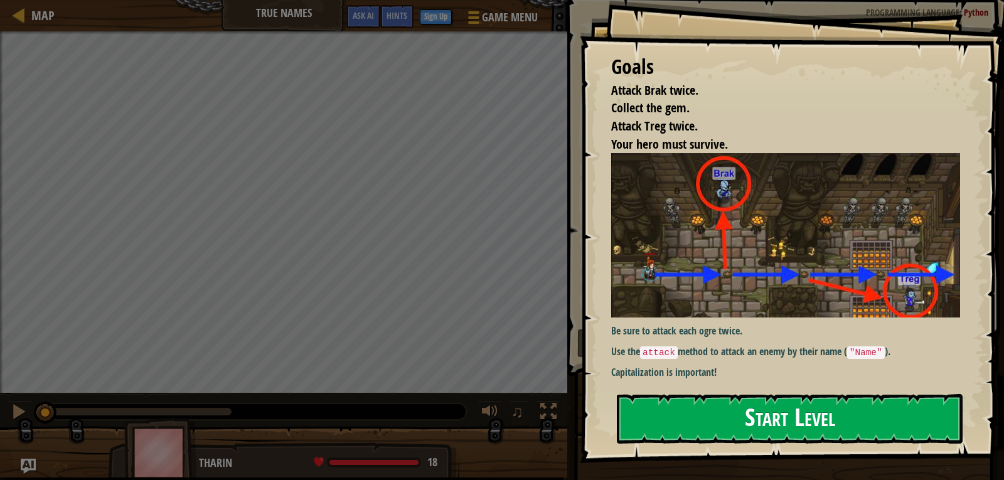
click at [820, 404] on button "Start Level" at bounding box center [790, 419] width 346 height 50
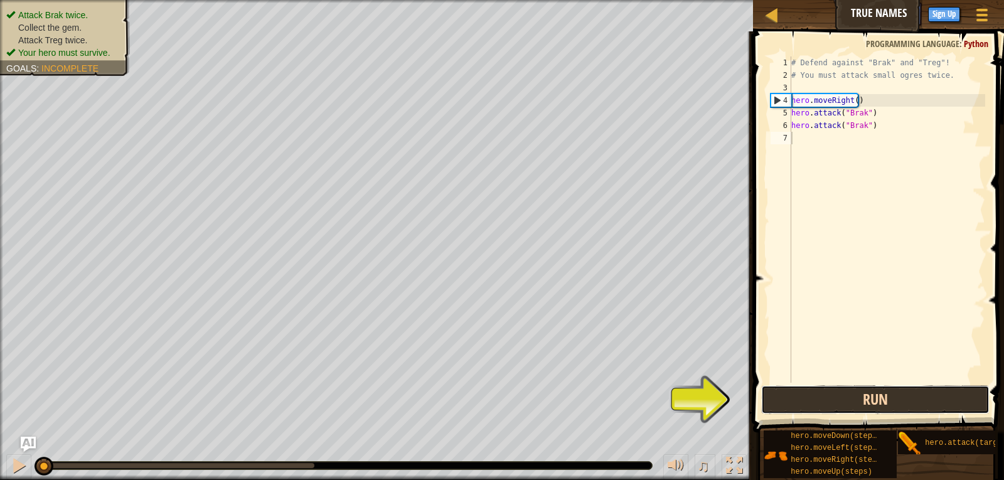
click at [925, 404] on button "Run" at bounding box center [875, 399] width 229 height 29
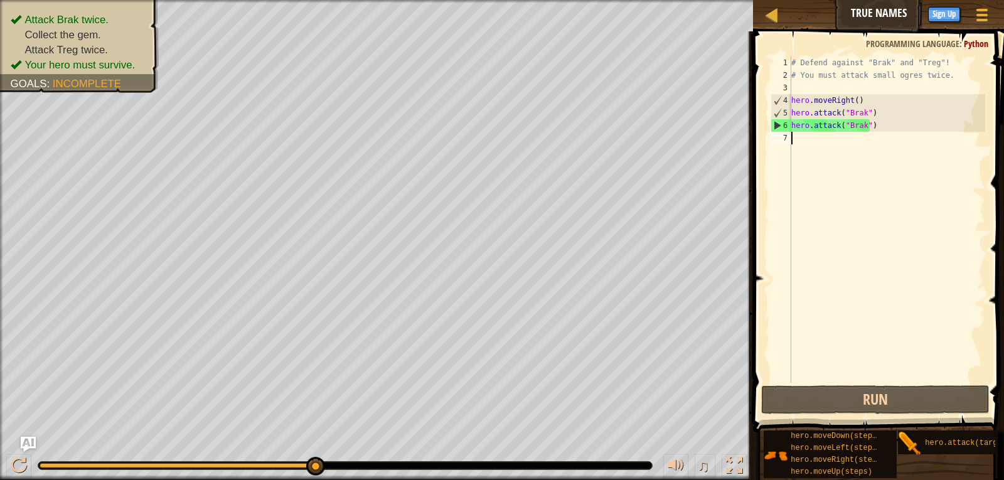
type textarea "h"
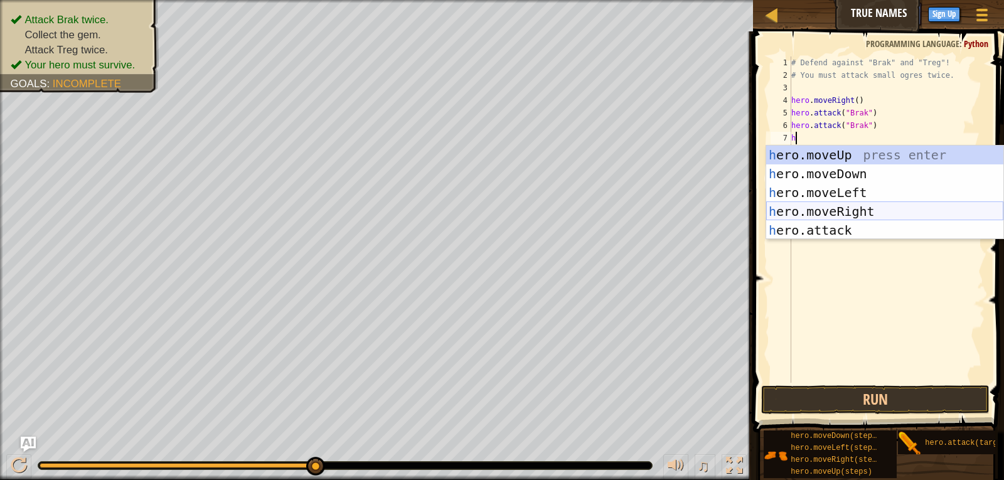
click at [874, 207] on div "h ero.moveUp press enter h ero.moveDown press enter h ero.moveLeft press enter …" at bounding box center [884, 212] width 237 height 132
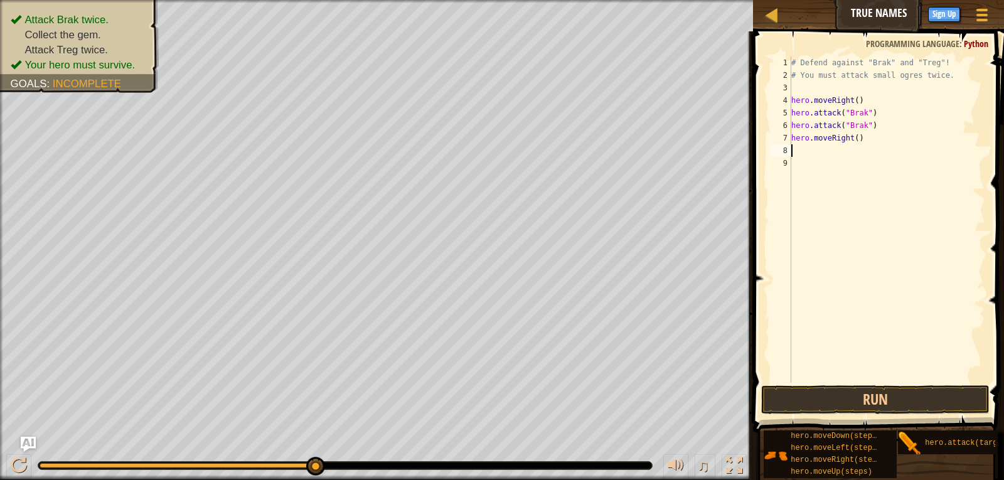
type textarea "h"
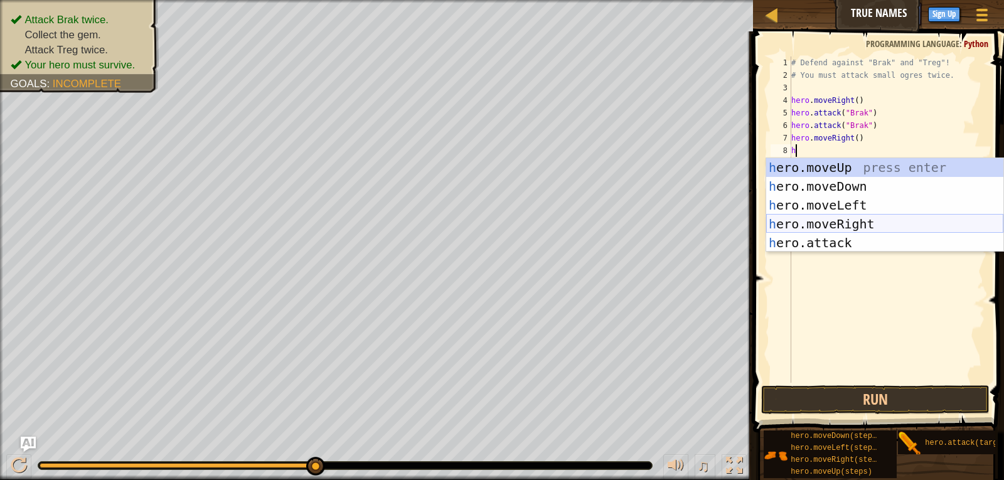
click at [878, 218] on div "h ero.moveUp press enter h ero.moveDown press enter h ero.moveLeft press enter …" at bounding box center [884, 224] width 237 height 132
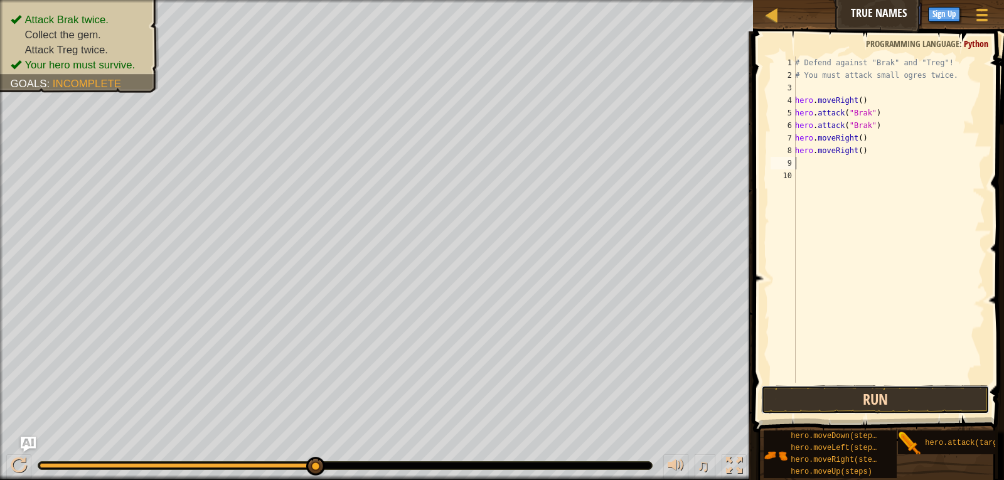
click at [902, 397] on button "Run" at bounding box center [875, 399] width 229 height 29
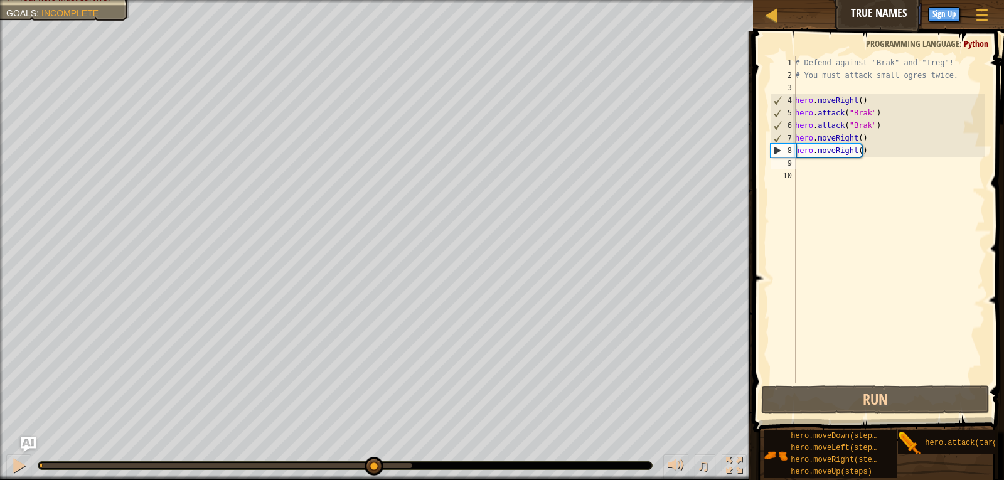
drag, startPoint x: 373, startPoint y: 460, endPoint x: 0, endPoint y: 444, distance: 373.7
drag, startPoint x: 874, startPoint y: 163, endPoint x: 875, endPoint y: 123, distance: 39.6
click at [875, 123] on div "# Defend against "Brak" and "Treg"! # You must attack small ogres twice. hero .…" at bounding box center [889, 231] width 193 height 351
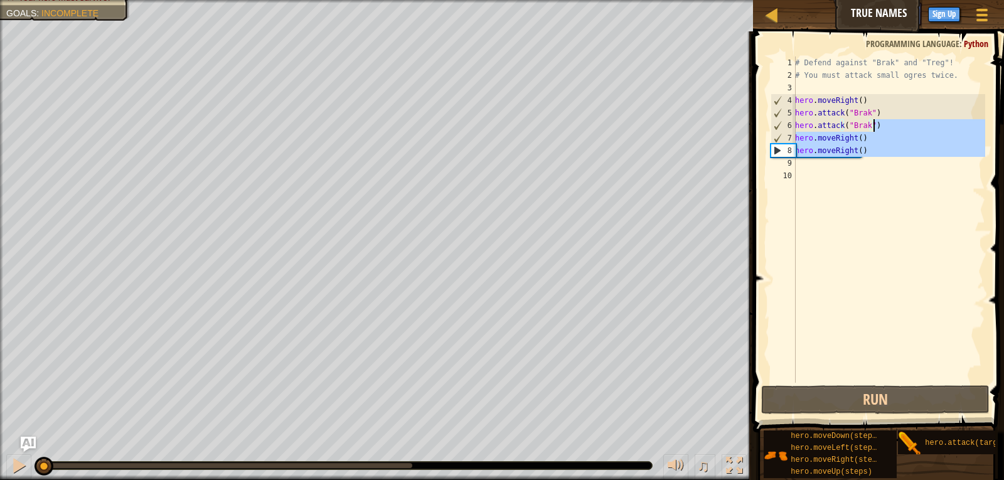
type textarea "hero.attack("Brak")"
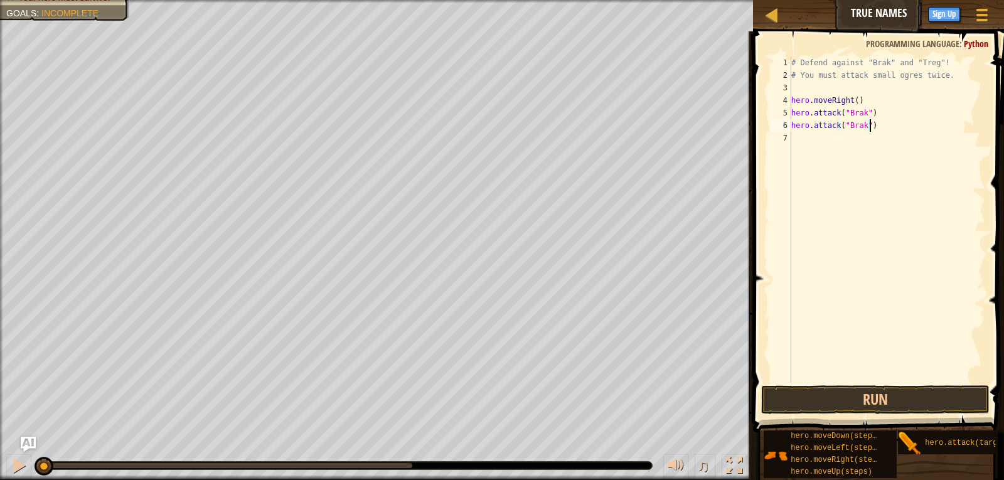
click at [791, 136] on div "7" at bounding box center [781, 138] width 21 height 13
type textarea "h"
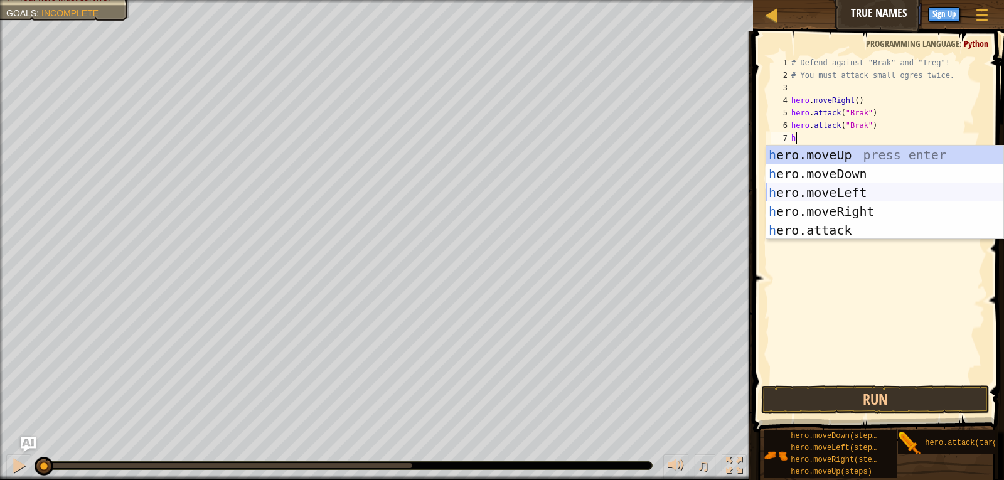
click at [867, 181] on div "h ero.moveUp press enter h ero.moveDown press enter h ero.moveLeft press enter …" at bounding box center [884, 212] width 237 height 132
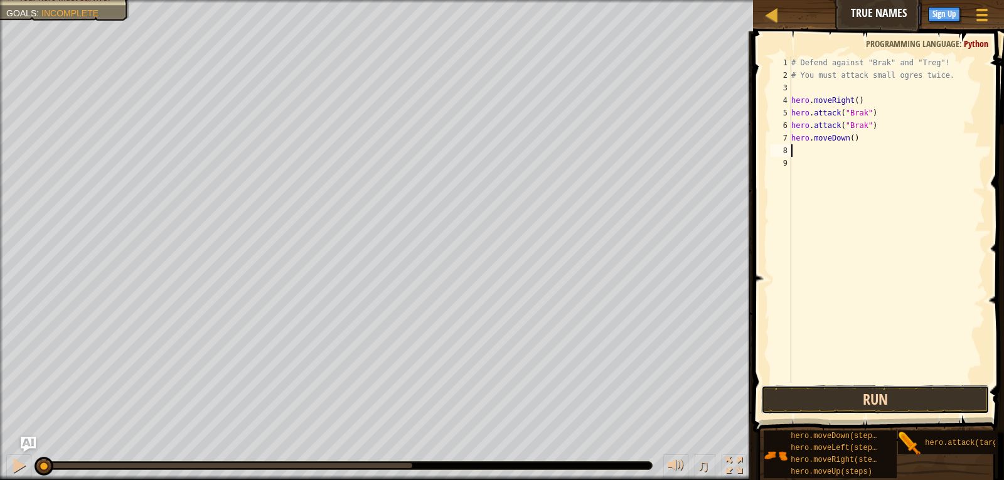
click at [880, 407] on button "Run" at bounding box center [875, 399] width 229 height 29
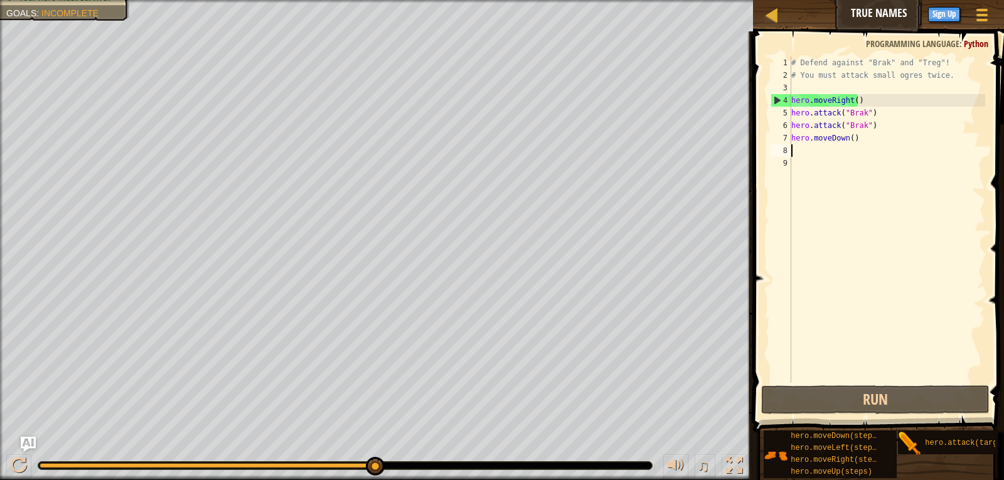
type textarea "h"
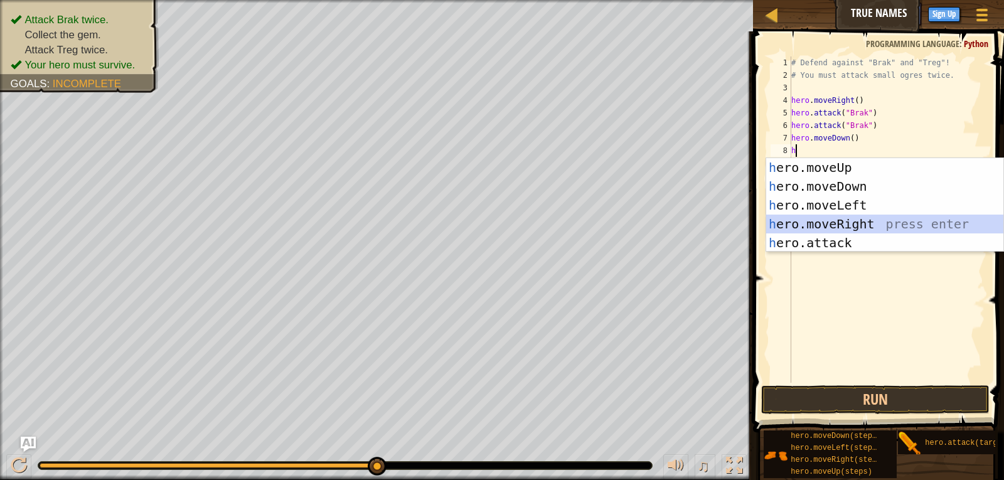
click at [852, 218] on div "h ero.moveUp press enter h ero.moveDown press enter h ero.moveLeft press enter …" at bounding box center [884, 224] width 237 height 132
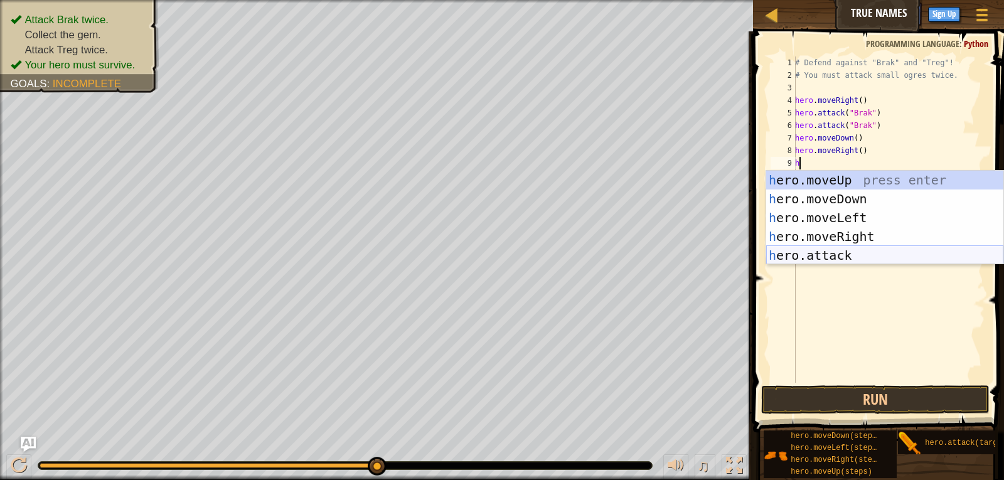
click at [855, 249] on div "h ero.moveUp press enter h ero.moveDown press enter h ero.moveLeft press enter …" at bounding box center [884, 237] width 237 height 132
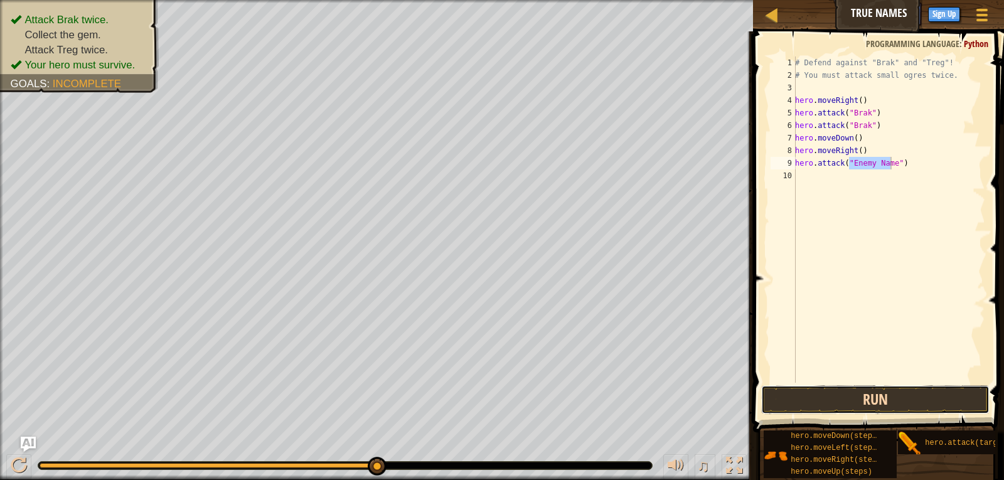
drag, startPoint x: 892, startPoint y: 400, endPoint x: 848, endPoint y: 390, distance: 45.1
click at [884, 402] on button "Run" at bounding box center [875, 399] width 229 height 29
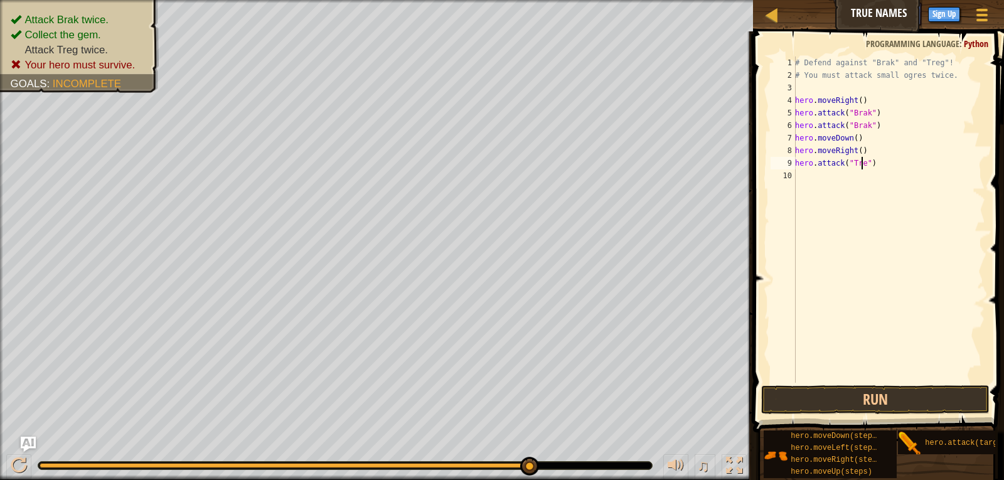
scroll to position [6, 6]
type textarea "hero.attack("Treg")"
click at [883, 403] on button "Run" at bounding box center [875, 399] width 229 height 29
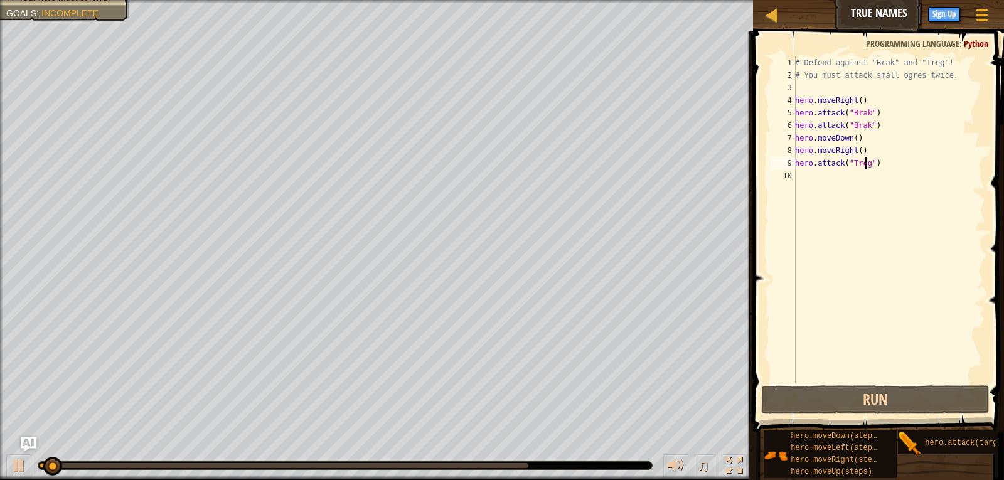
scroll to position [6, 0]
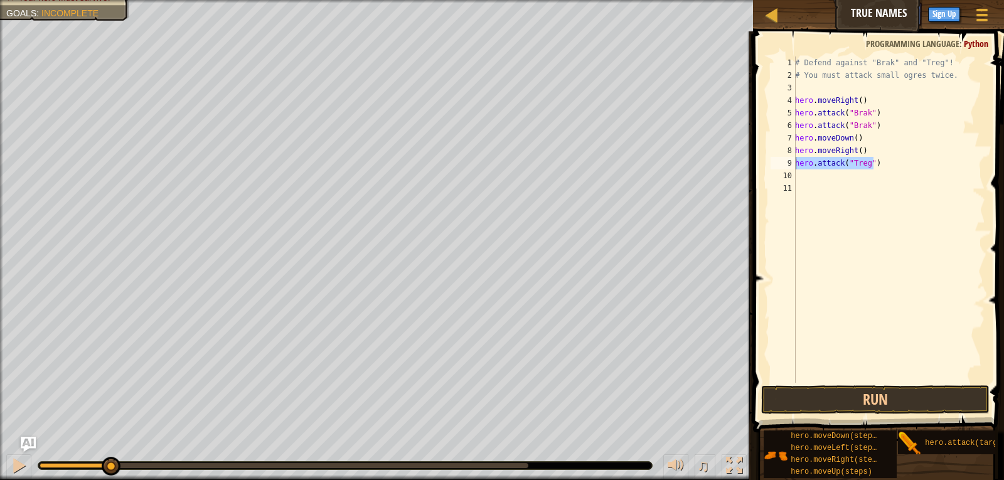
drag, startPoint x: 879, startPoint y: 167, endPoint x: 791, endPoint y: 159, distance: 88.2
click at [791, 159] on div "1 2 3 4 5 6 7 8 9 10 11 # Defend against "Brak" and "Treg"! # You must attack s…" at bounding box center [876, 219] width 217 height 326
type textarea "hero.attack("Treg")"
paste textarea
click at [946, 397] on button "Run" at bounding box center [875, 399] width 229 height 29
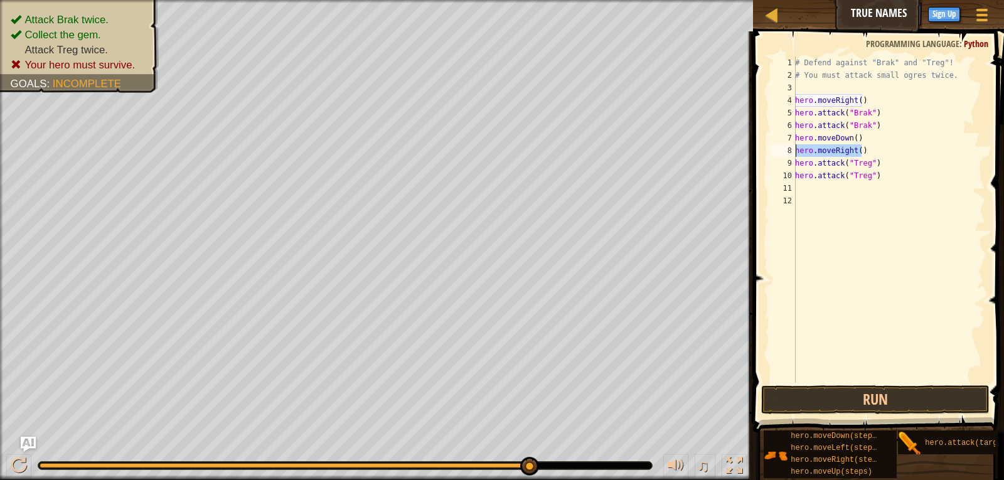
drag, startPoint x: 878, startPoint y: 149, endPoint x: 790, endPoint y: 149, distance: 87.9
click at [790, 149] on div "hero.attack("Treg") 1 2 3 4 5 6 7 8 9 10 11 12 # Defend against "Brak" and "Tre…" at bounding box center [876, 219] width 217 height 326
type textarea "hero.moveRight()"
click at [890, 404] on button "Run" at bounding box center [875, 399] width 229 height 29
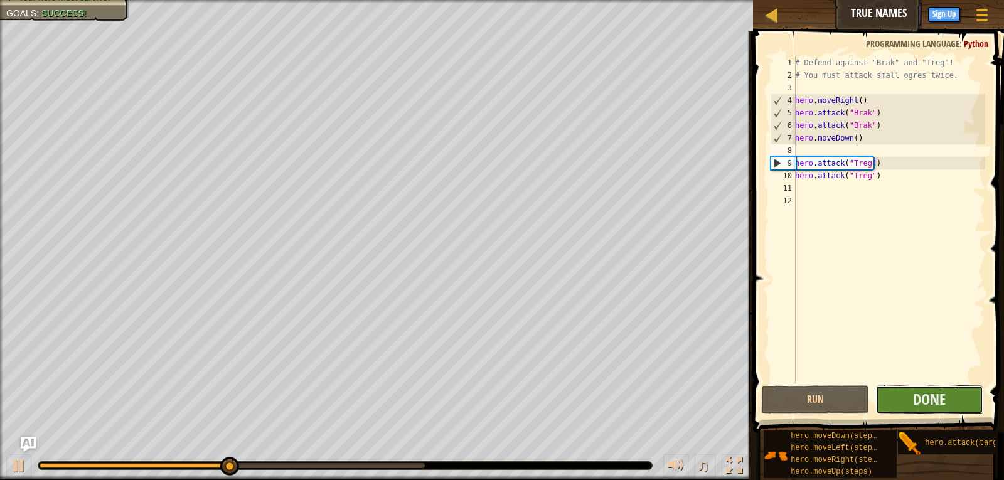
click at [978, 400] on button "Done" at bounding box center [929, 399] width 108 height 29
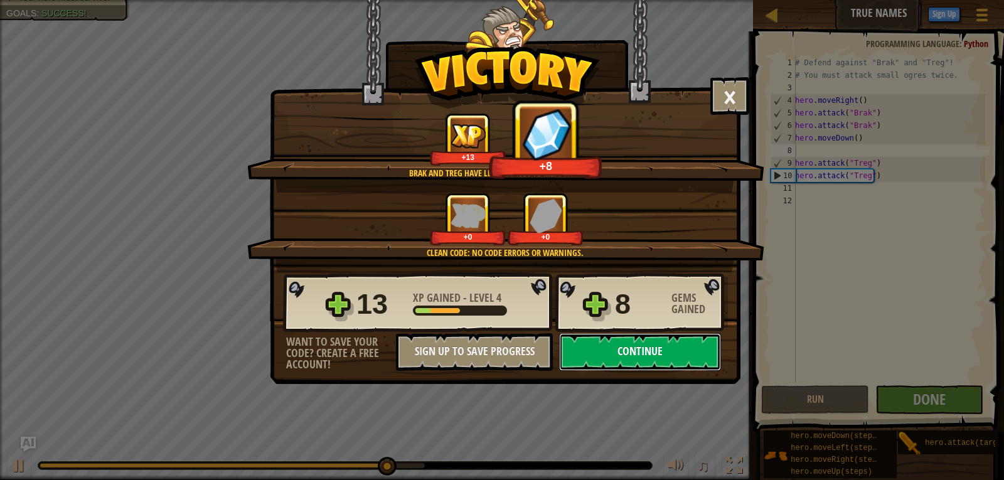
click at [671, 363] on button "Continue" at bounding box center [640, 352] width 162 height 38
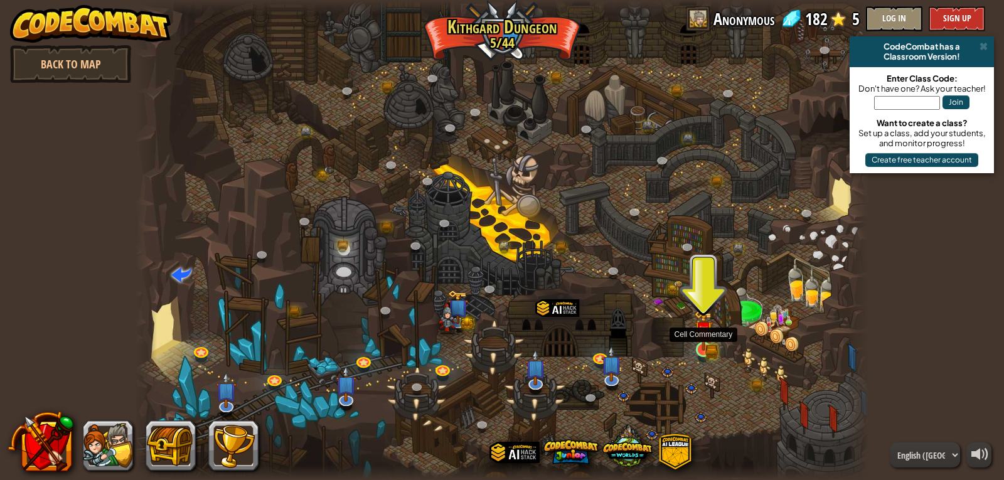
click at [703, 336] on img at bounding box center [703, 331] width 11 height 11
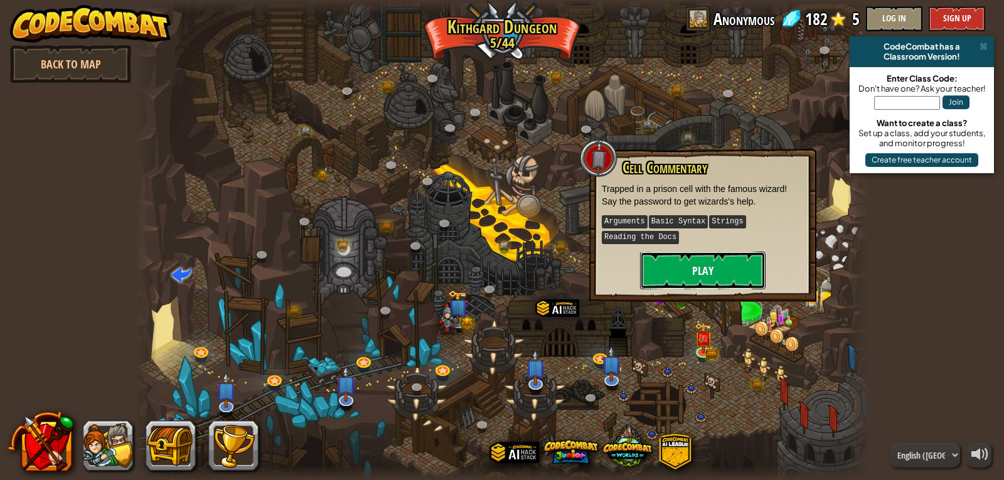
click at [704, 270] on button "Play" at bounding box center [703, 271] width 126 height 38
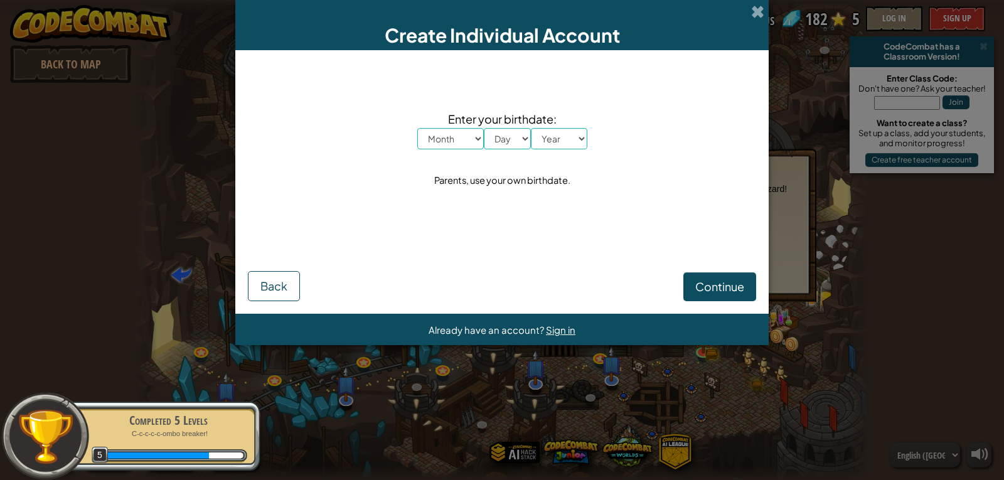
click at [281, 270] on div "Continue Back" at bounding box center [502, 269] width 508 height 65
click at [275, 289] on span "Back" at bounding box center [273, 286] width 27 height 14
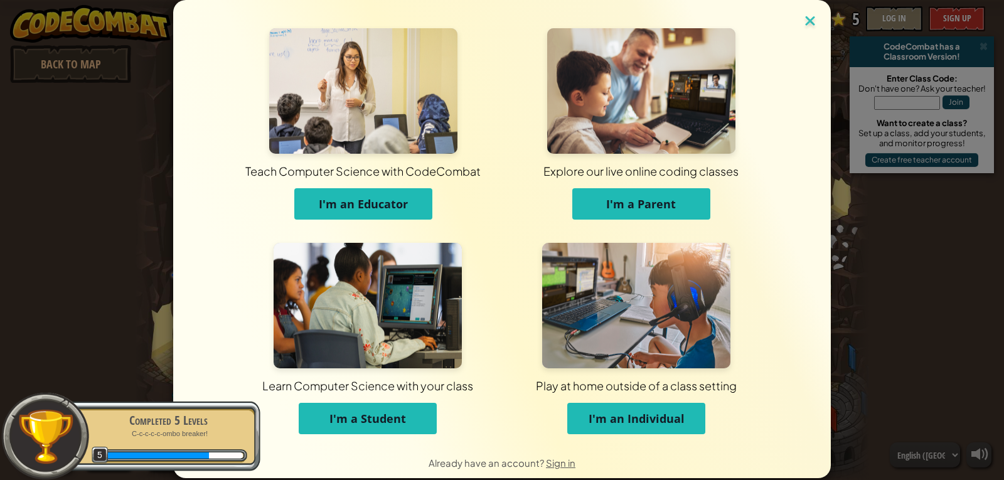
click at [808, 14] on img at bounding box center [810, 22] width 16 height 19
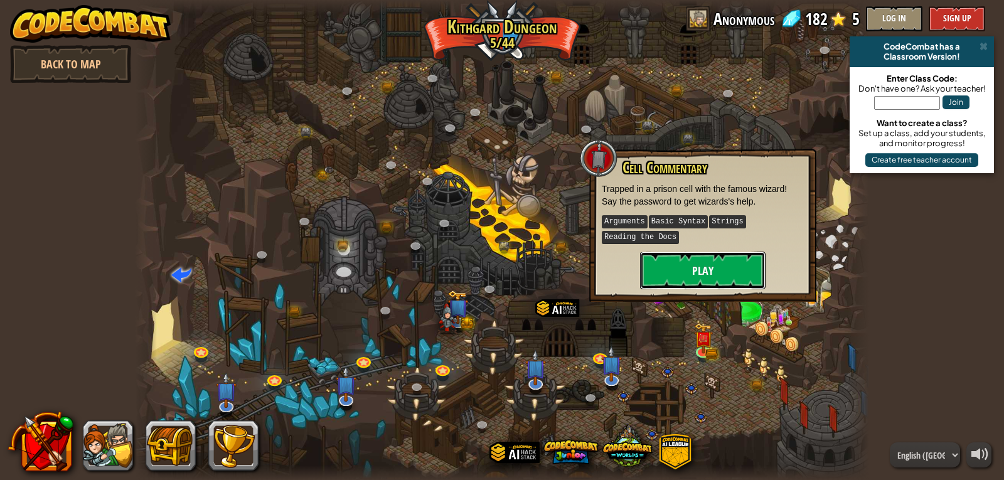
click at [715, 279] on button "Play" at bounding box center [703, 271] width 126 height 38
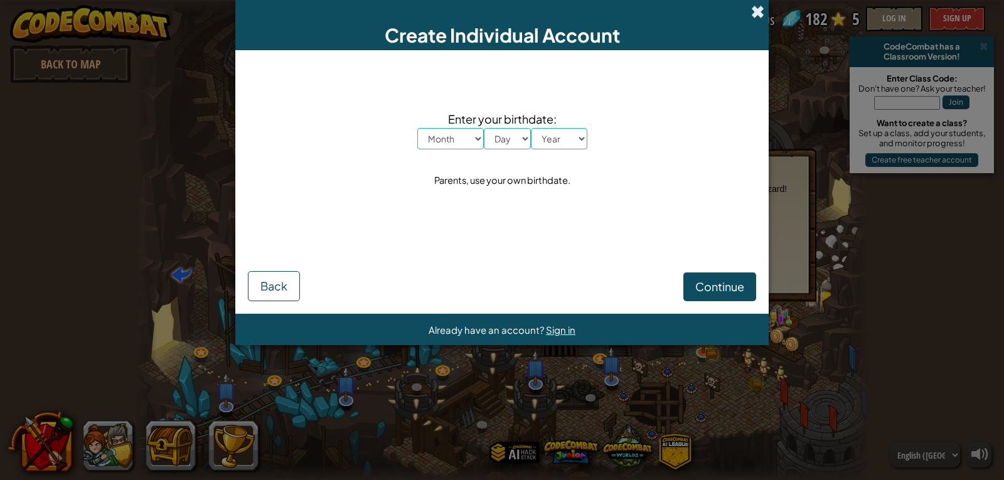
click at [760, 11] on span at bounding box center [757, 11] width 13 height 13
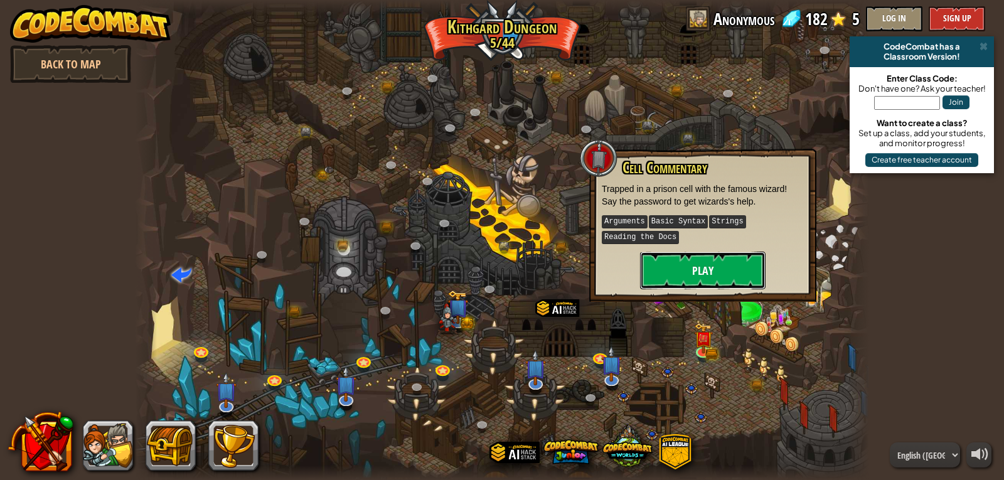
click at [721, 277] on button "Play" at bounding box center [703, 271] width 126 height 38
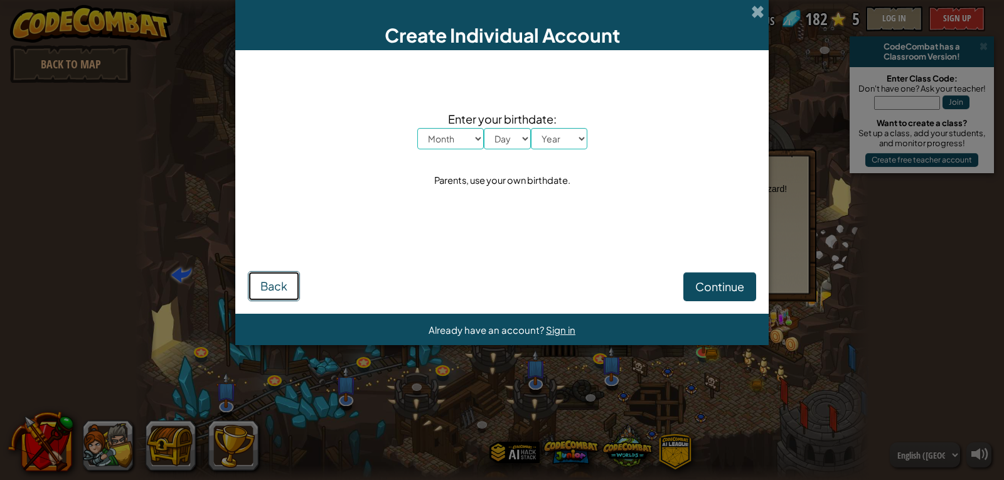
click at [276, 284] on span "Back" at bounding box center [273, 286] width 27 height 14
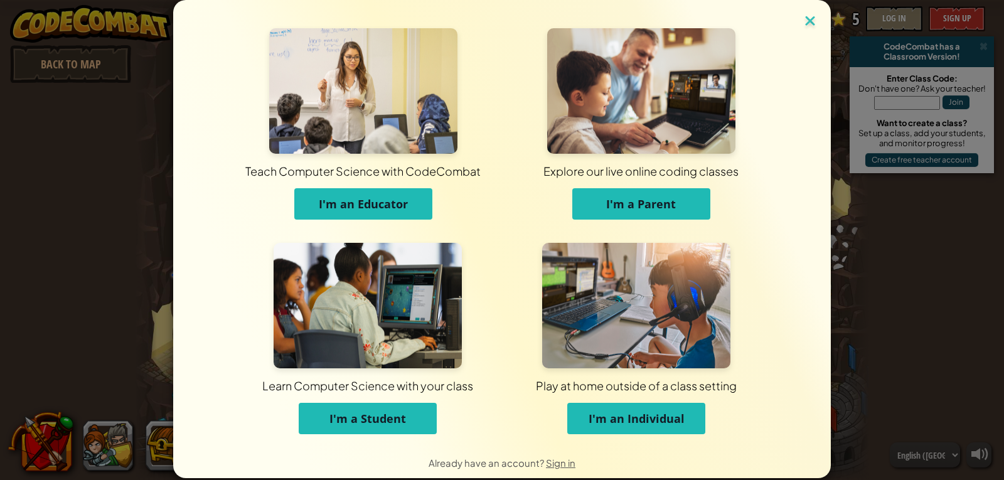
click at [811, 19] on img at bounding box center [810, 22] width 16 height 19
